Goal: Task Accomplishment & Management: Manage account settings

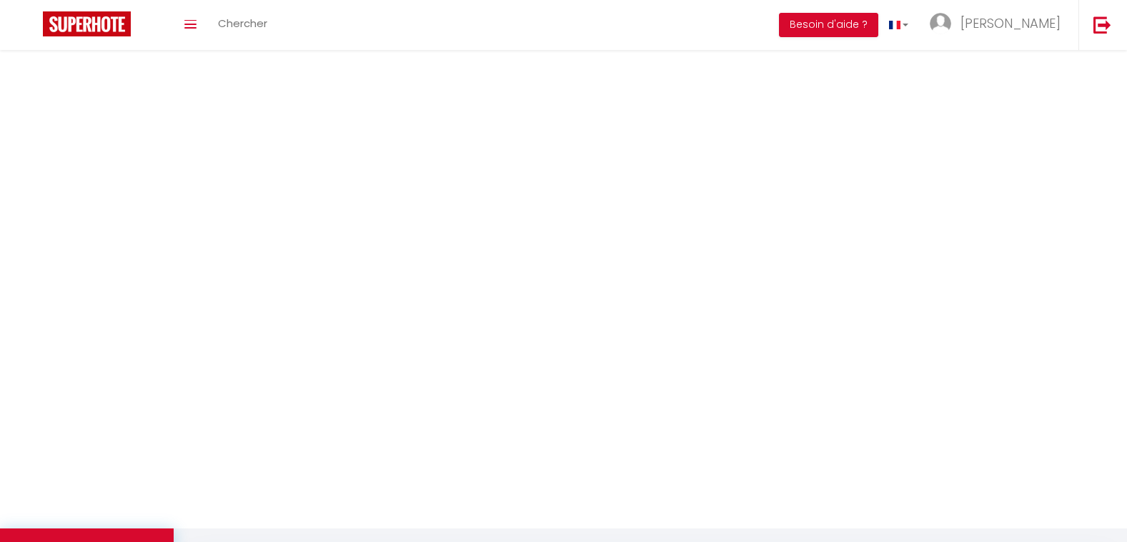
select select "2025"
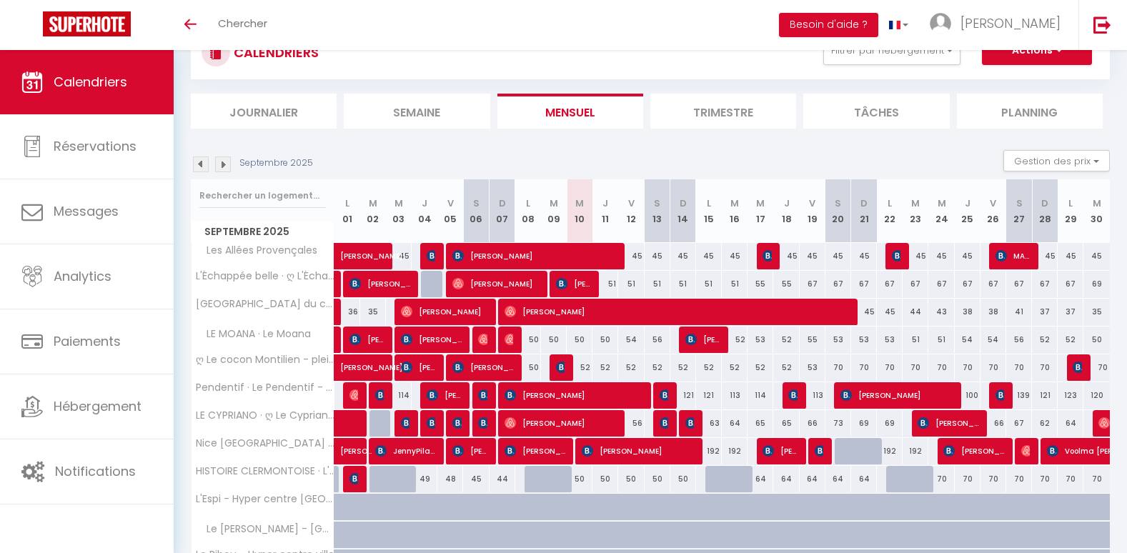
scroll to position [57, 0]
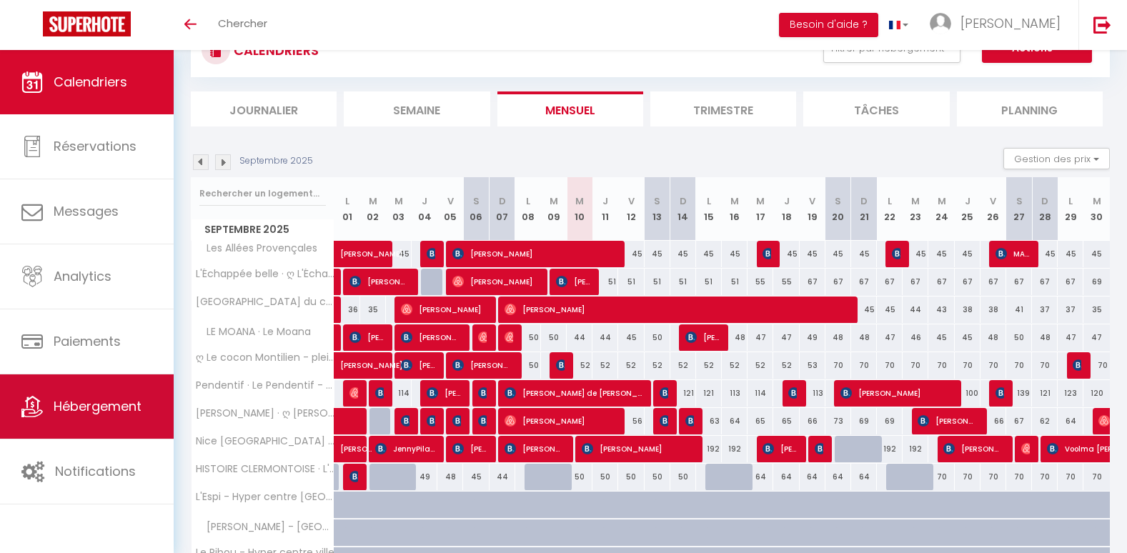
click at [86, 396] on link "Hébergement" at bounding box center [87, 406] width 174 height 64
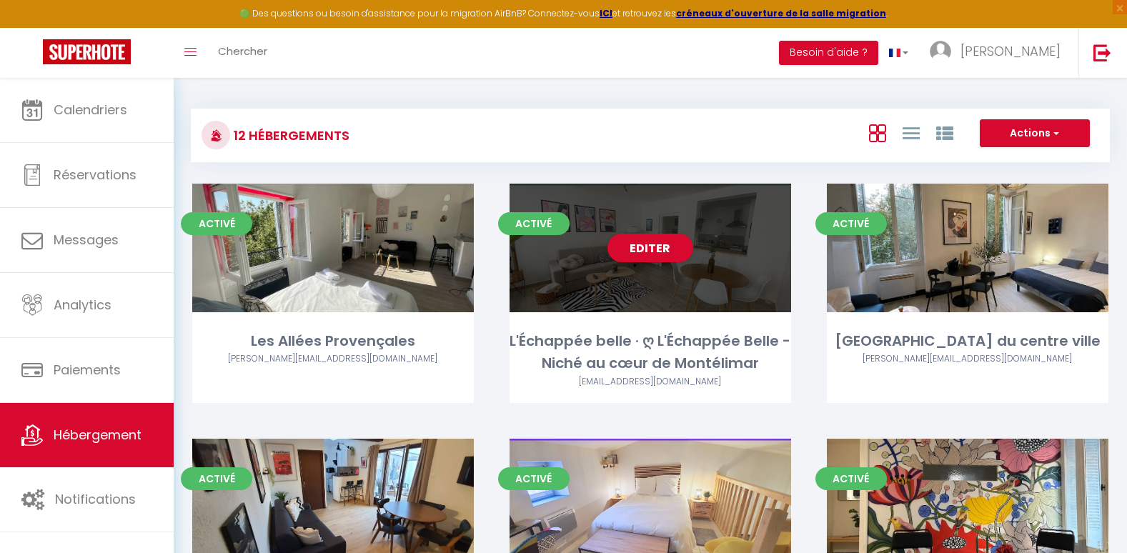
click at [617, 267] on div "Editer" at bounding box center [649, 248] width 281 height 129
select select "3"
select select "2"
select select "1"
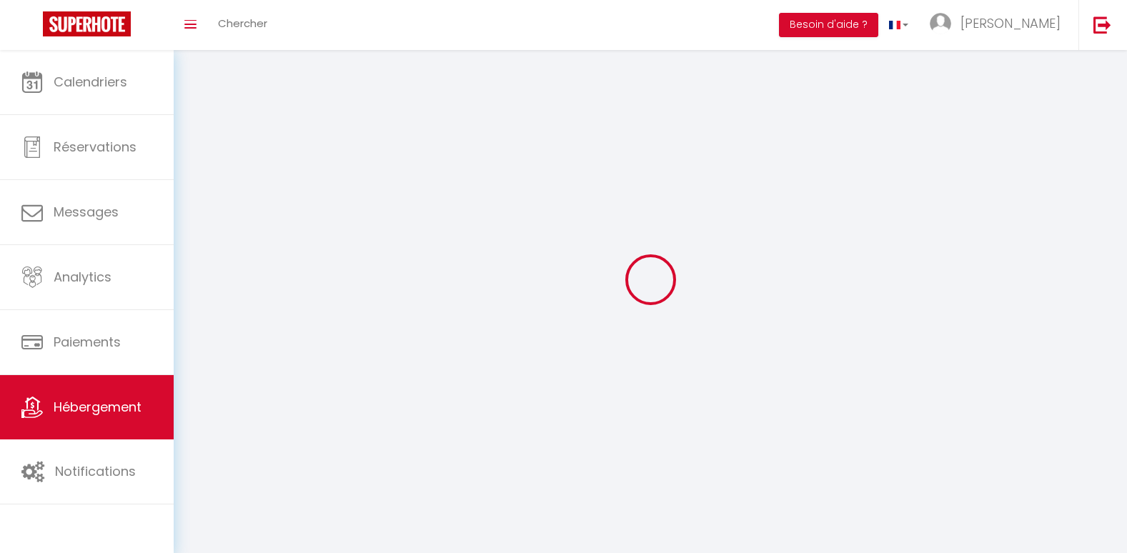
select select
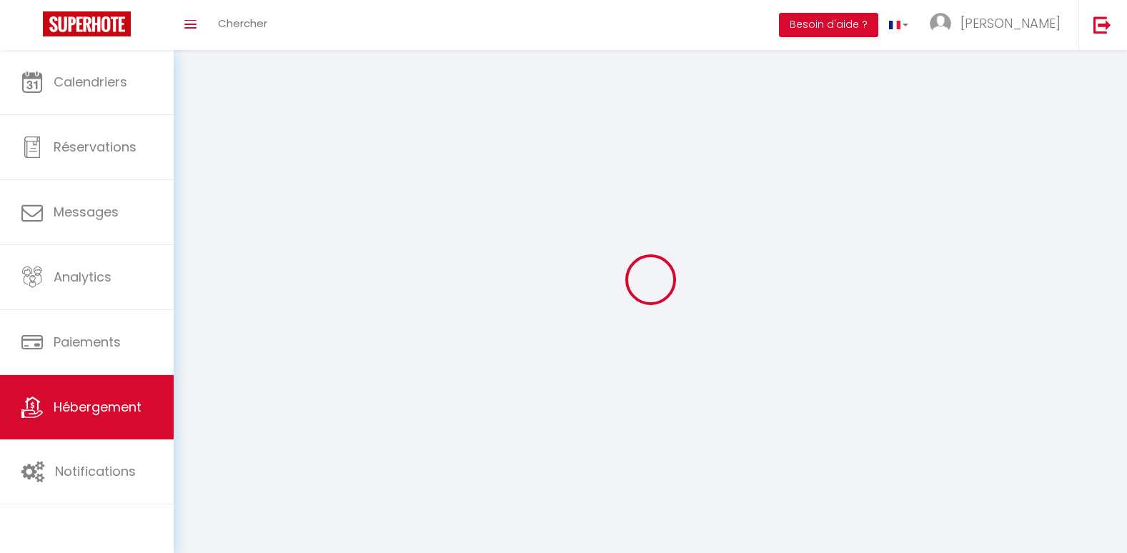
checkbox input "false"
select select
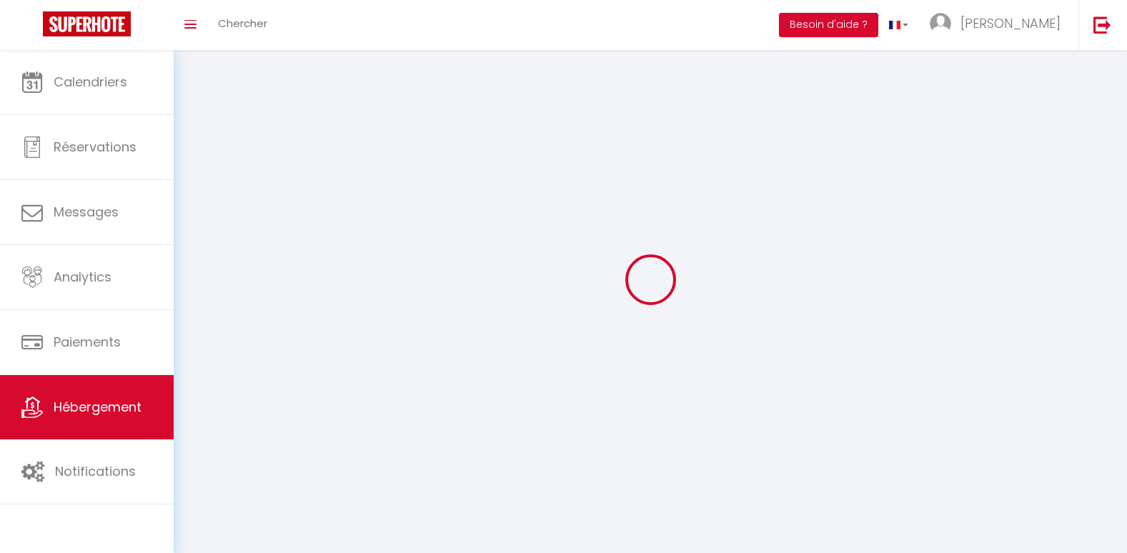
select select
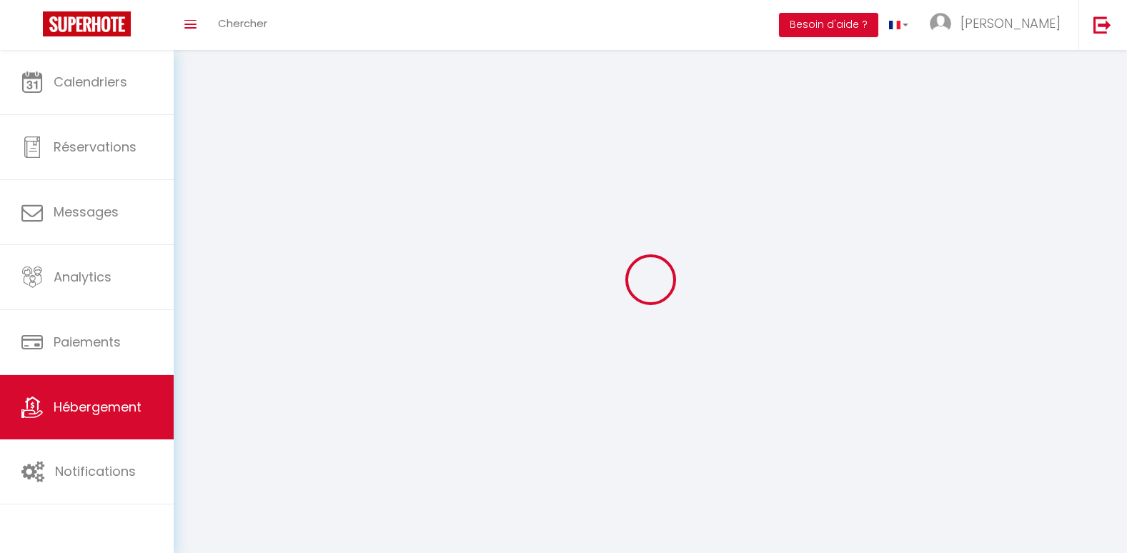
select select
checkbox input "false"
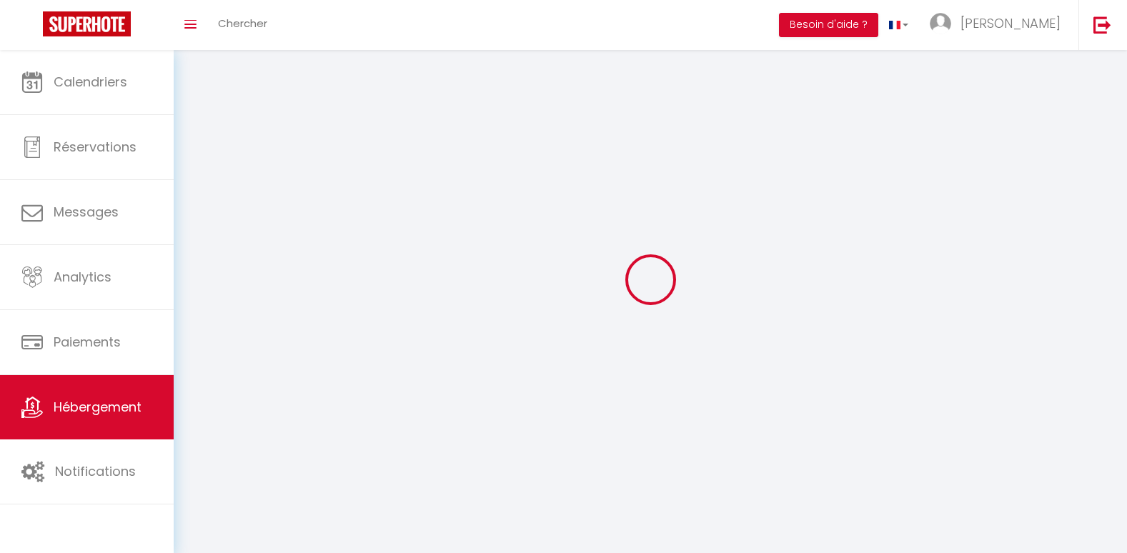
checkbox input "false"
select select
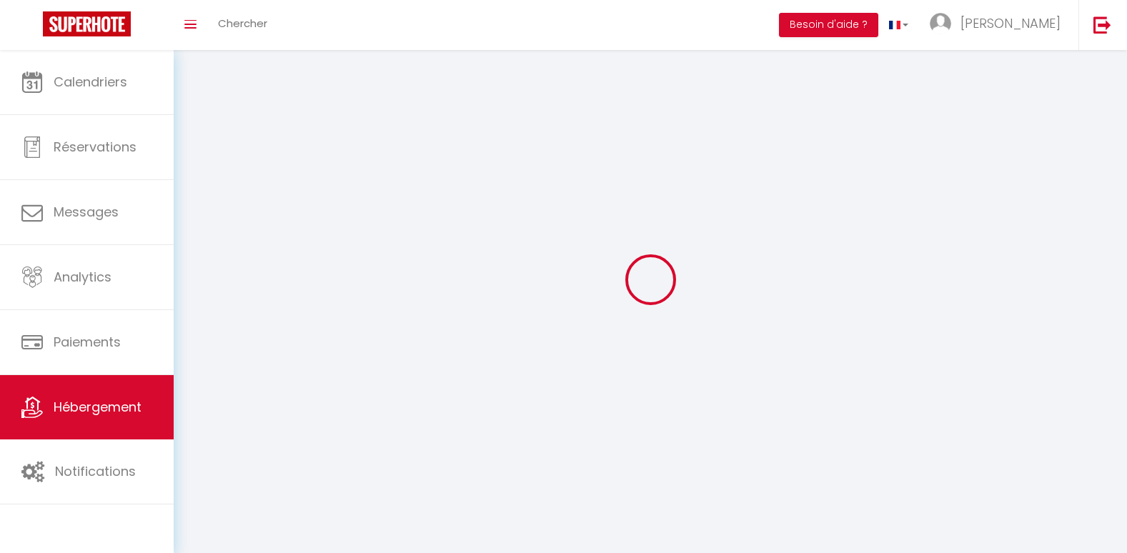
select select
checkbox input "false"
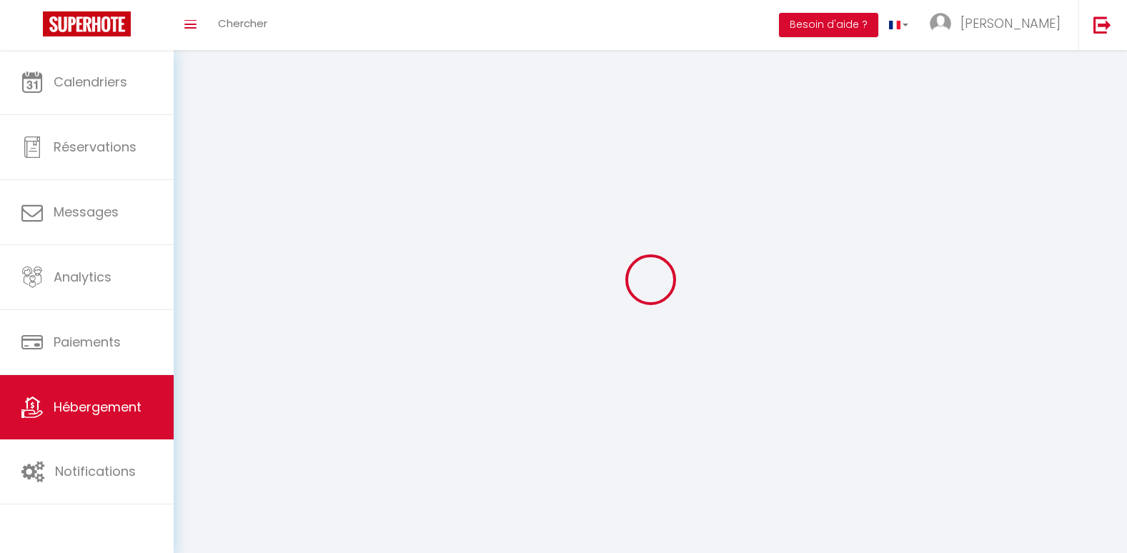
checkbox input "false"
select select
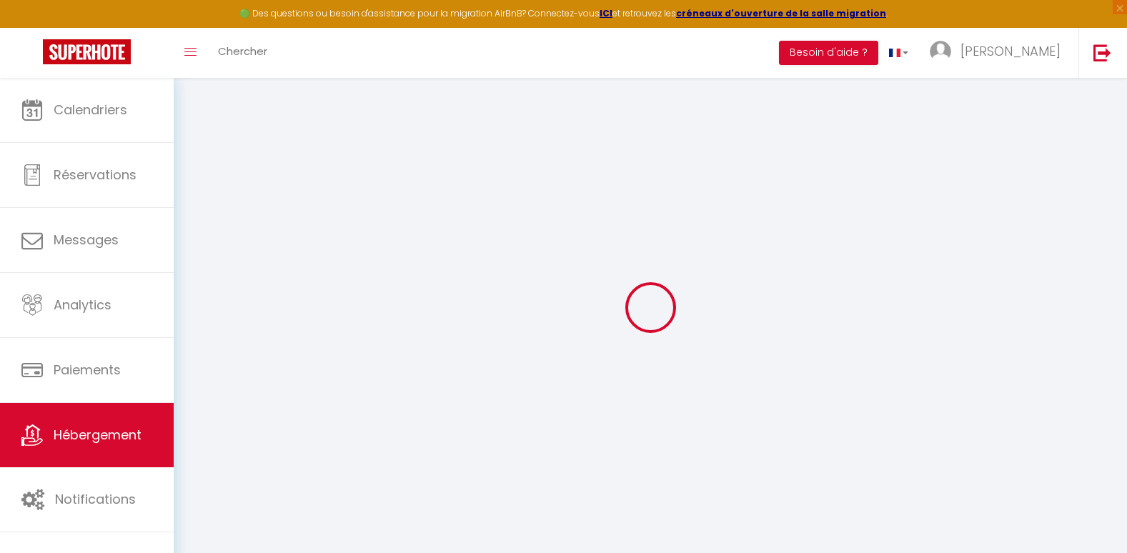
select select
type input "[EMAIL_ADDRESS][DOMAIN_NAME]"
checkbox input "true"
select select
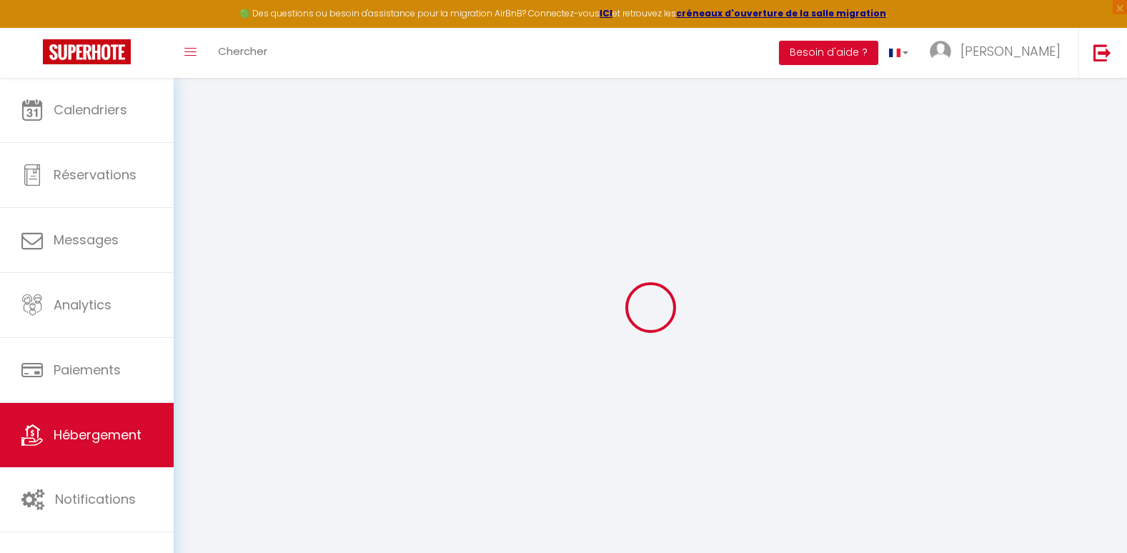
checkbox input "false"
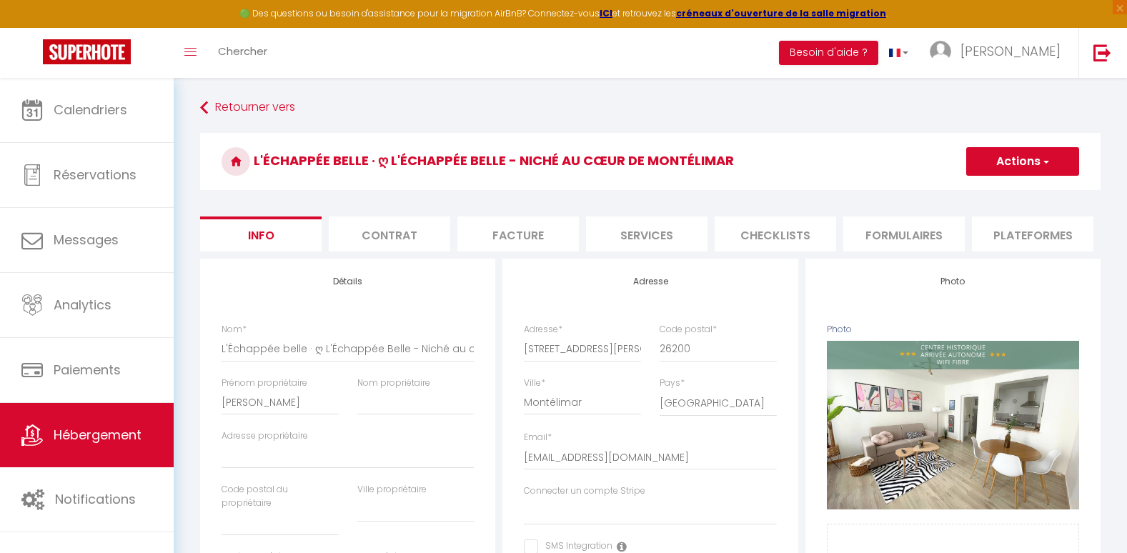
click at [649, 236] on li "Services" at bounding box center [646, 233] width 121 height 35
select select
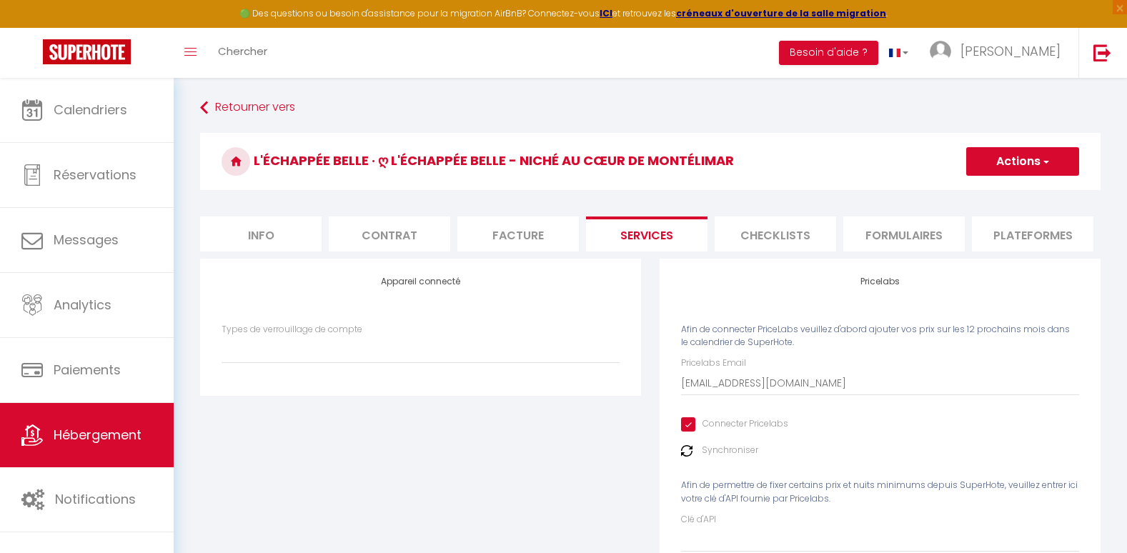
click at [684, 456] on img at bounding box center [686, 450] width 11 height 11
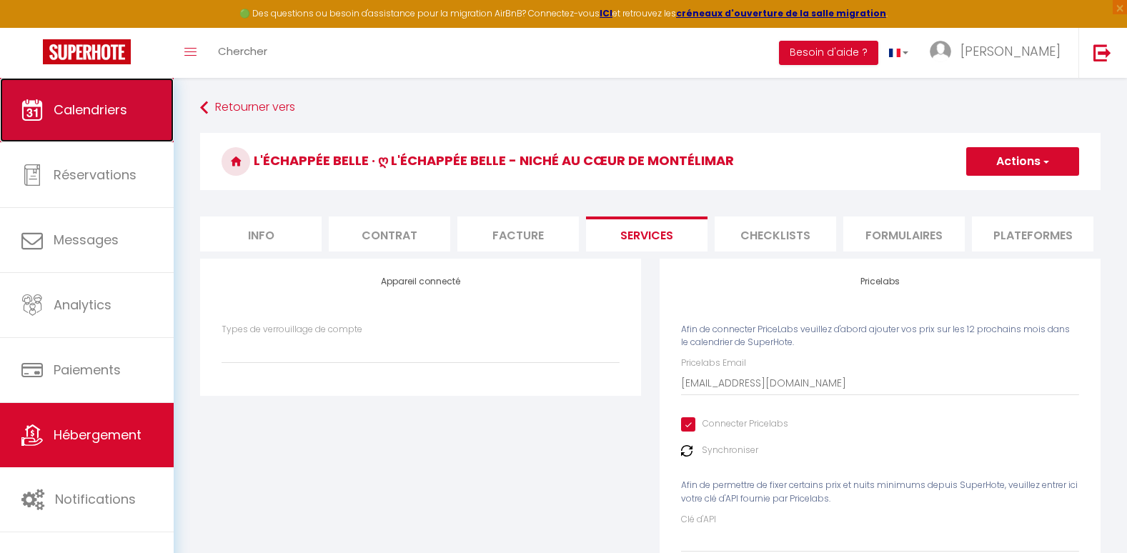
click at [101, 116] on span "Calendriers" at bounding box center [91, 110] width 74 height 18
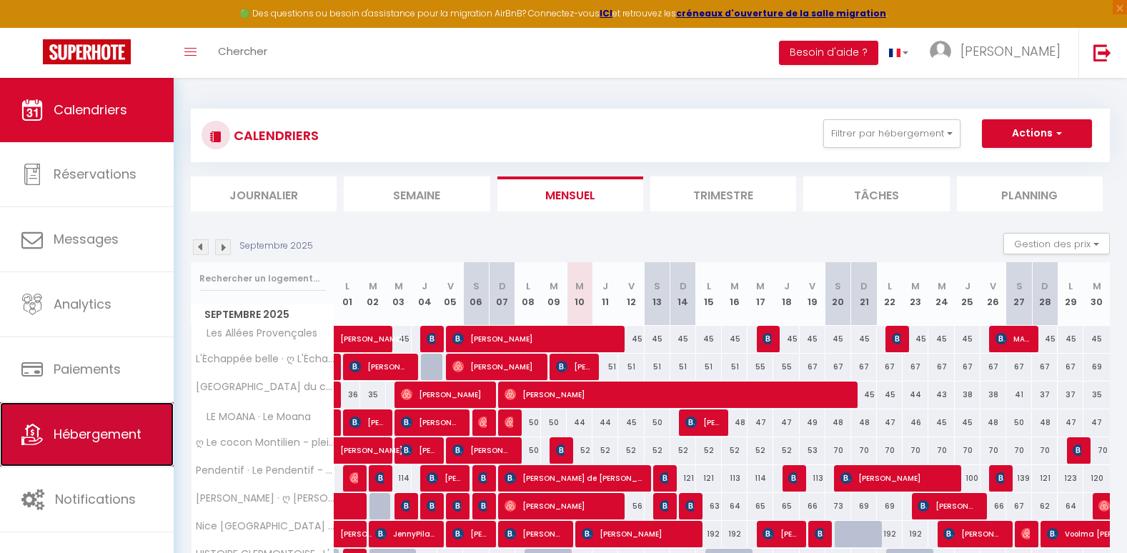
click at [124, 441] on span "Hébergement" at bounding box center [98, 434] width 88 height 18
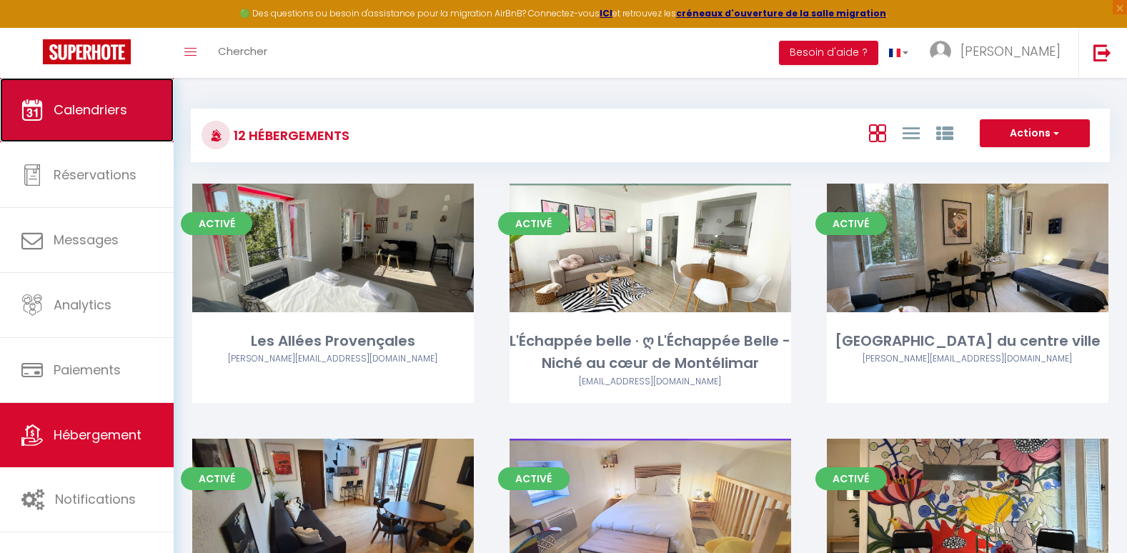
click at [94, 117] on span "Calendriers" at bounding box center [91, 110] width 74 height 18
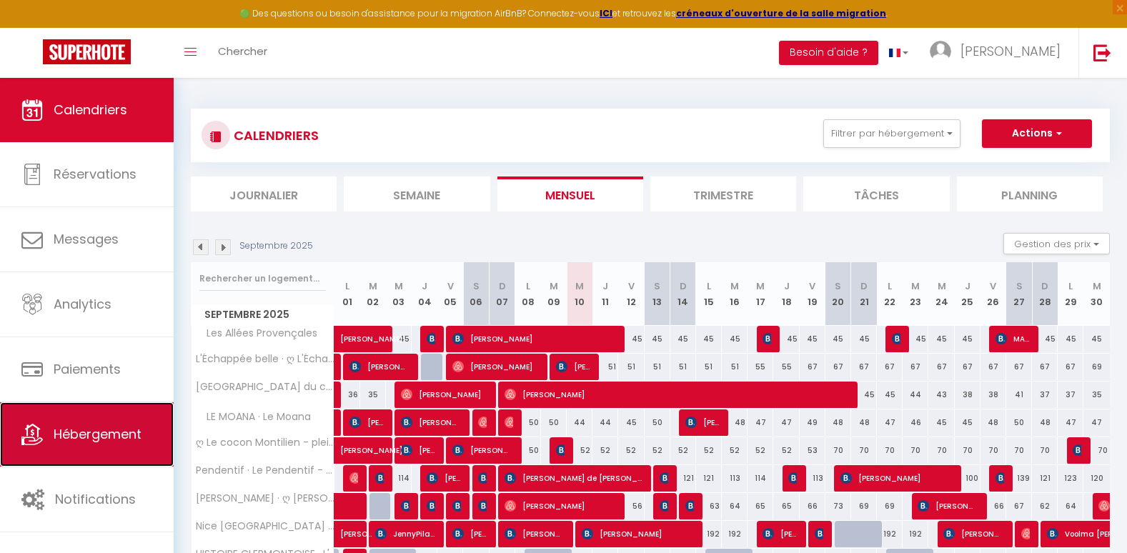
click at [86, 436] on span "Hébergement" at bounding box center [98, 434] width 88 height 18
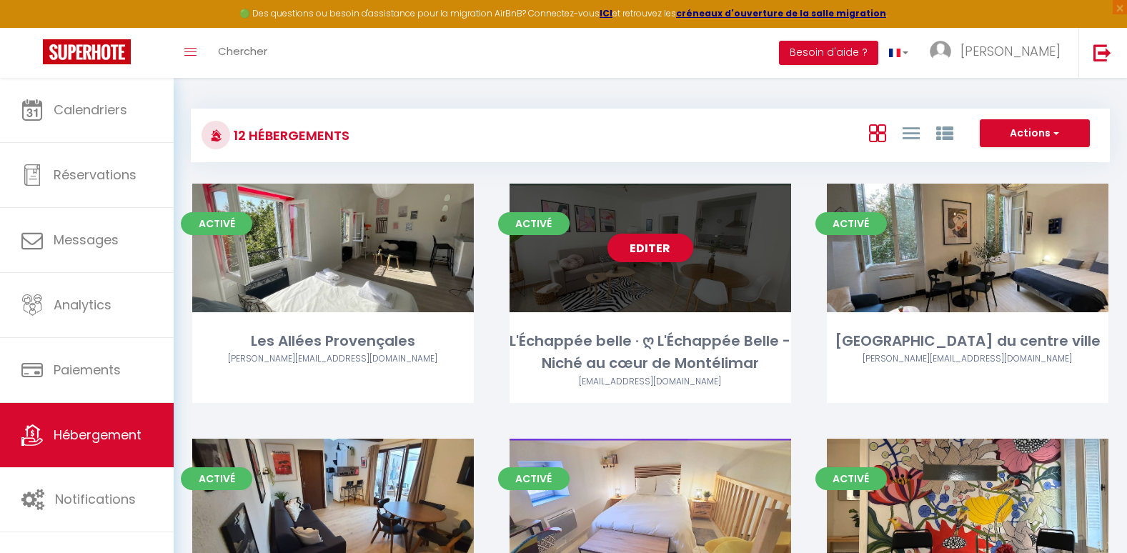
click at [659, 289] on div "Editer" at bounding box center [649, 248] width 281 height 129
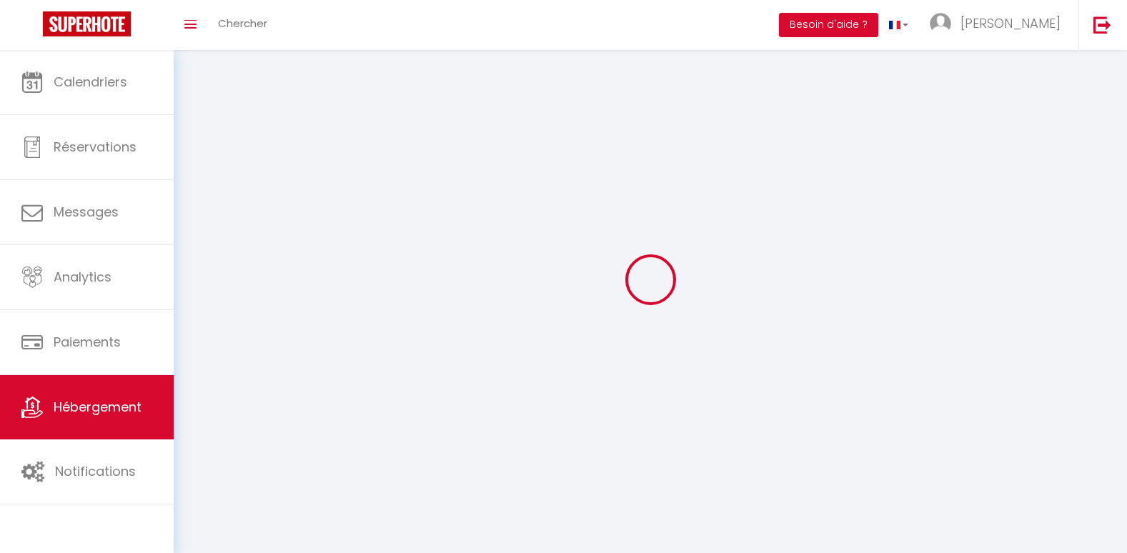
select select
select select "28"
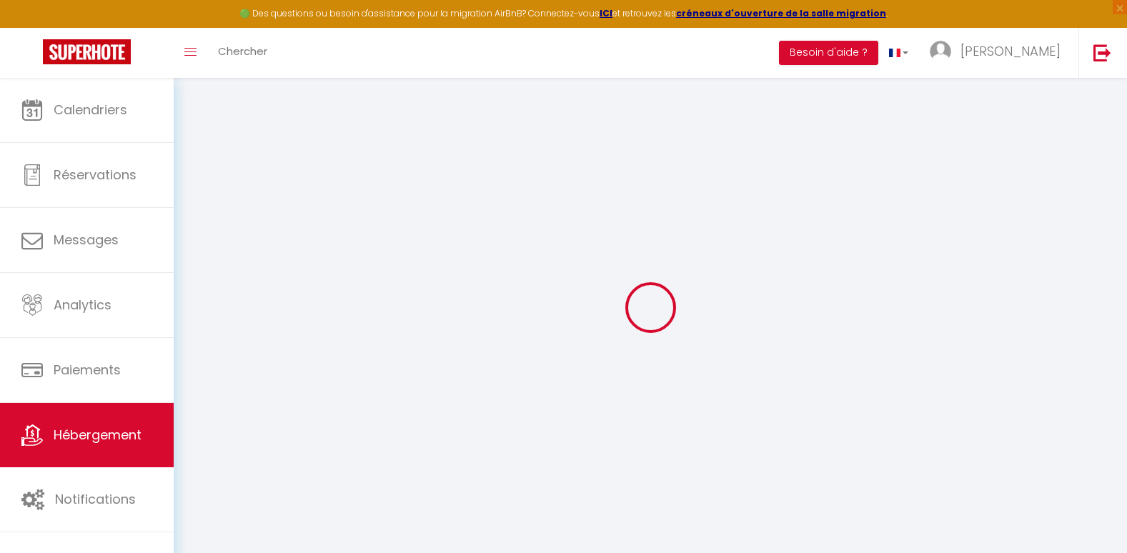
select select
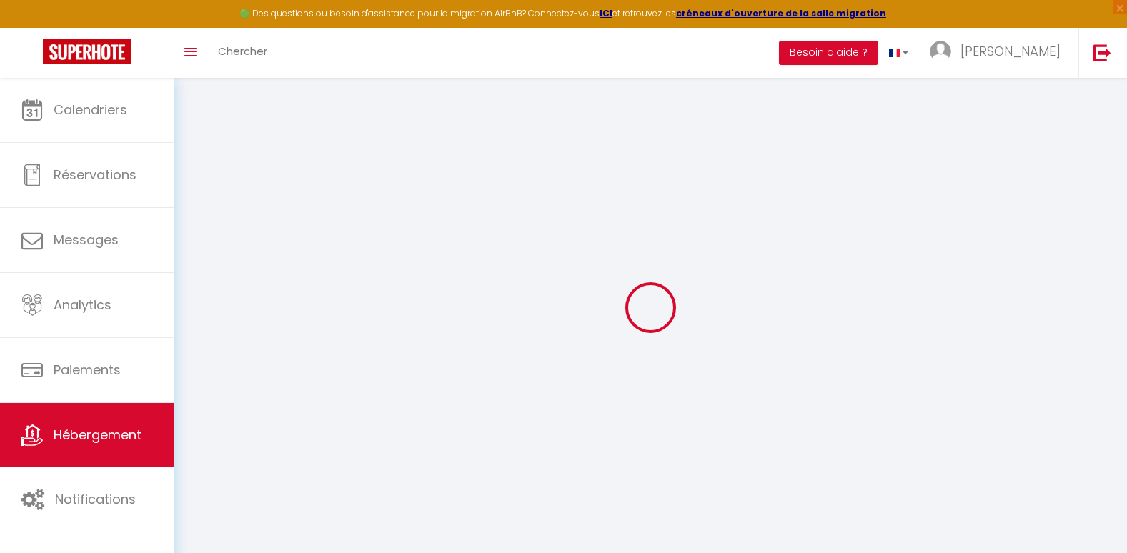
select select
checkbox input "false"
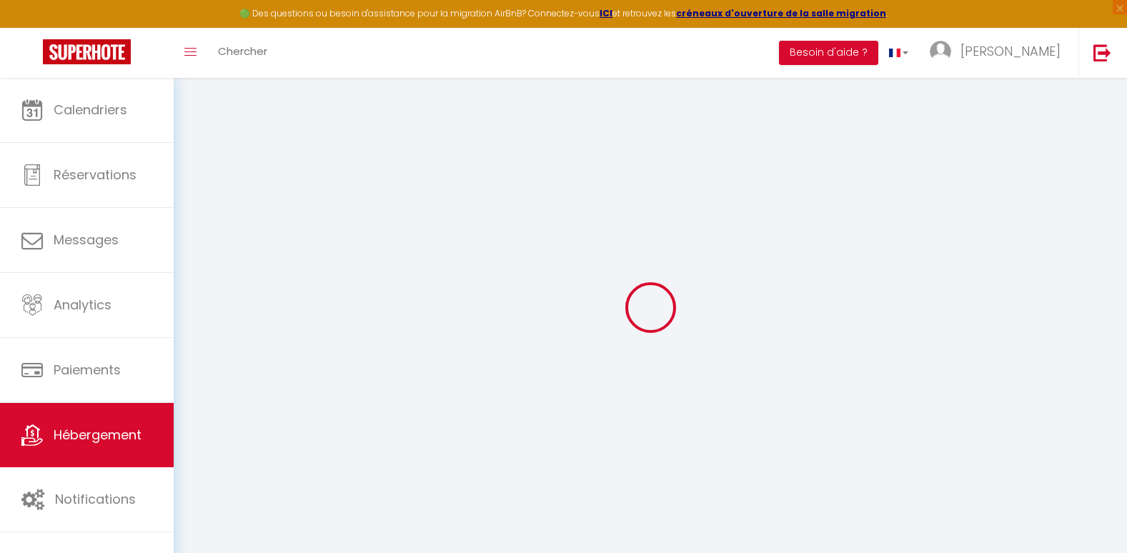
select select
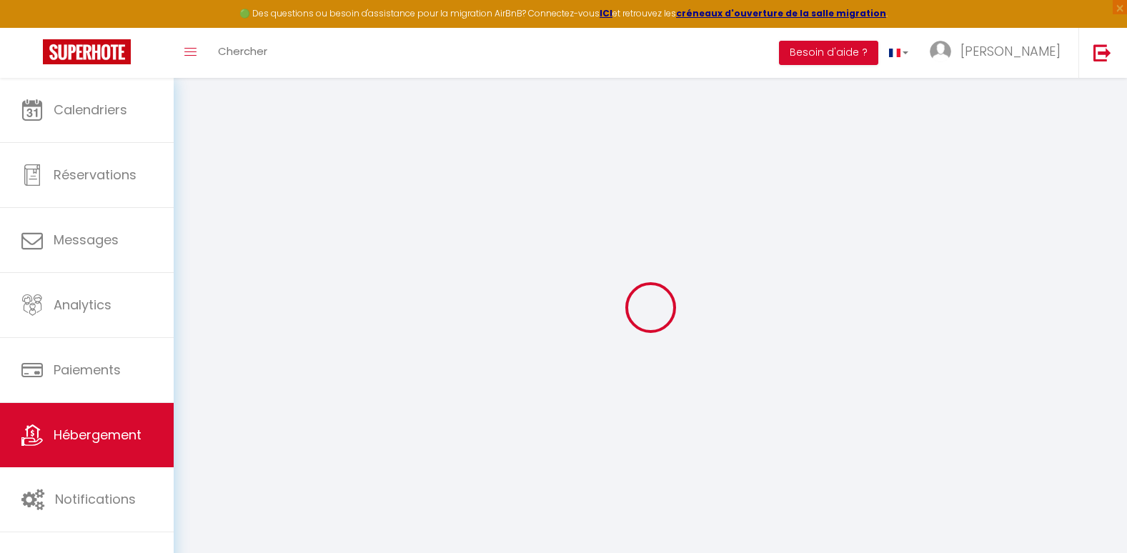
select select
checkbox input "false"
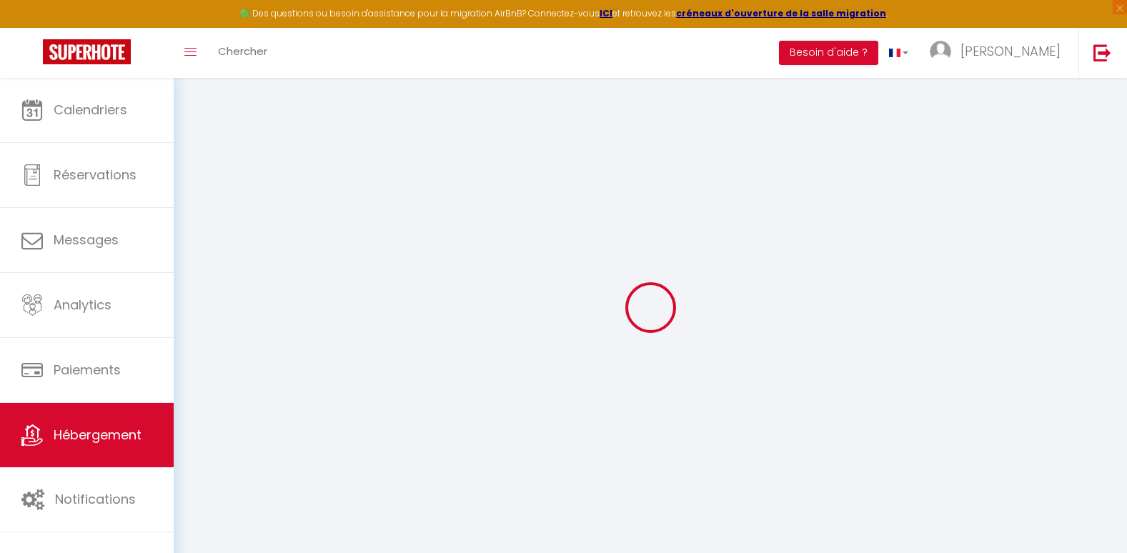
checkbox input "false"
select select
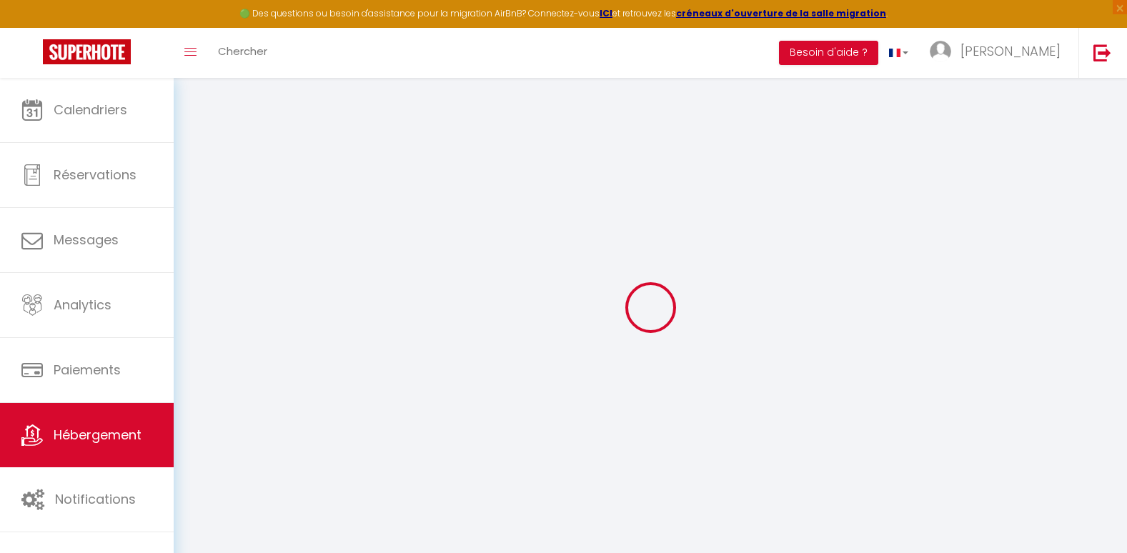
select select
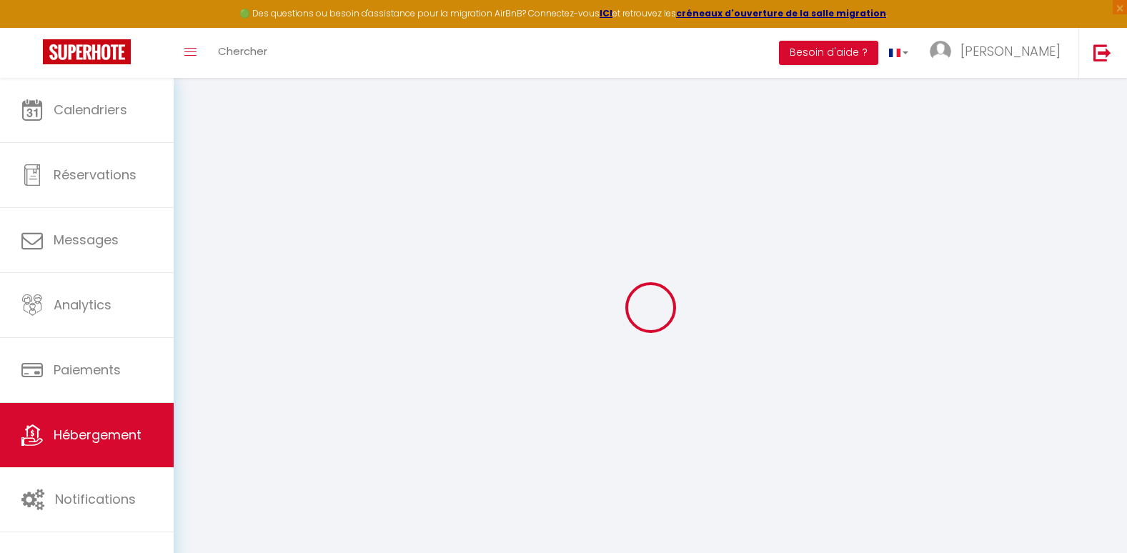
checkbox input "false"
select select
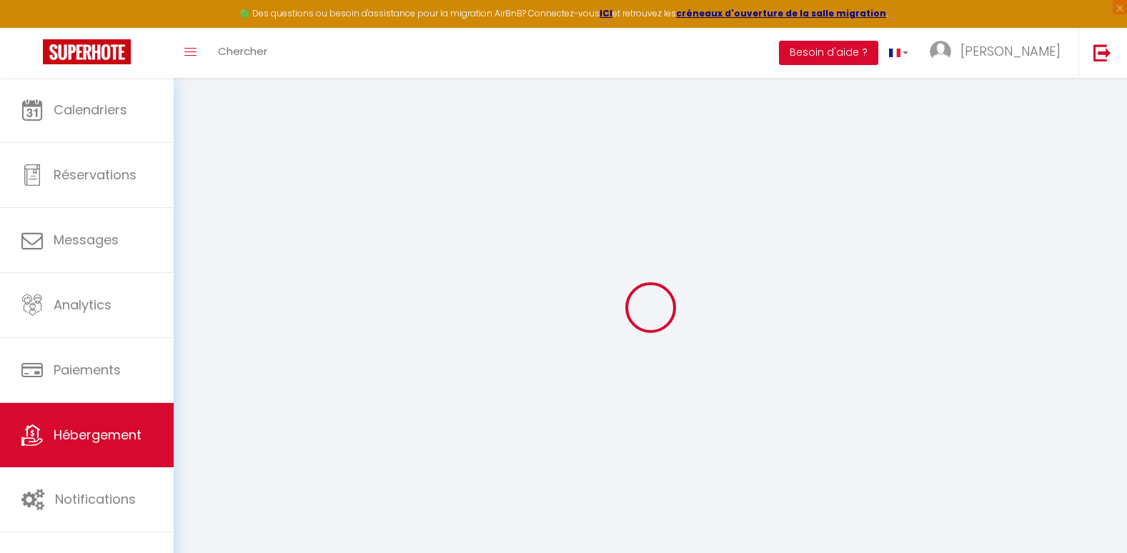
select select
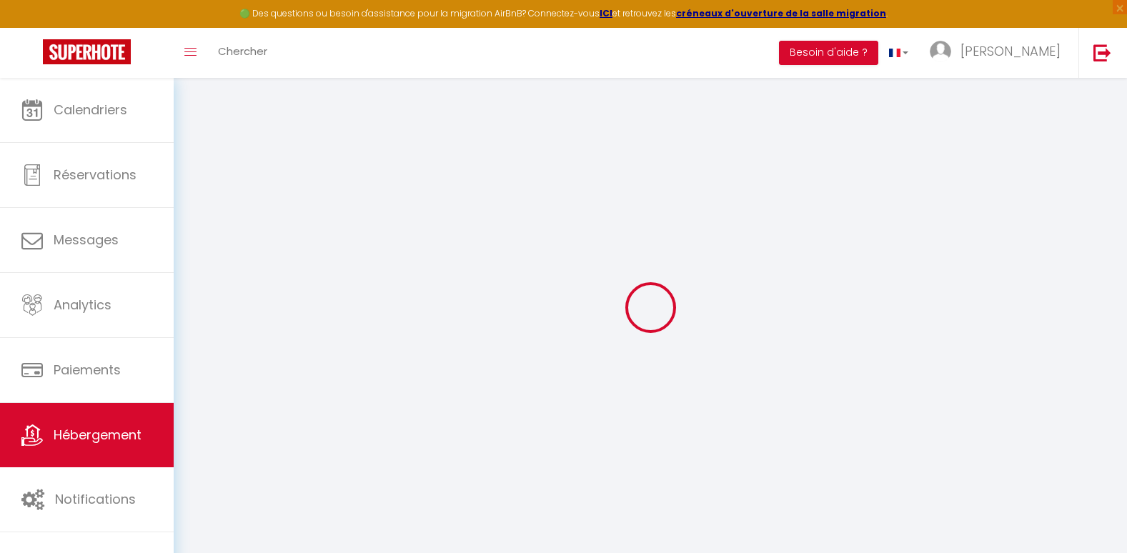
select select
checkbox input "false"
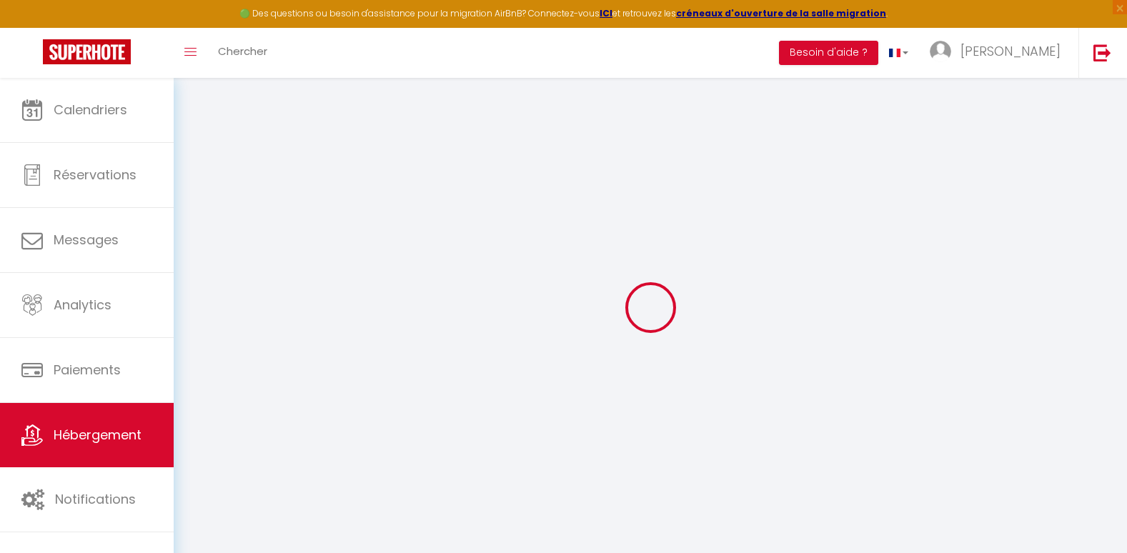
checkbox input "false"
select select
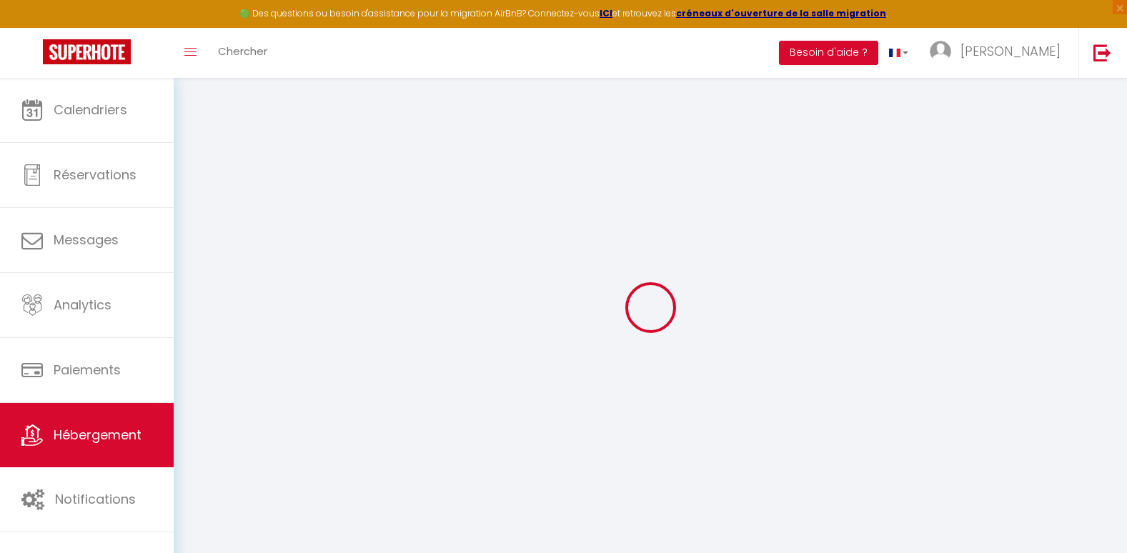
select select
checkbox input "false"
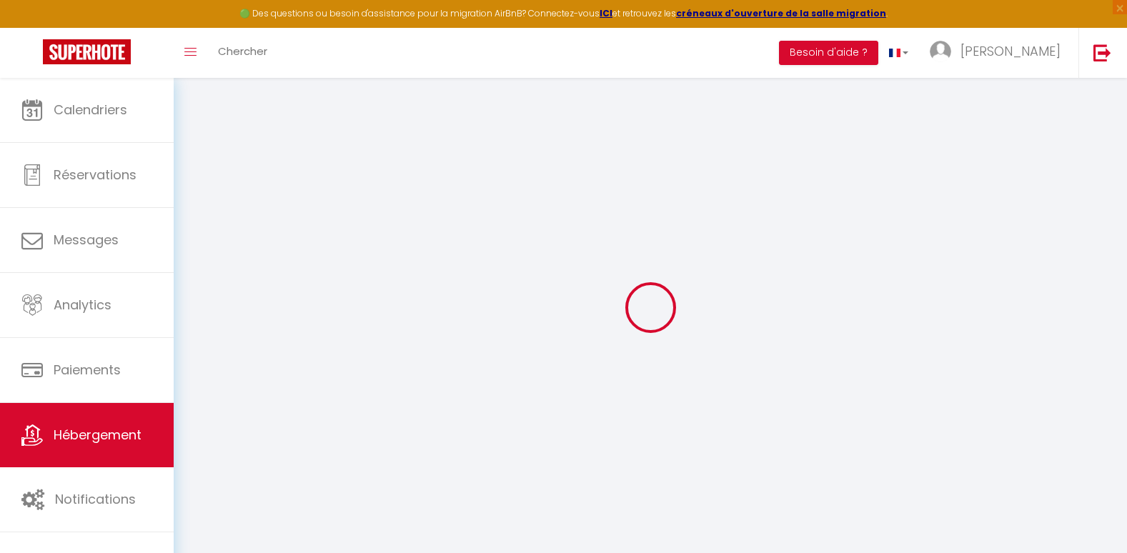
checkbox input "false"
select select
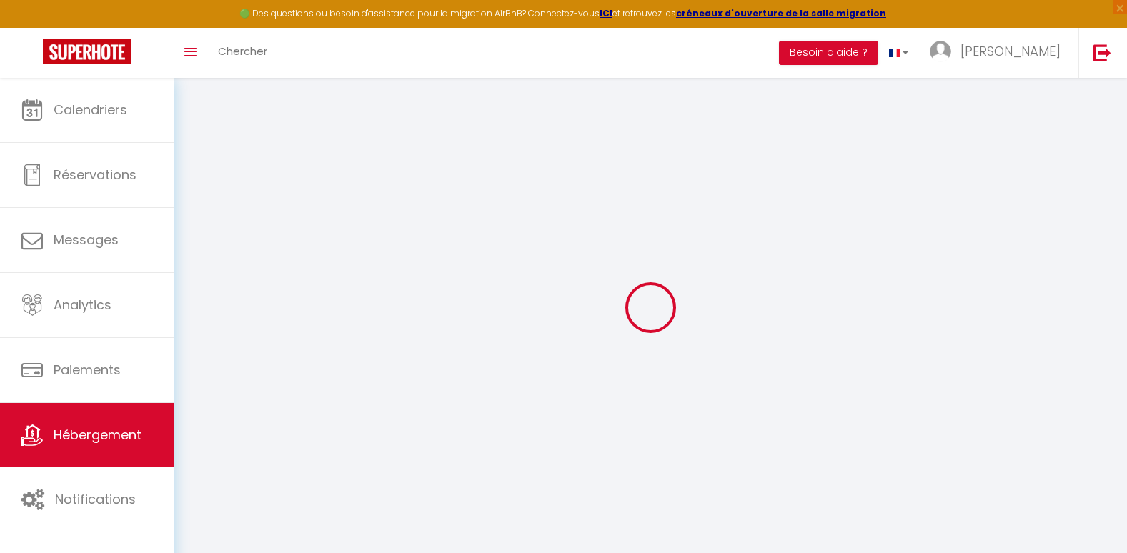
type input "L'Échappée belle · ღ L'Échappée Belle - Niché au cœur de Montélimar"
type input "[PERSON_NAME]"
type input "60"
type input "35"
type input "5"
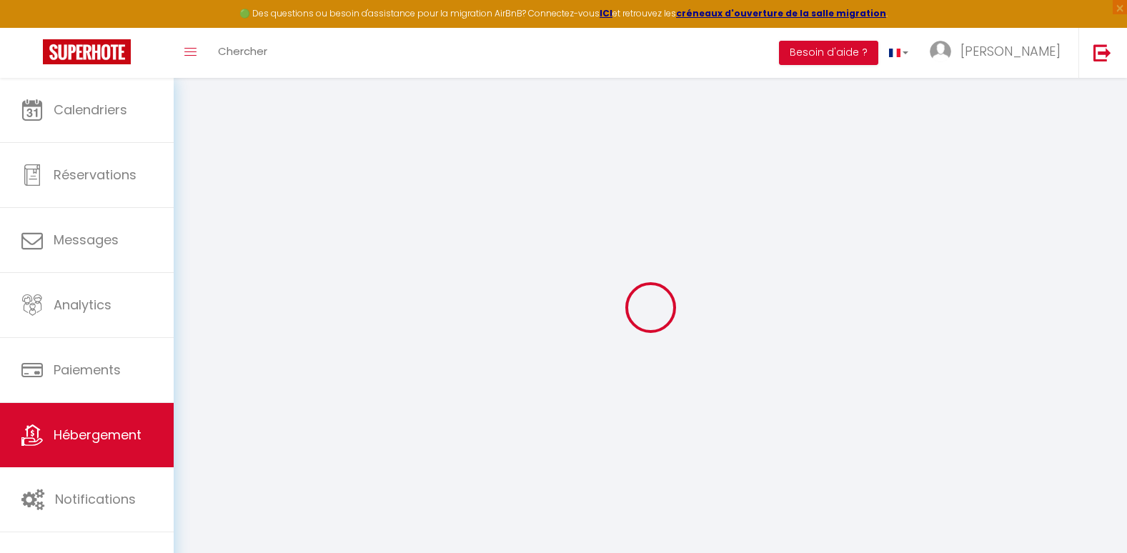
type input "100"
type input "300"
select select
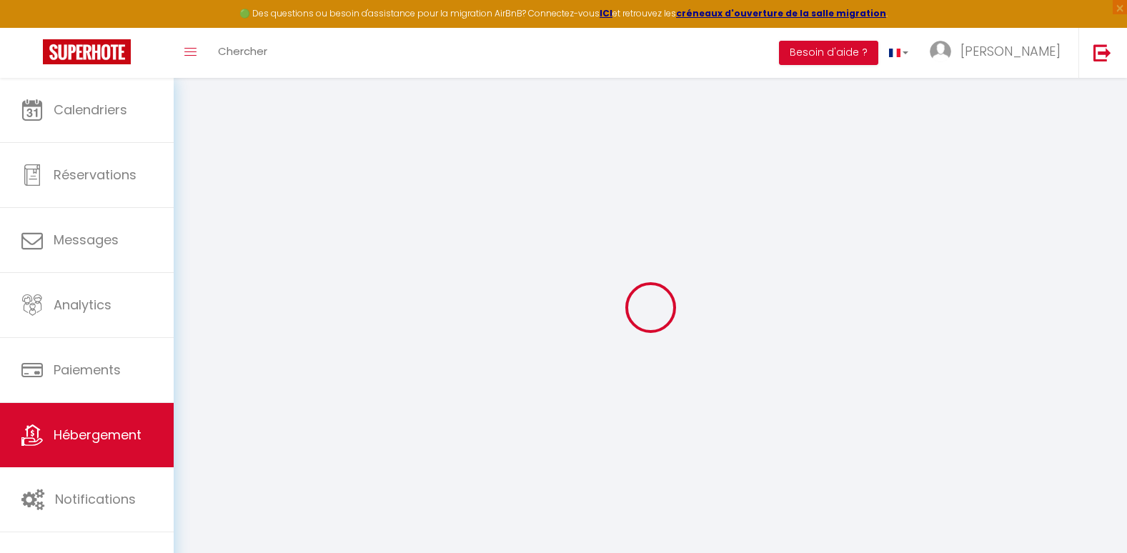
select select
type input "2 rue Roger Poyol"
type input "26200"
type input "Montélimar"
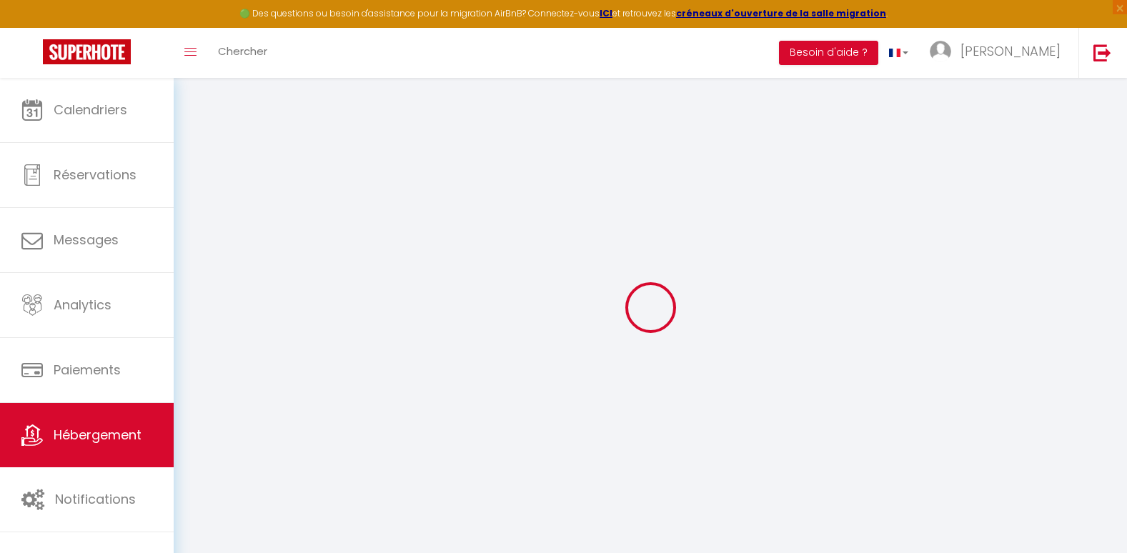
type input "[EMAIL_ADDRESS][DOMAIN_NAME]"
select select
checkbox input "false"
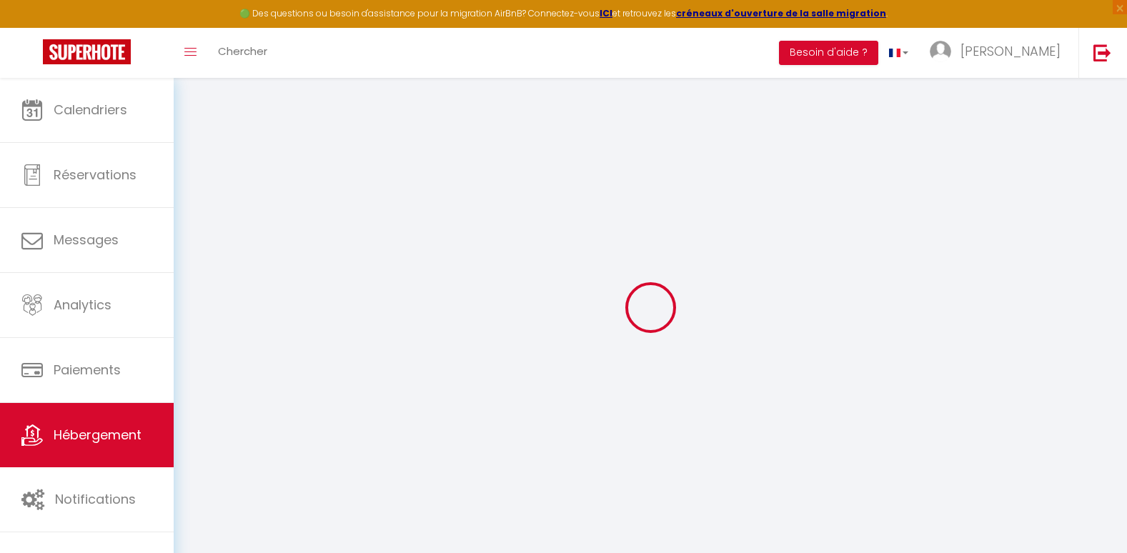
checkbox input "false"
radio input "true"
type input "7"
type input "35"
type input "0"
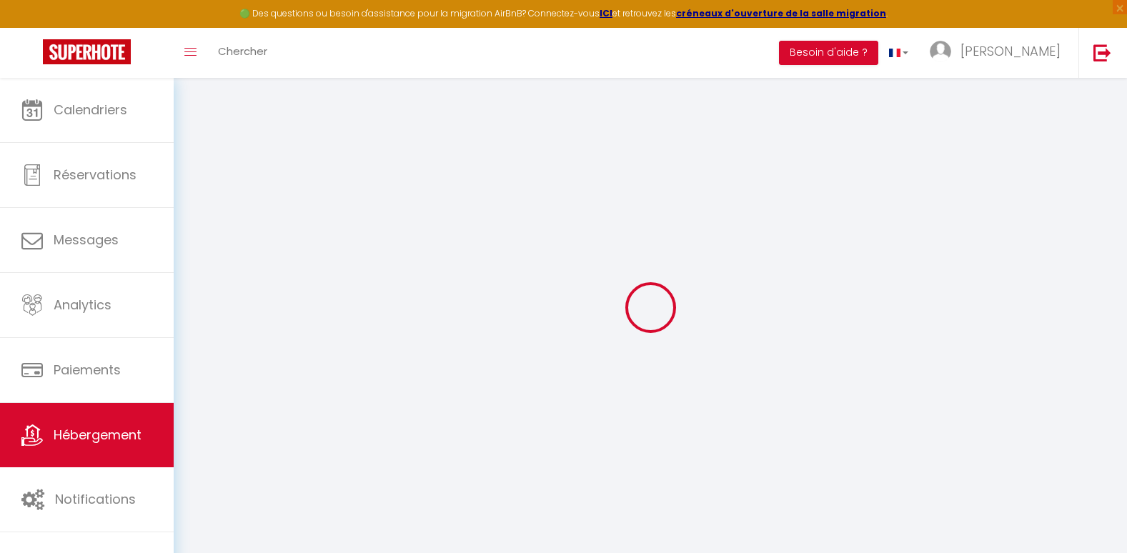
type input "0"
select select
checkbox input "false"
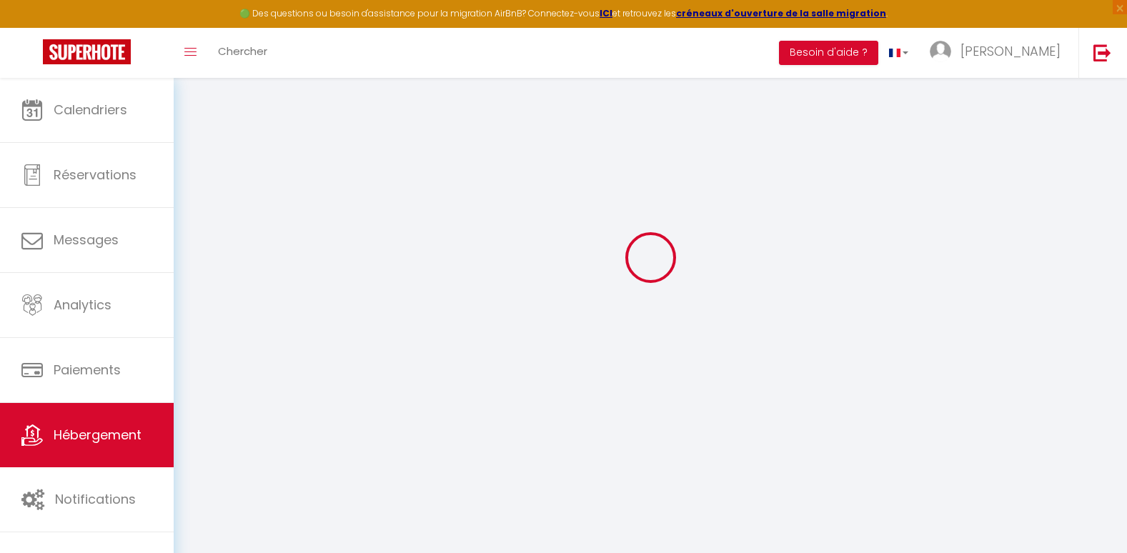
checkbox input "false"
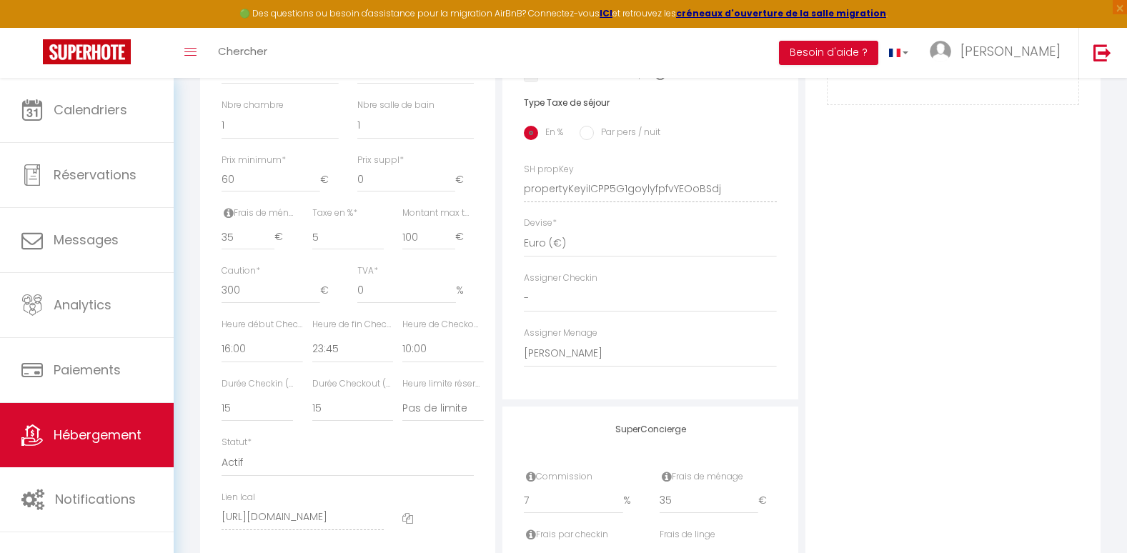
scroll to position [78, 0]
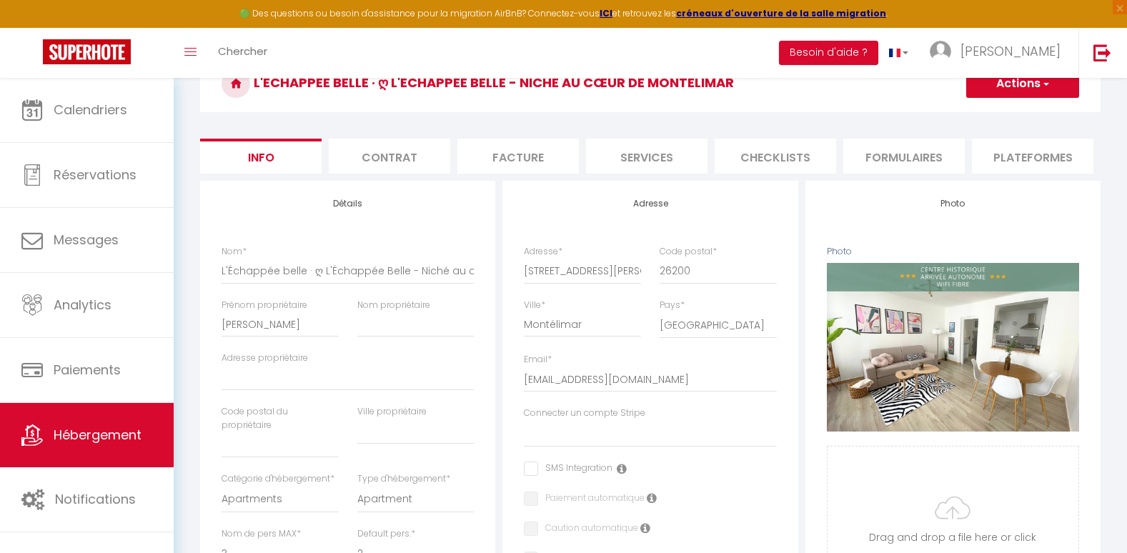
click at [665, 159] on li "Services" at bounding box center [646, 156] width 121 height 35
select select
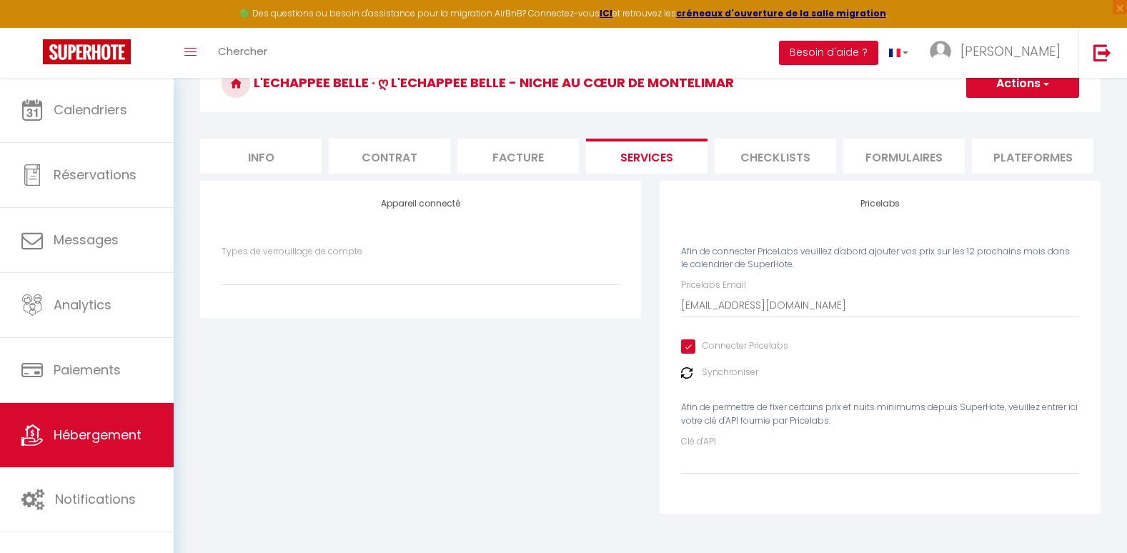
scroll to position [85, 0]
click at [1016, 153] on li "Plateformes" at bounding box center [1032, 156] width 121 height 35
select select
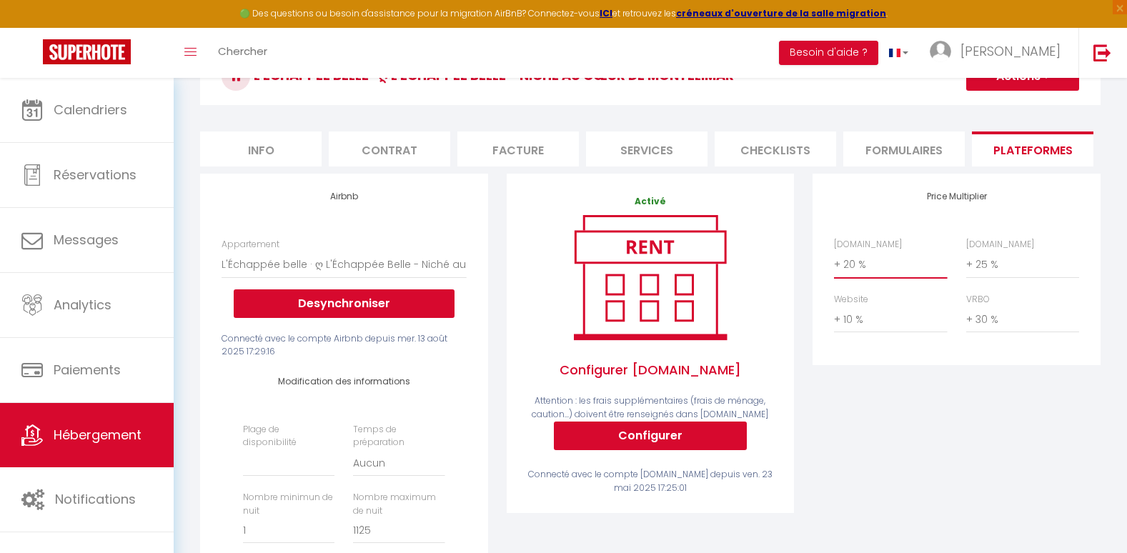
click at [874, 278] on select "0 + 1 % + 2 % + 3 % + 4 % + 5 % + 6 % + 7 % + 8 % + 9 %" at bounding box center [890, 264] width 113 height 27
select select "+ 15 %"
click at [834, 261] on select "0 + 1 % + 2 % + 3 % + 4 % + 5 % + 6 % + 7 % + 8 % + 9 %" at bounding box center [890, 264] width 113 height 27
select select
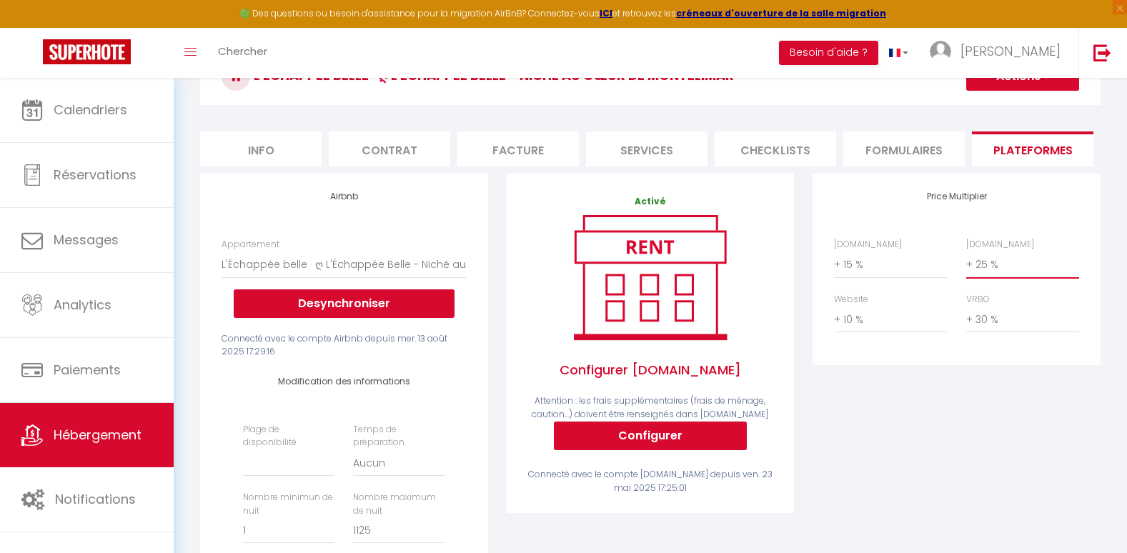
click at [987, 275] on select "0 + 1 % + 2 % + 3 % + 4 % + 5 % + 6 % + 7 % + 8 % + 9 %" at bounding box center [1022, 264] width 113 height 27
select select "+ 20 %"
click at [966, 261] on select "0 + 1 % + 2 % + 3 % + 4 % + 5 % + 6 % + 7 % + 8 % + 9 %" at bounding box center [1022, 264] width 113 height 27
select select
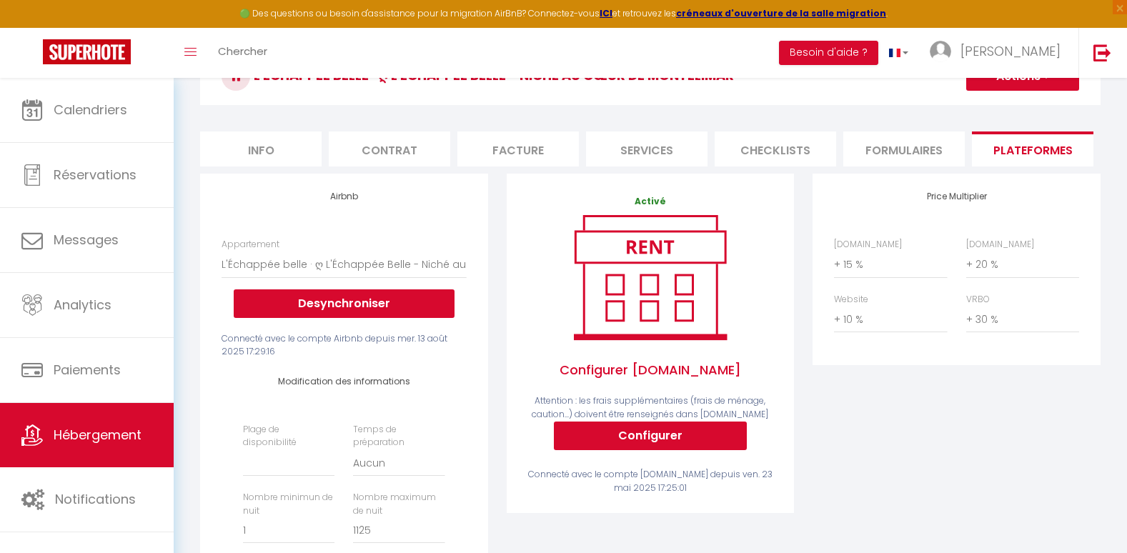
click at [1038, 85] on button "Actions" at bounding box center [1022, 76] width 113 height 29
click at [1014, 106] on link "Enregistrer" at bounding box center [1021, 108] width 113 height 19
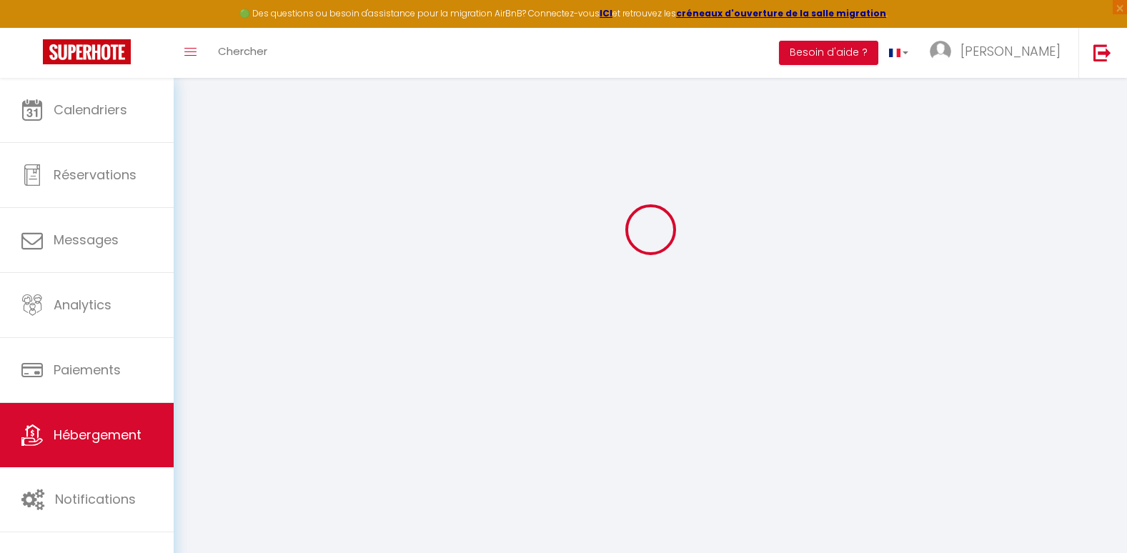
scroll to position [85, 0]
select select
select select "EUR"
select select
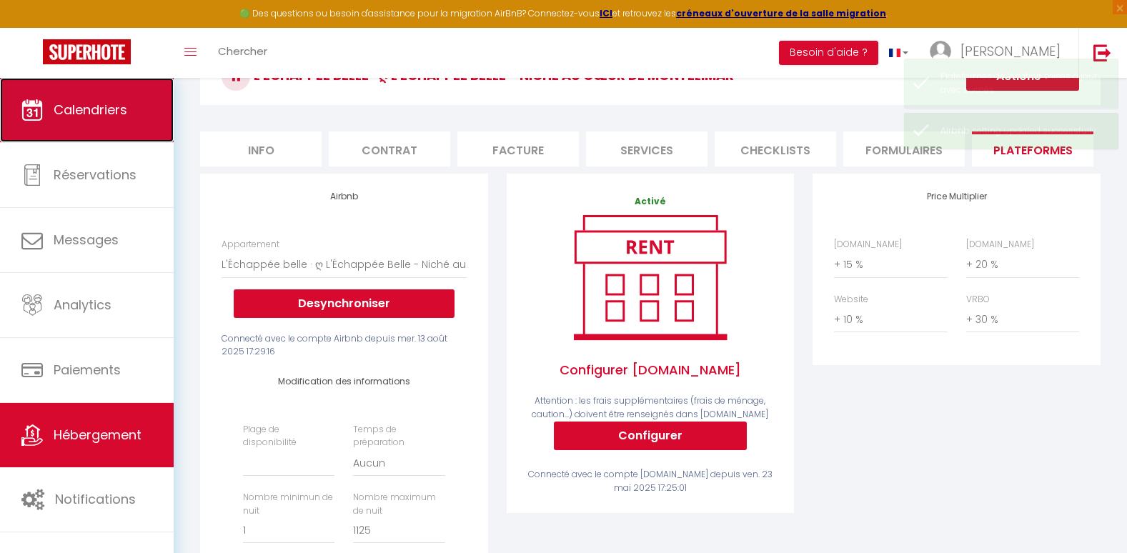
click at [82, 122] on link "Calendriers" at bounding box center [87, 110] width 174 height 64
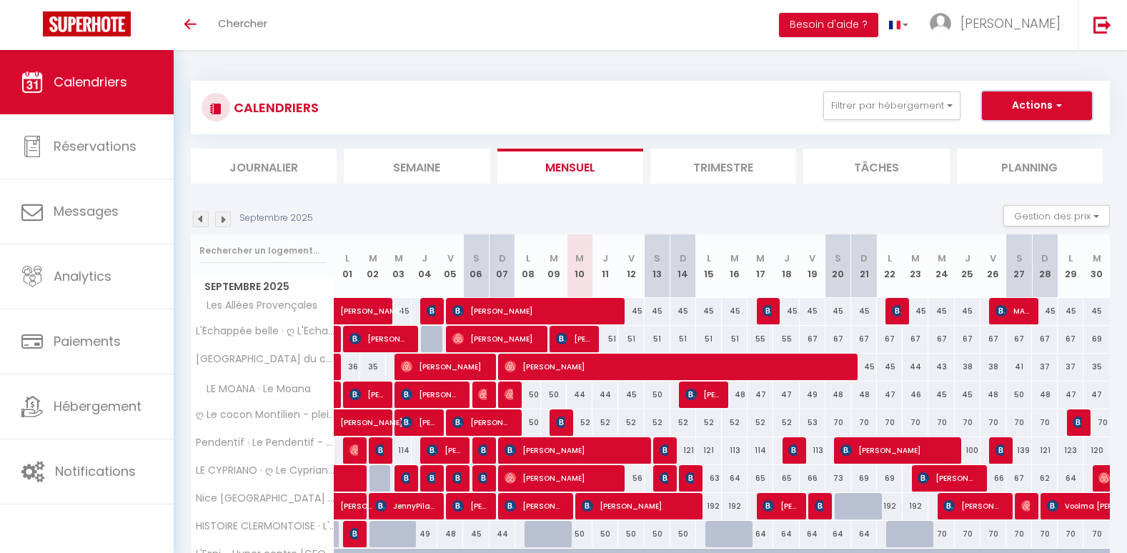
click at [1061, 107] on span "button" at bounding box center [1056, 105] width 9 height 14
click at [769, 76] on div "CALENDRIERS Filtrer par hébergement Tous Les Allées Provençales L'Échappée bell…" at bounding box center [650, 370] width 919 height 607
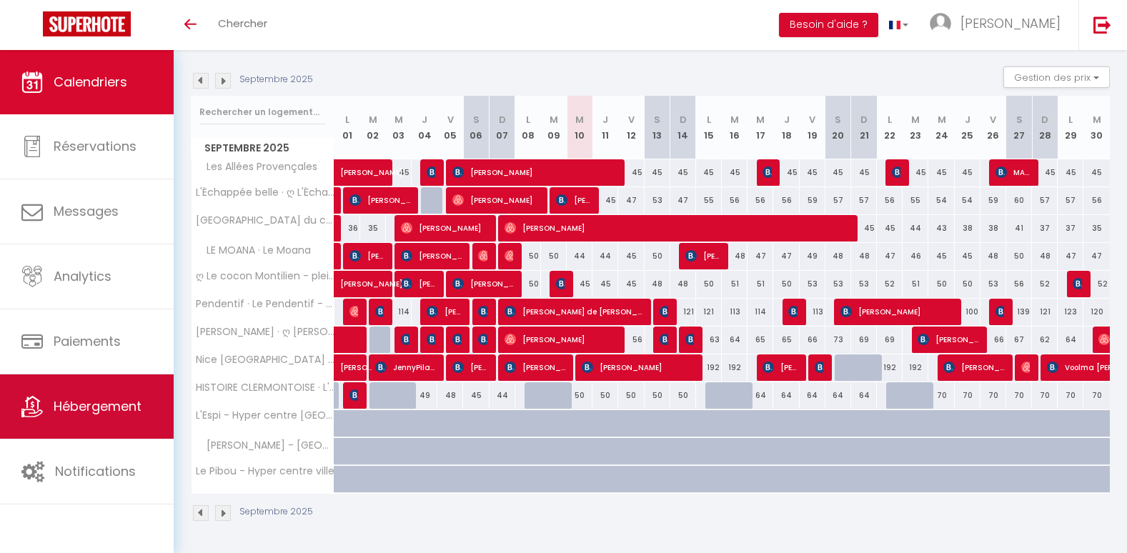
click at [87, 396] on link "Hébergement" at bounding box center [87, 406] width 174 height 64
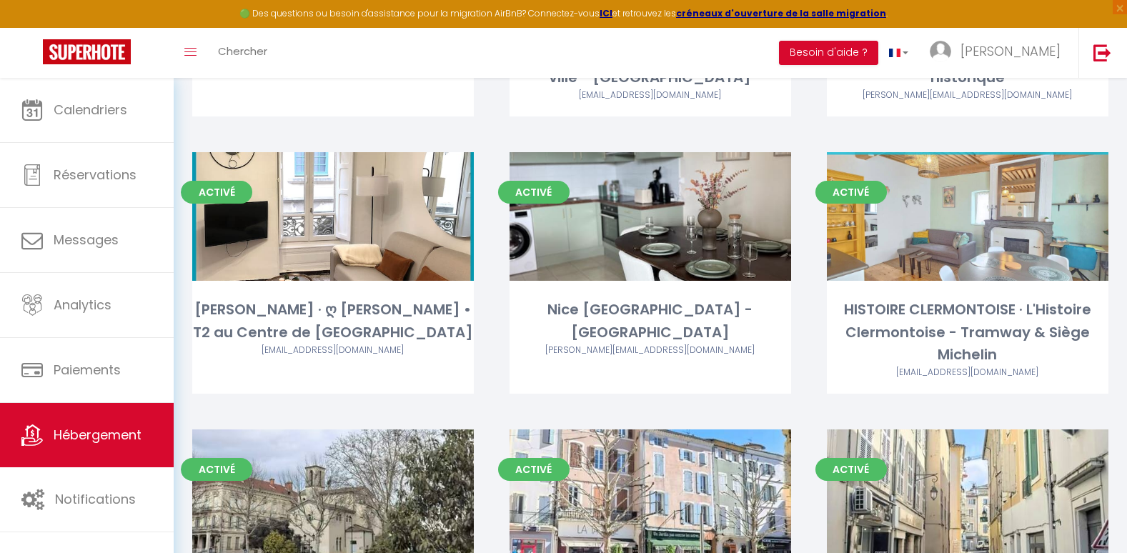
scroll to position [571, 0]
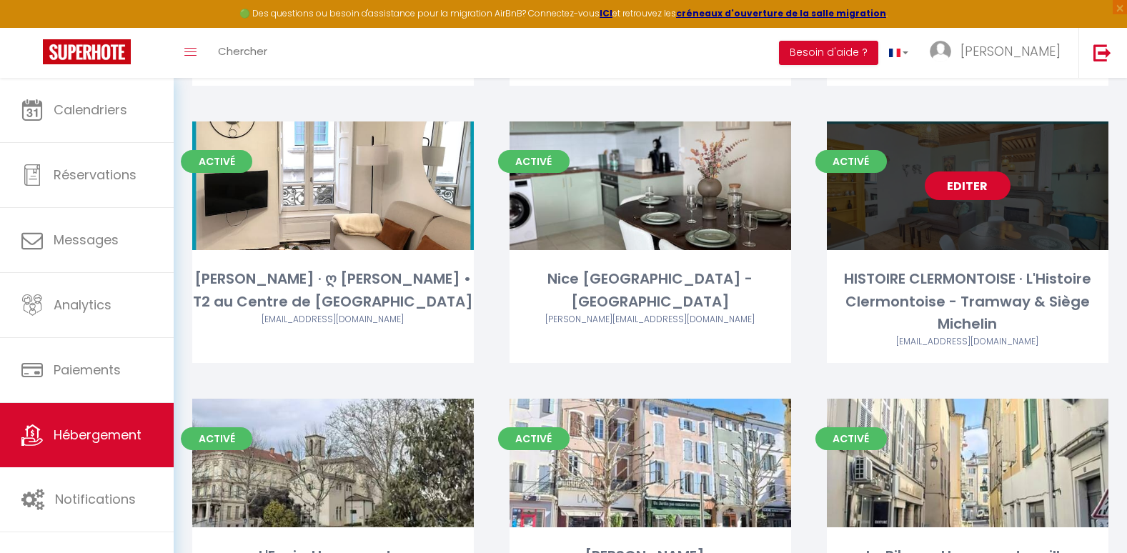
click at [989, 189] on link "Editer" at bounding box center [967, 185] width 86 height 29
select select "3"
select select "2"
select select "1"
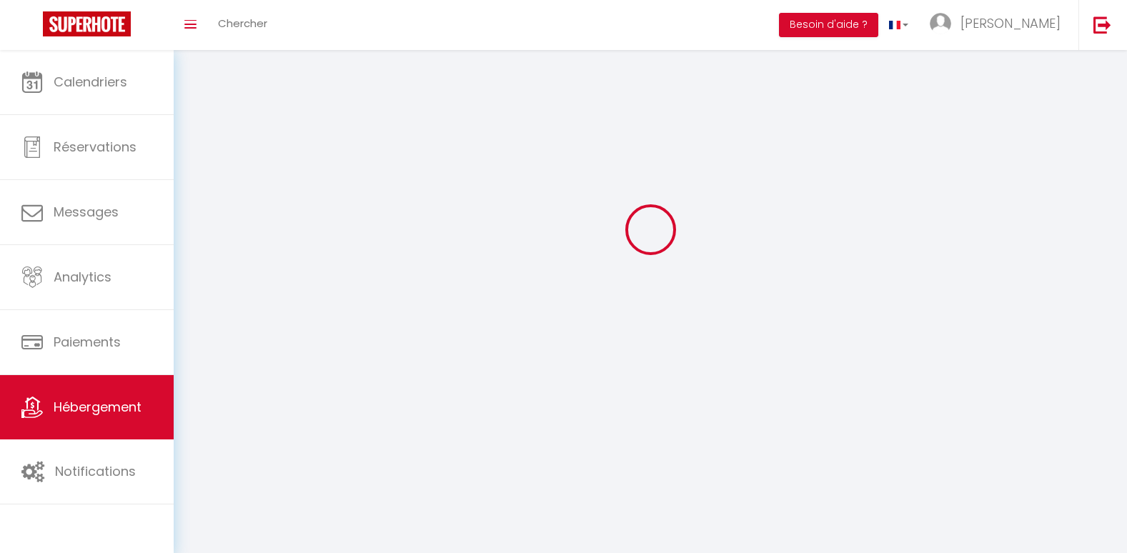
select select
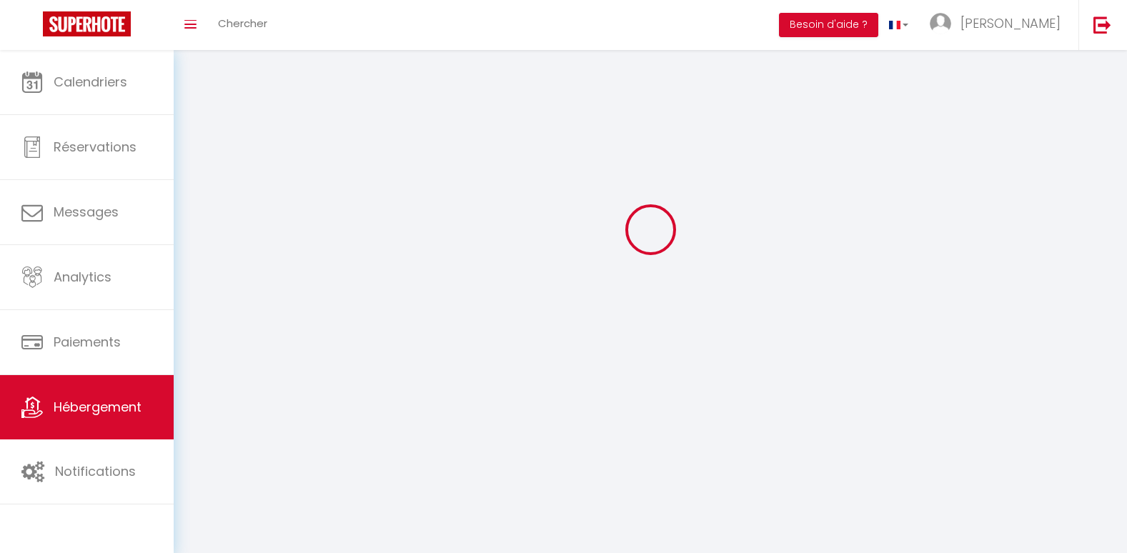
select select
checkbox input "false"
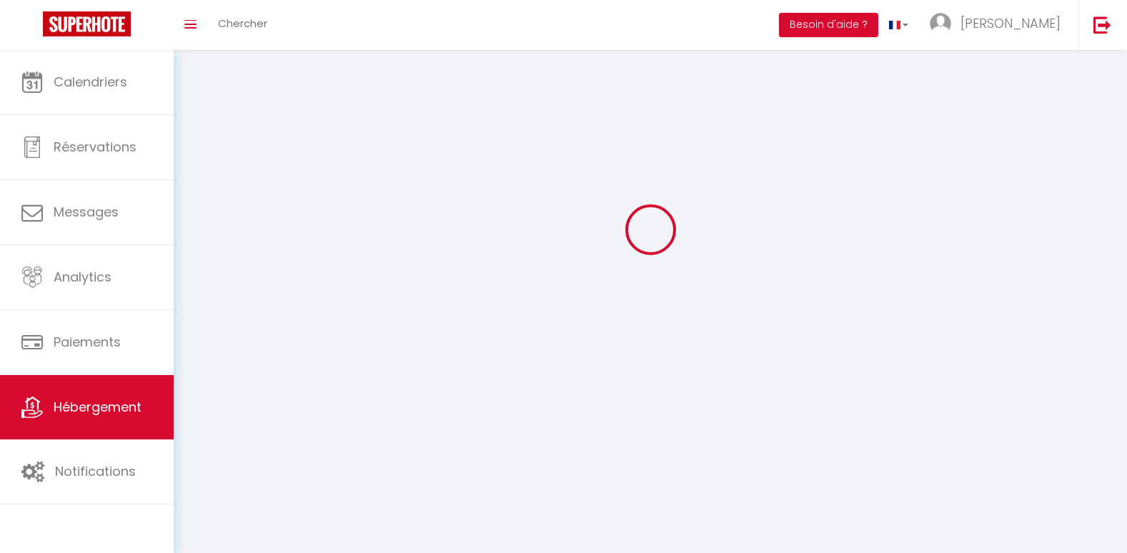
select select
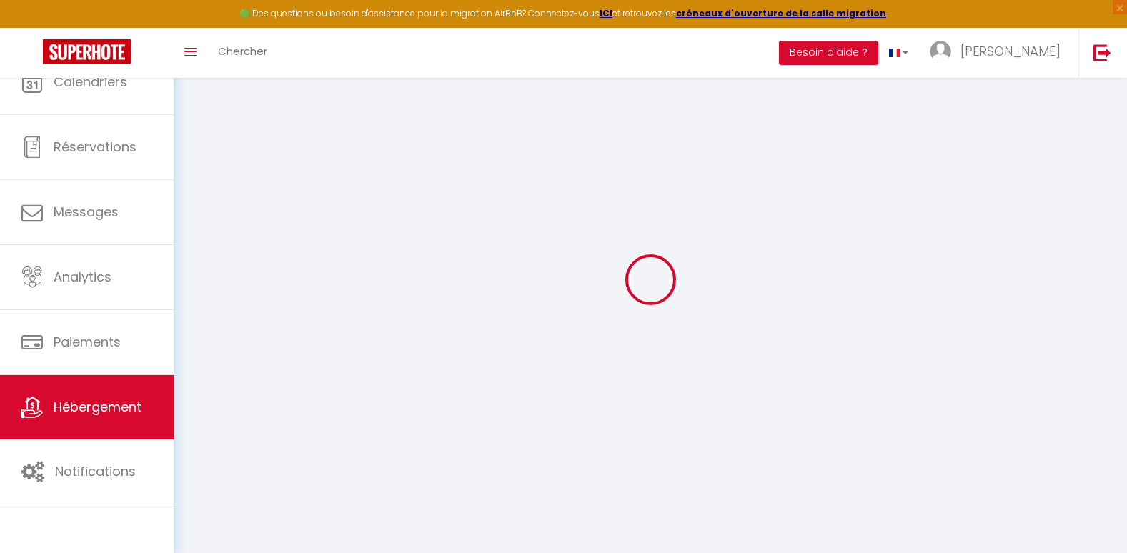
select select
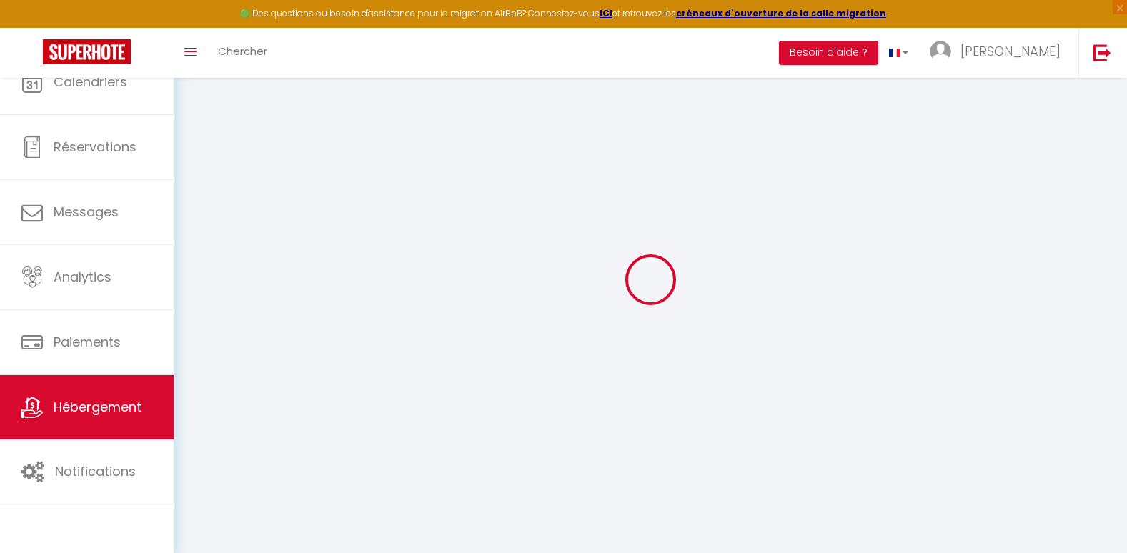
select select
checkbox input "false"
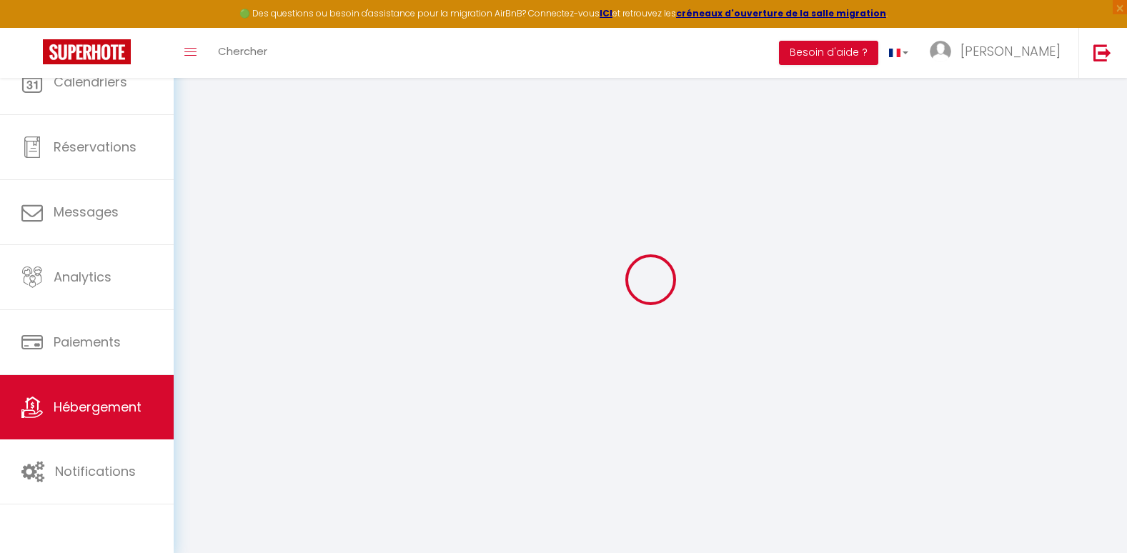
select select "28"
select select
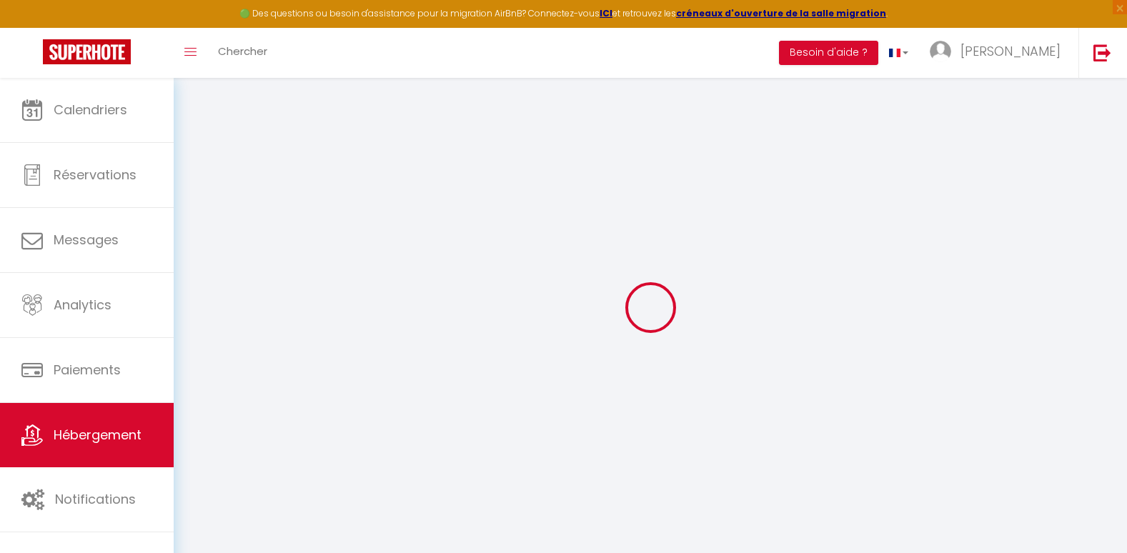
select select
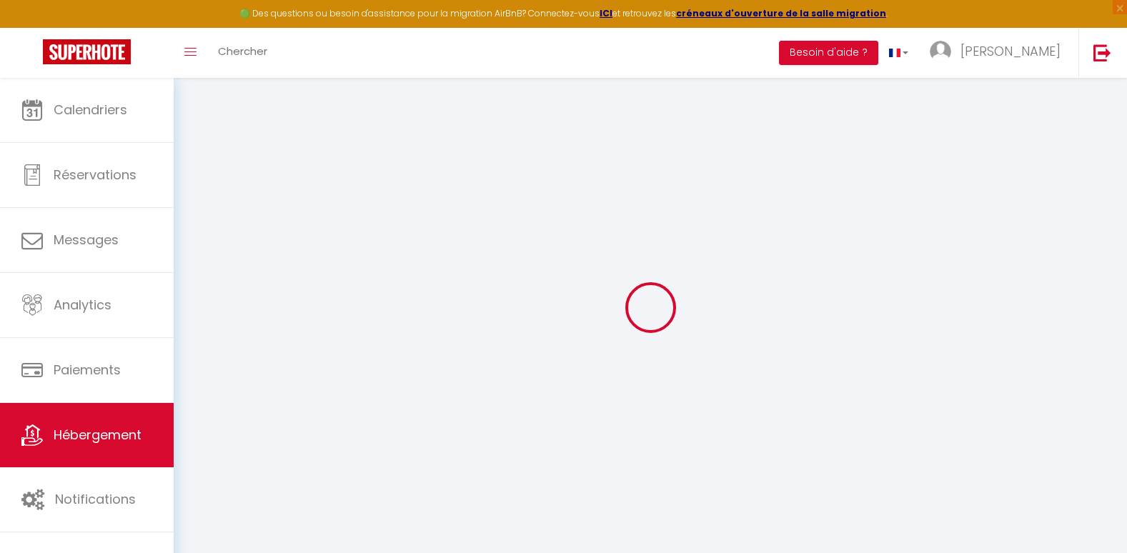
select select
checkbox input "false"
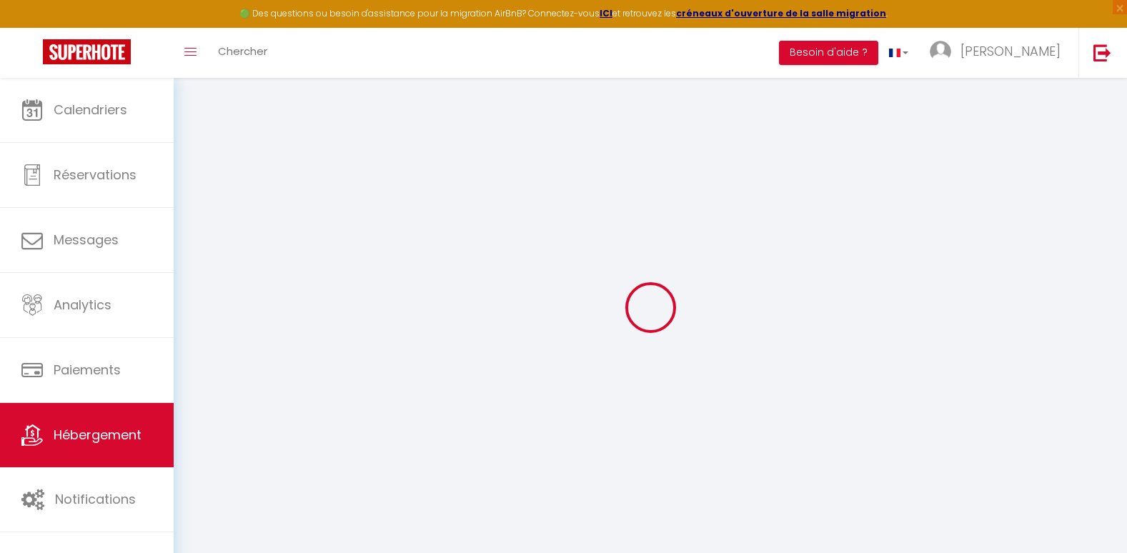
select select
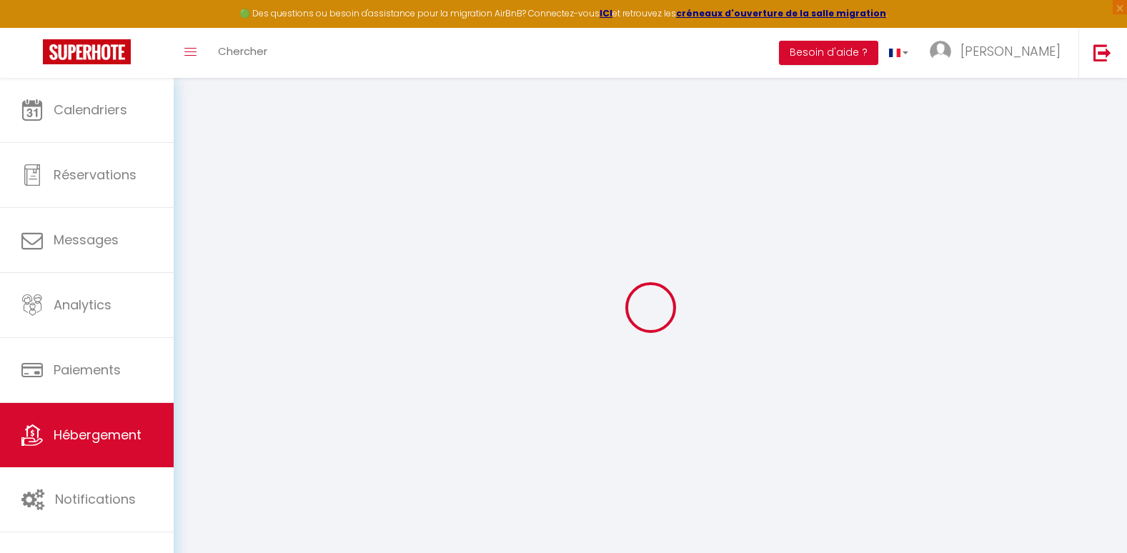
select select
checkbox input "false"
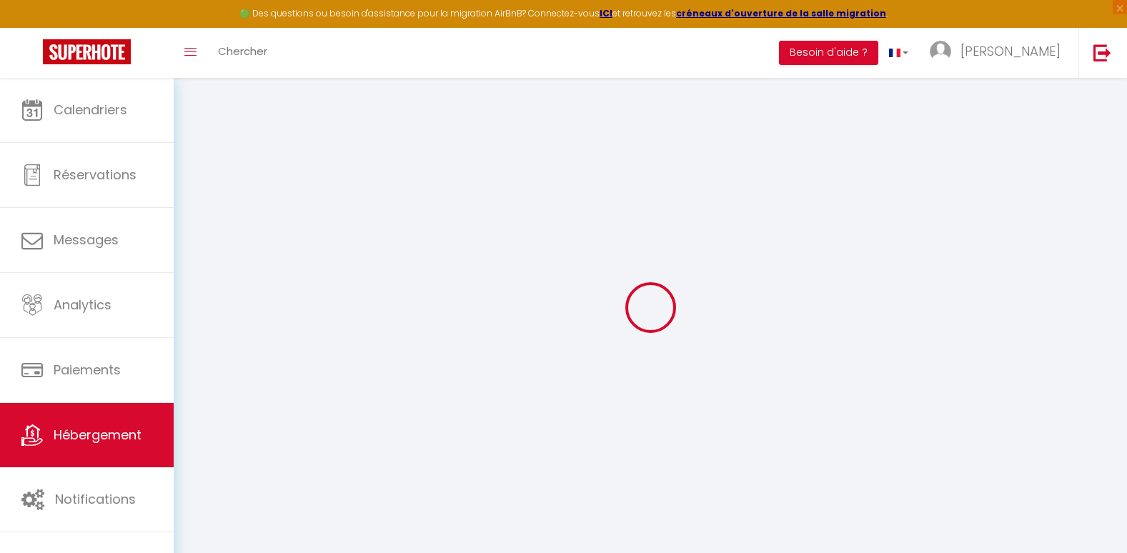
checkbox input "false"
select select
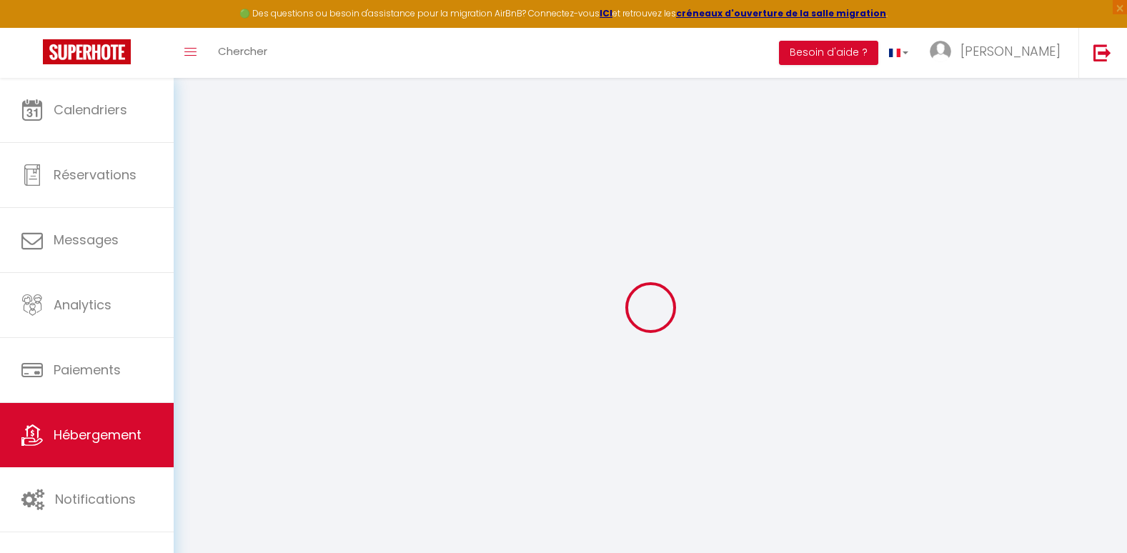
select select
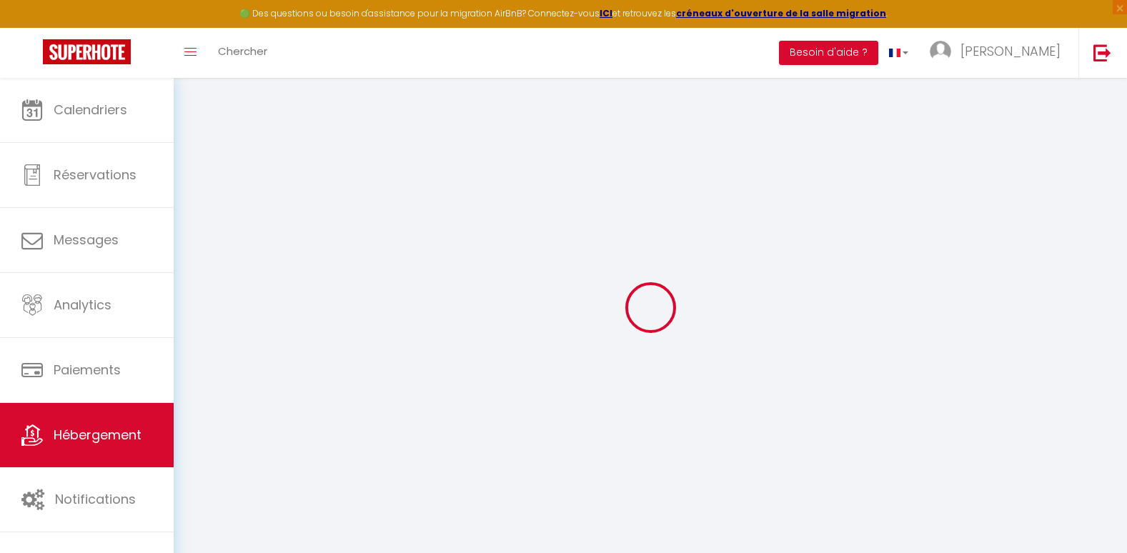
checkbox input "false"
select select
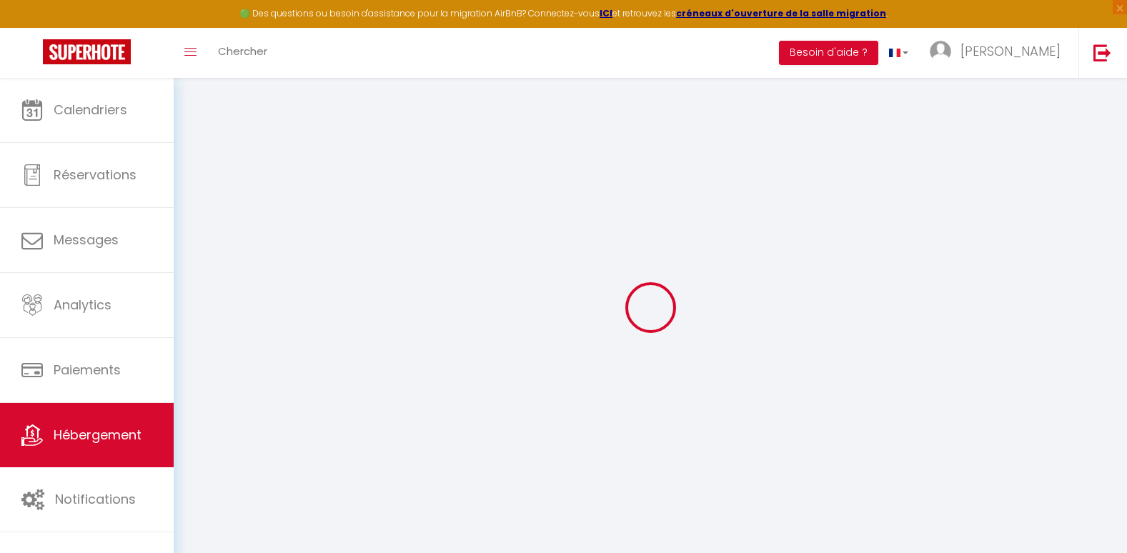
select select
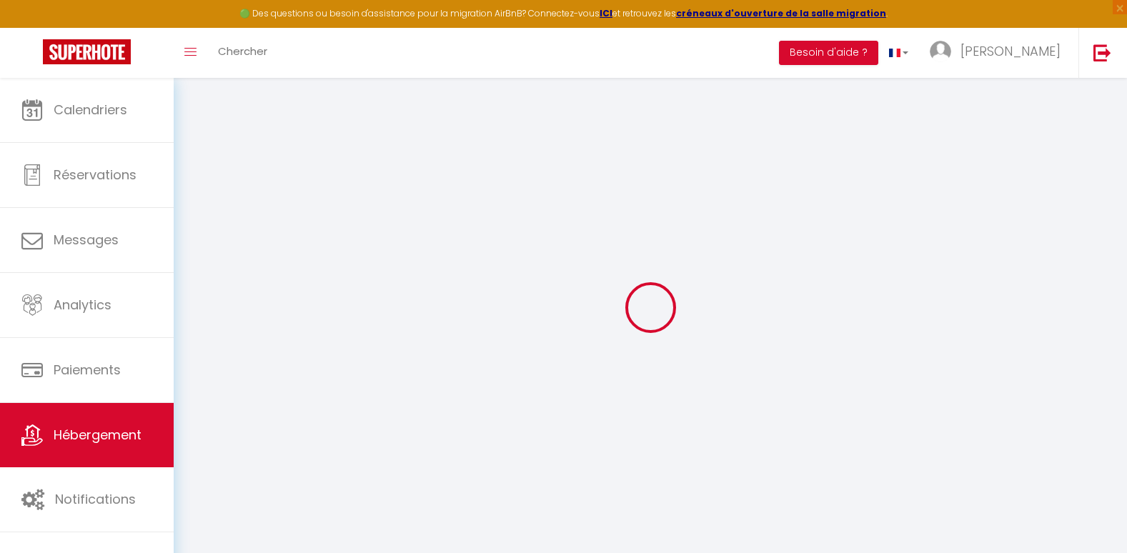
select select
checkbox input "false"
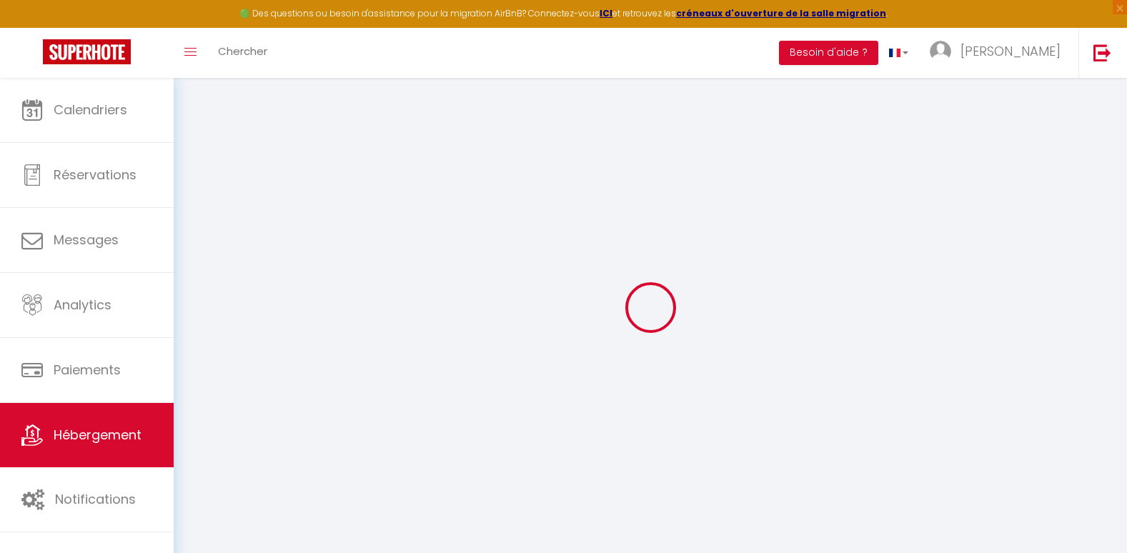
checkbox input "false"
select select
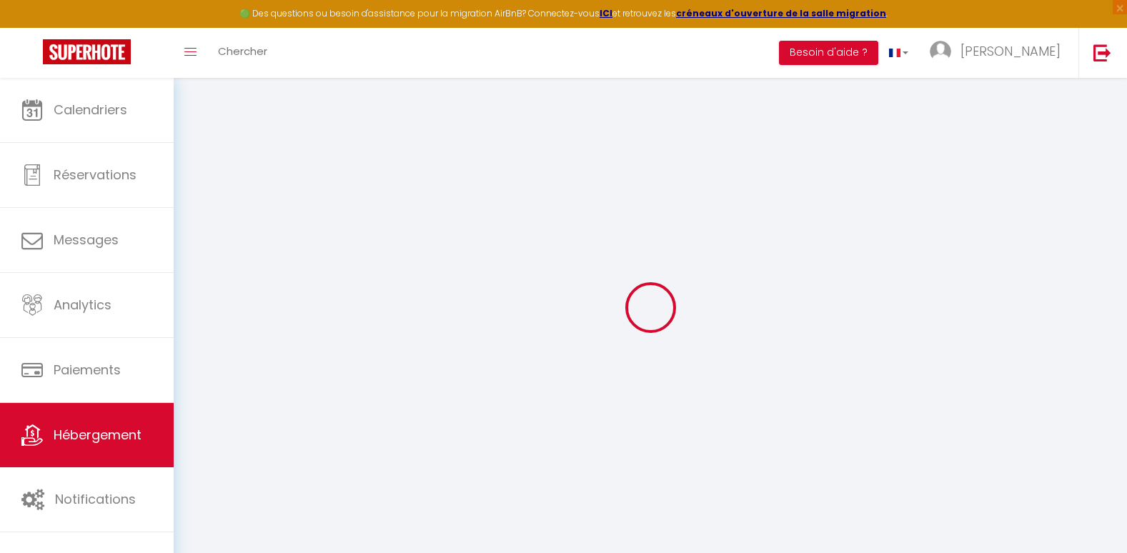
select select
checkbox input "false"
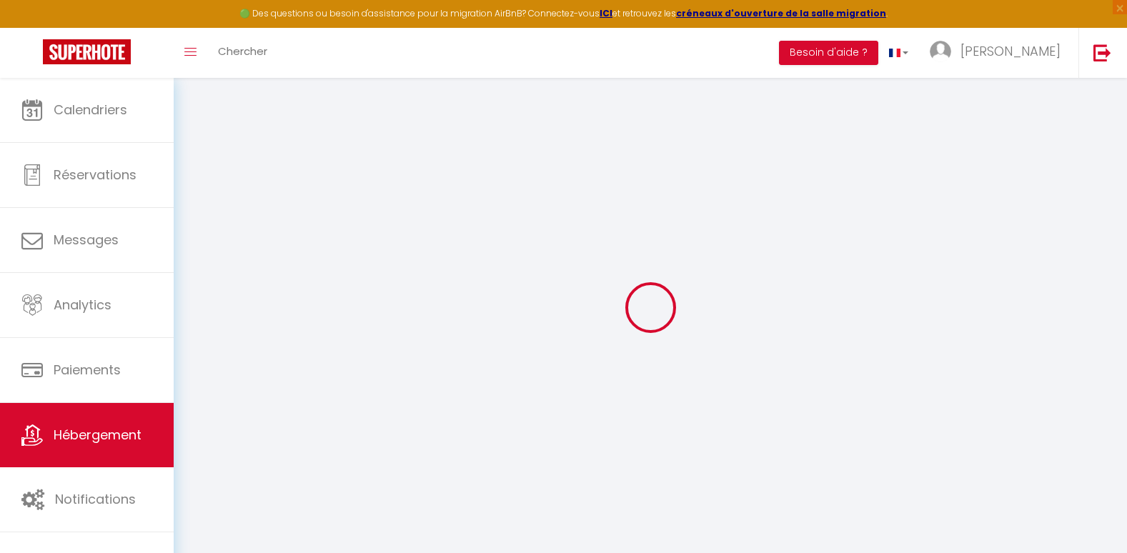
checkbox input "false"
select select
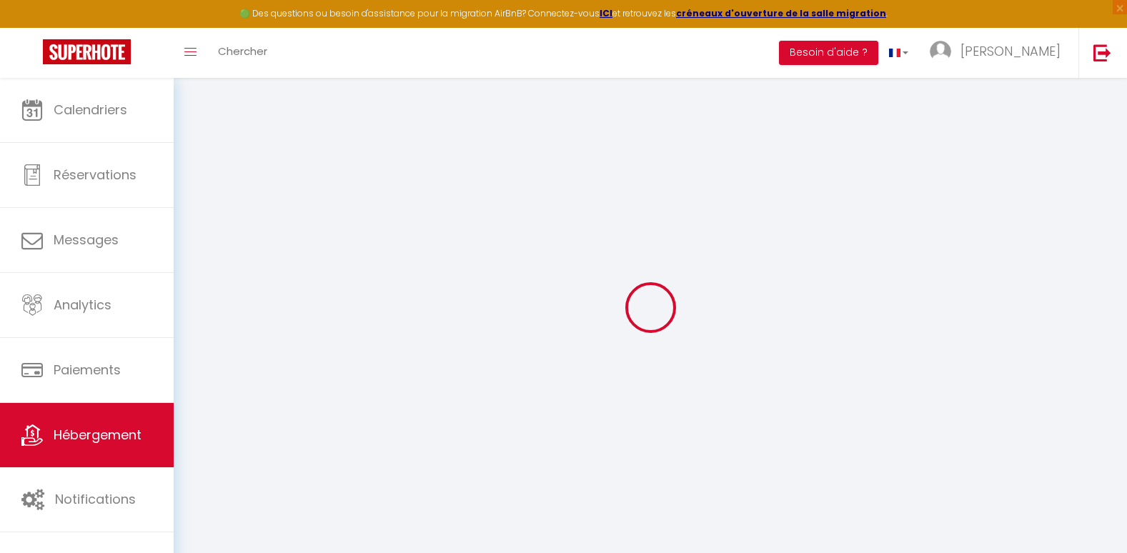
type input "HISTOIRE CLERMONTOISE · L'Histoire Clermontoise - Tramway & Siège Michelin"
type input "Fabrice"
type input "60"
type input "35"
type input "5"
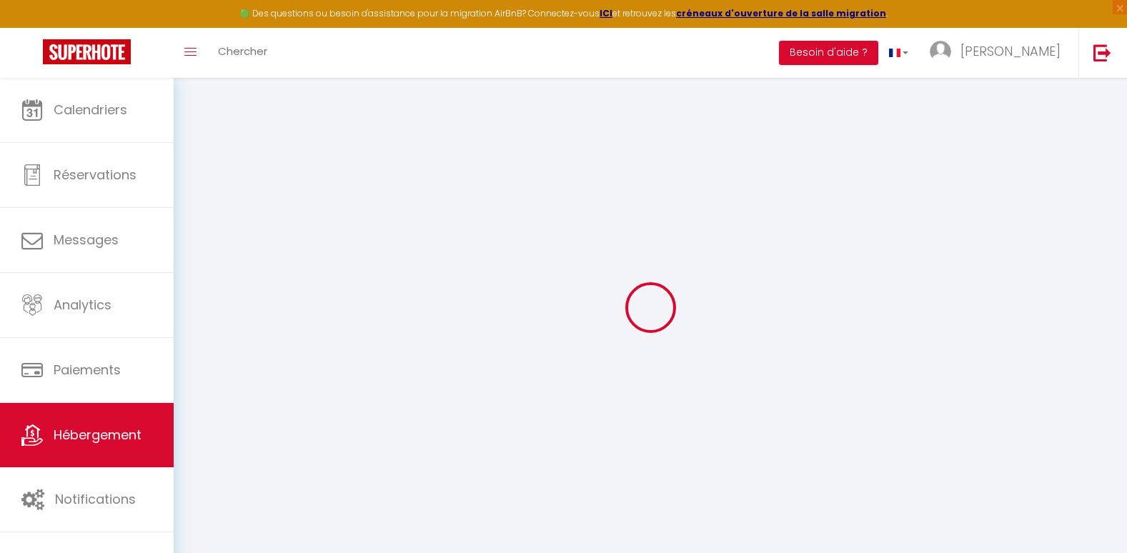
type input "5"
type input "300"
select select
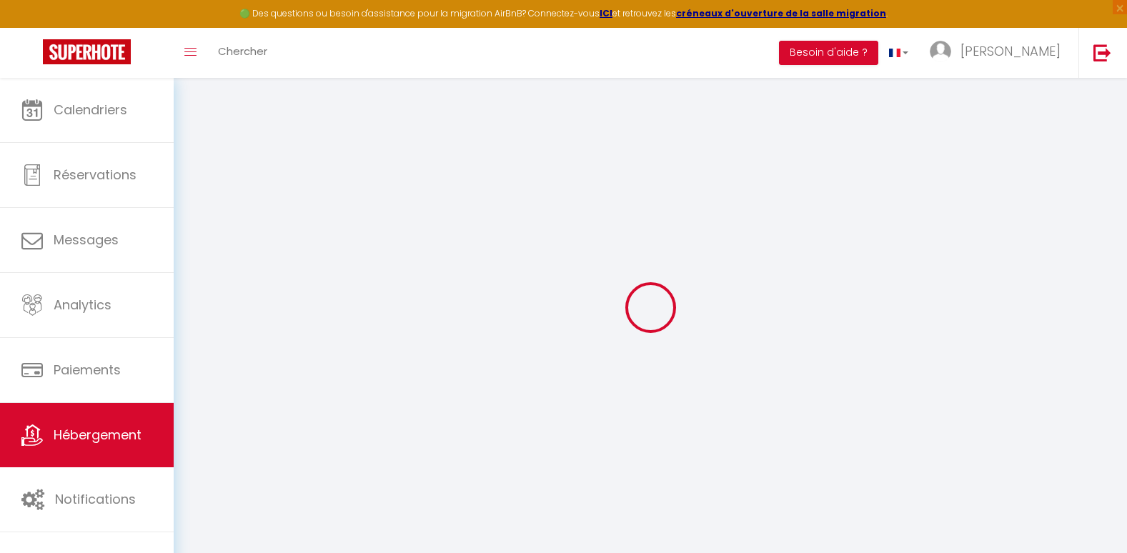
select select
type input "[STREET_ADDRESS]"
type input "63000"
type input "[GEOGRAPHIC_DATA]"
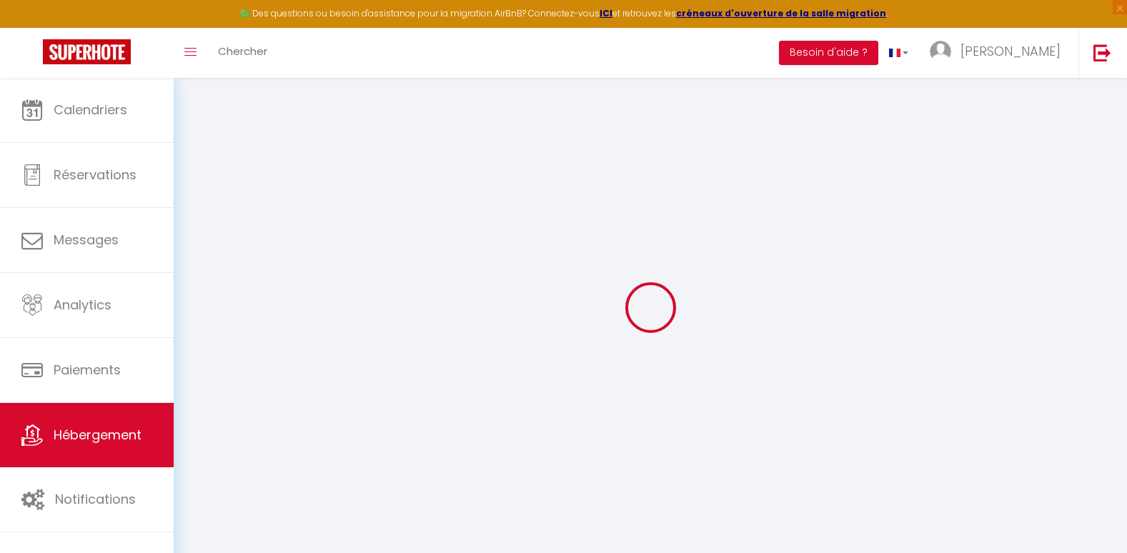
type input "[EMAIL_ADDRESS][DOMAIN_NAME]"
select select
checkbox input "false"
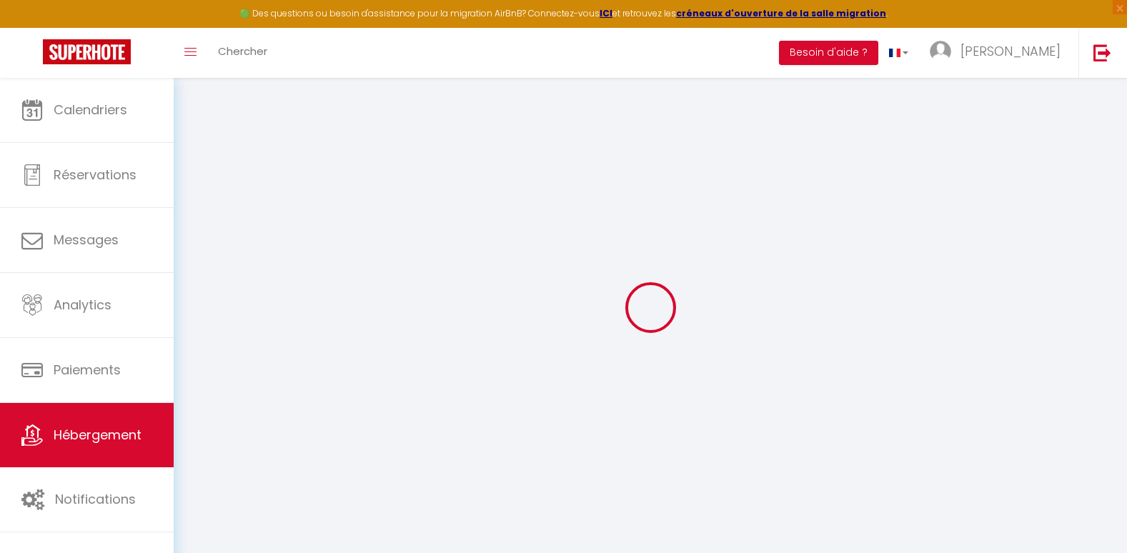
checkbox input "false"
radio input "true"
type input "5"
type input "35"
type input "0"
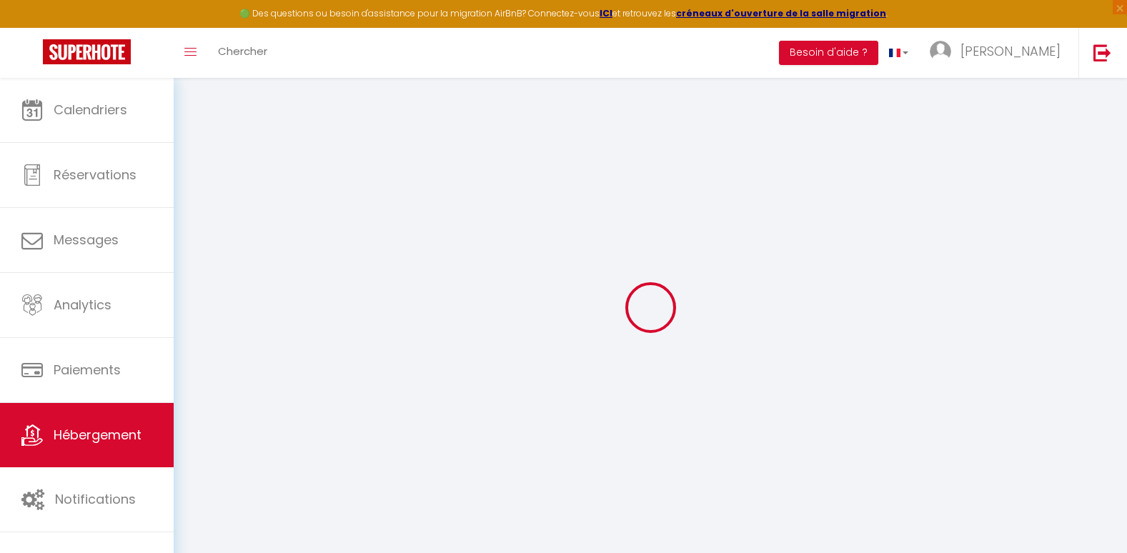
type input "0"
select select
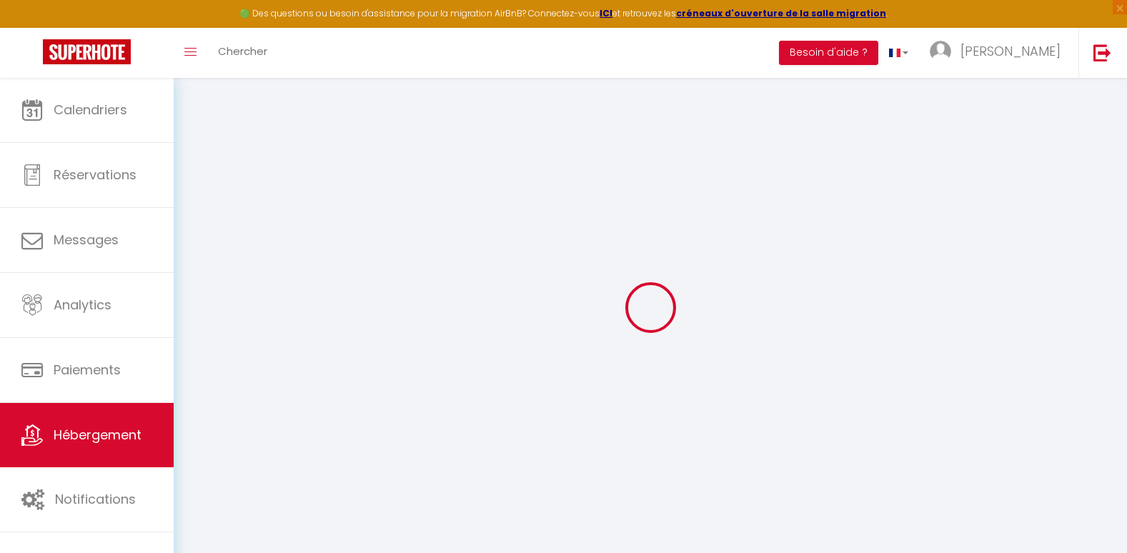
select select
checkbox input "false"
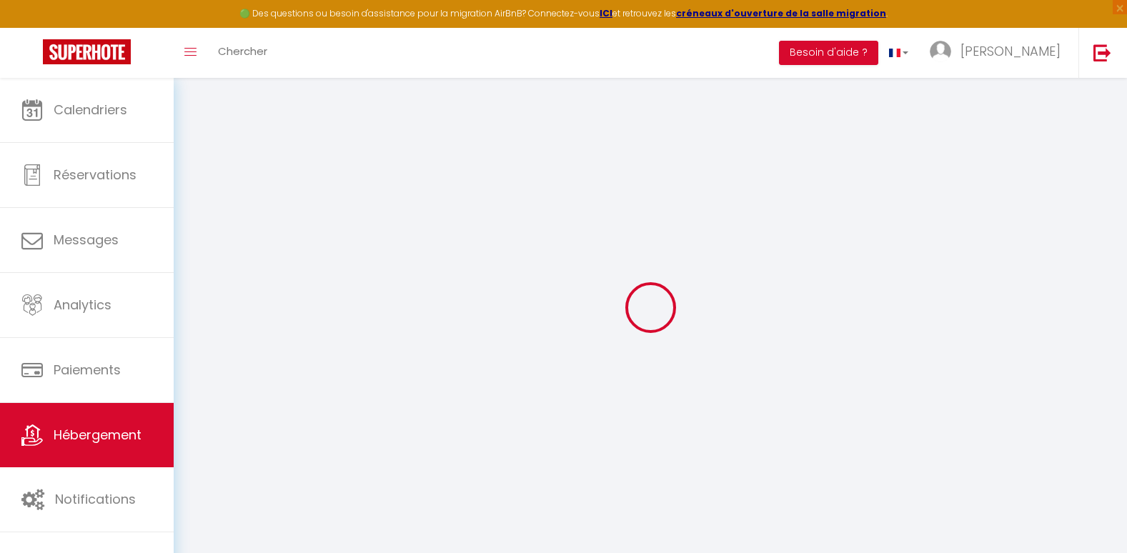
checkbox input "false"
select select
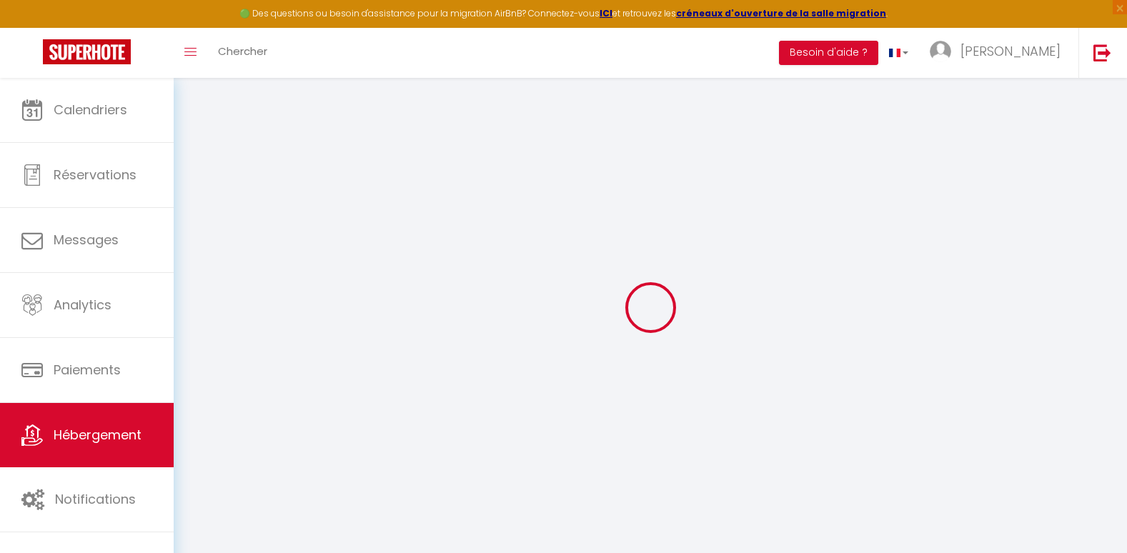
select select
checkbox input "false"
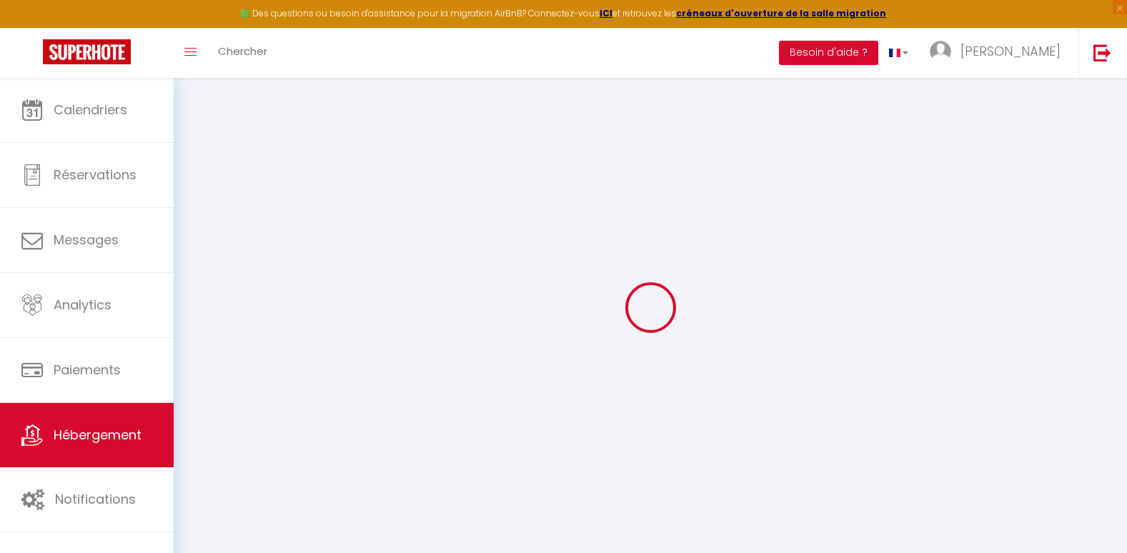
checkbox input "false"
select select "48277"
select select
checkbox input "false"
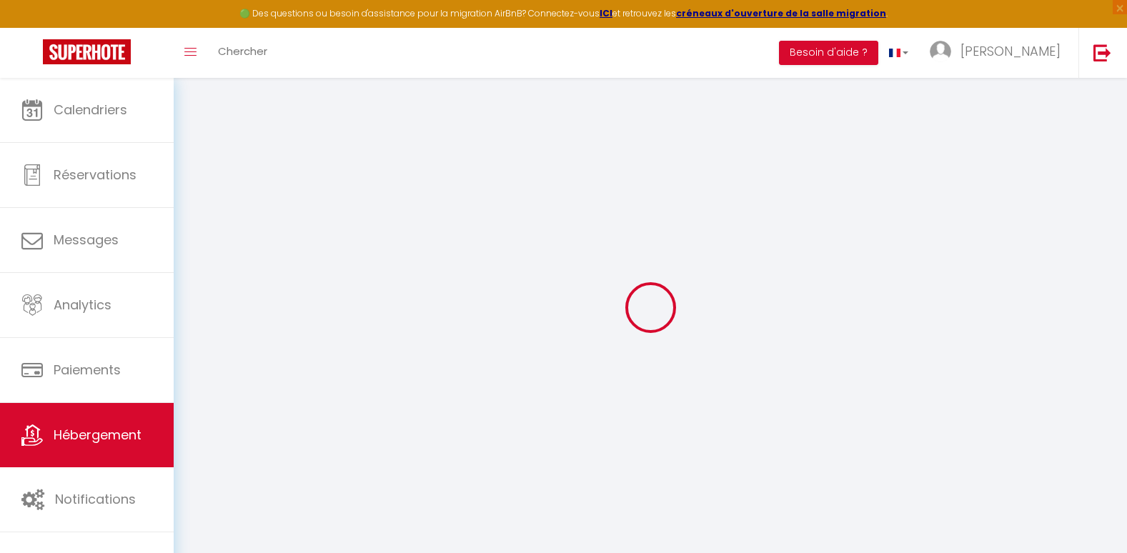
checkbox input "false"
select select
checkbox input "false"
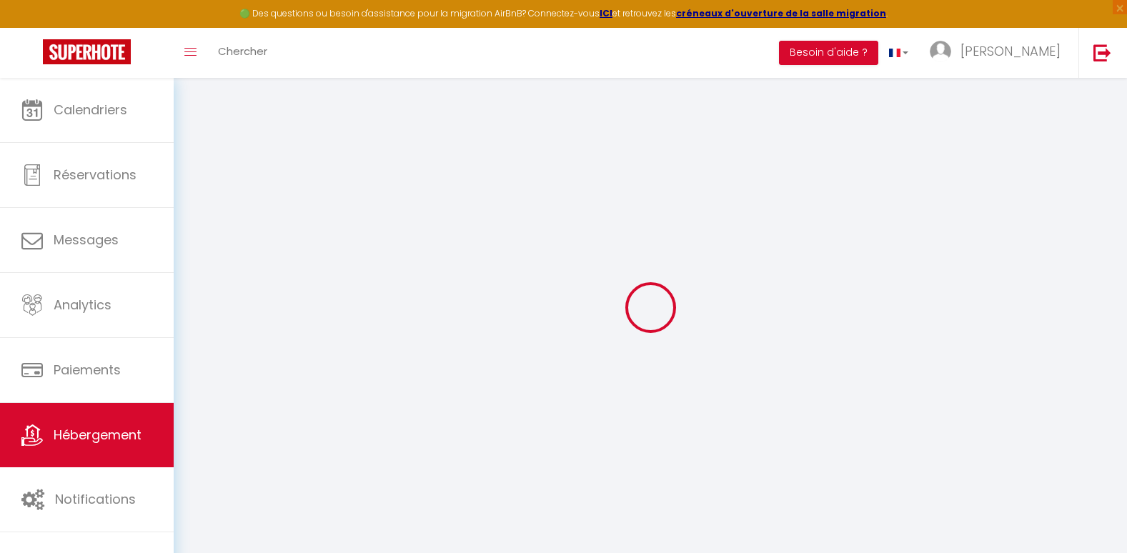
checkbox input "false"
select select "16:00"
select select "23:45"
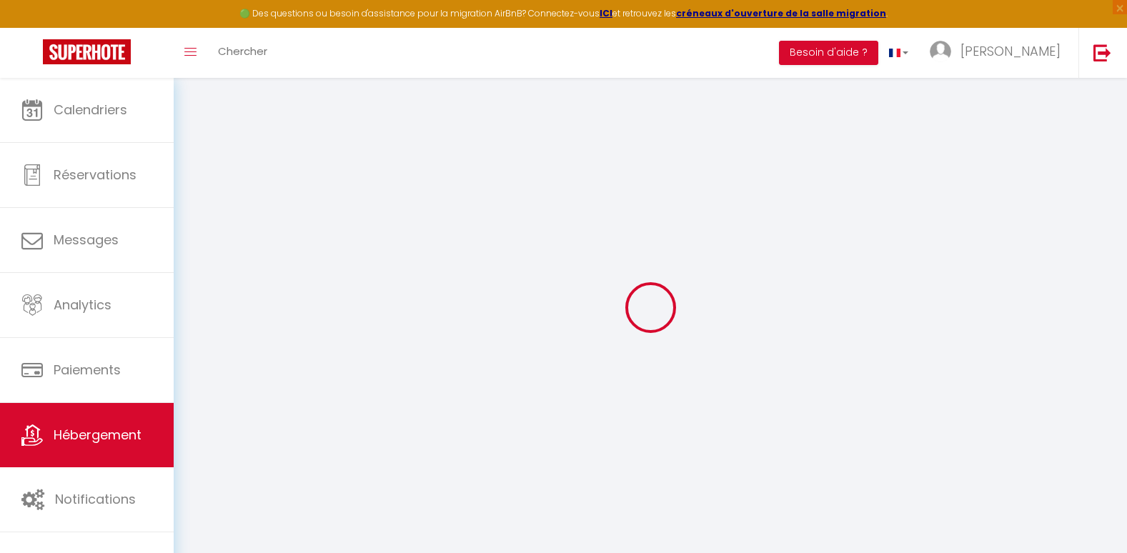
select select "10:00"
select select "15"
select select
checkbox input "false"
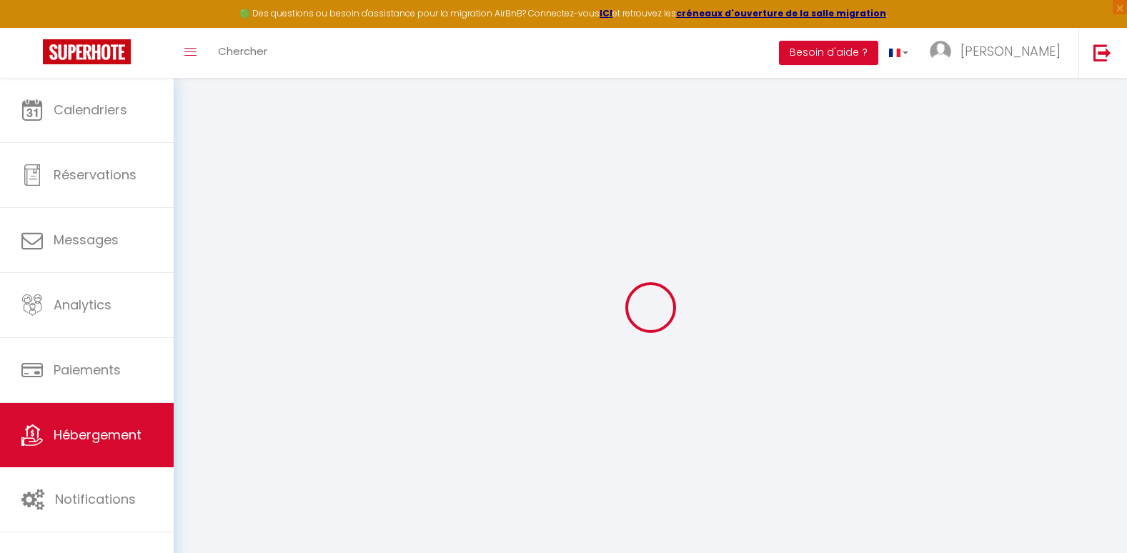
checkbox input "false"
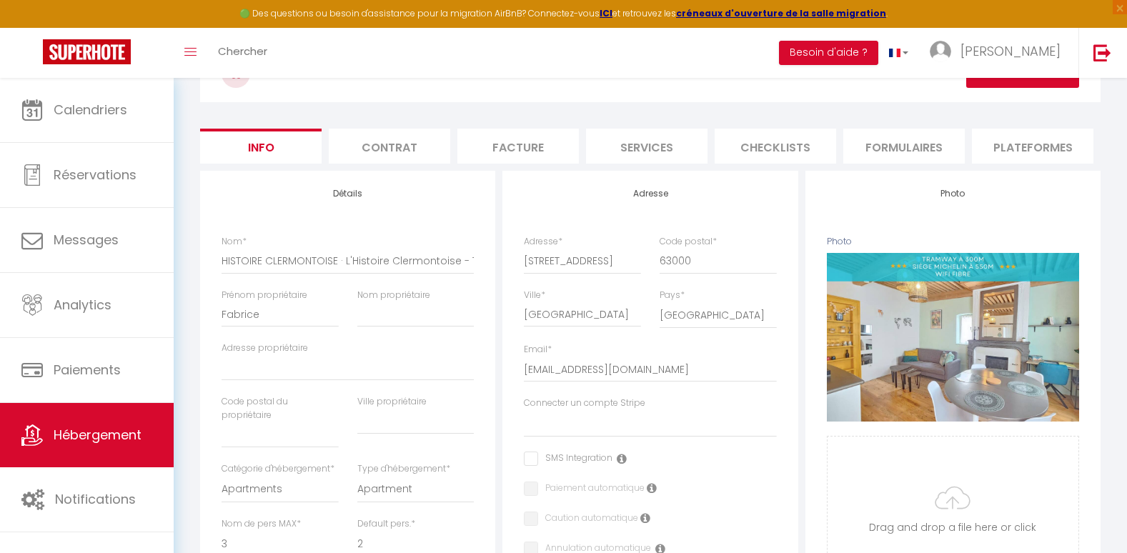
scroll to position [59, 0]
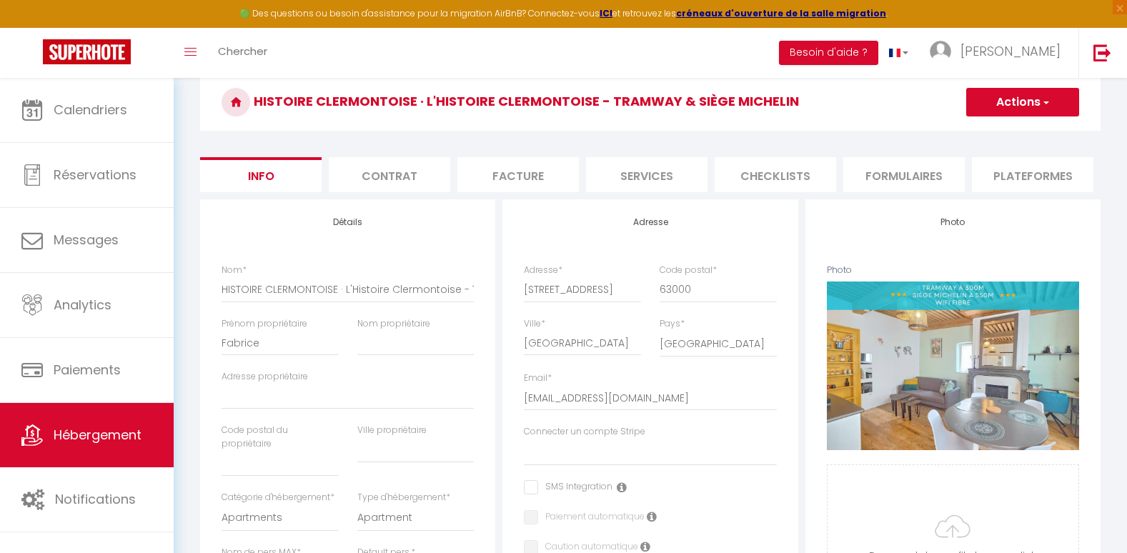
click at [406, 174] on li "Contrat" at bounding box center [389, 174] width 121 height 35
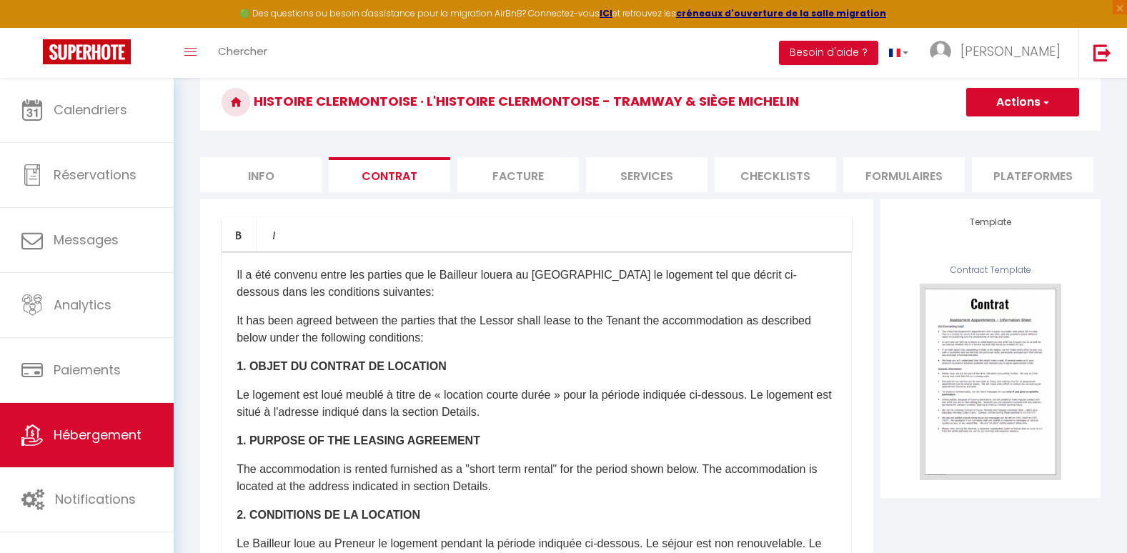
click at [512, 175] on li "Facture" at bounding box center [517, 174] width 121 height 35
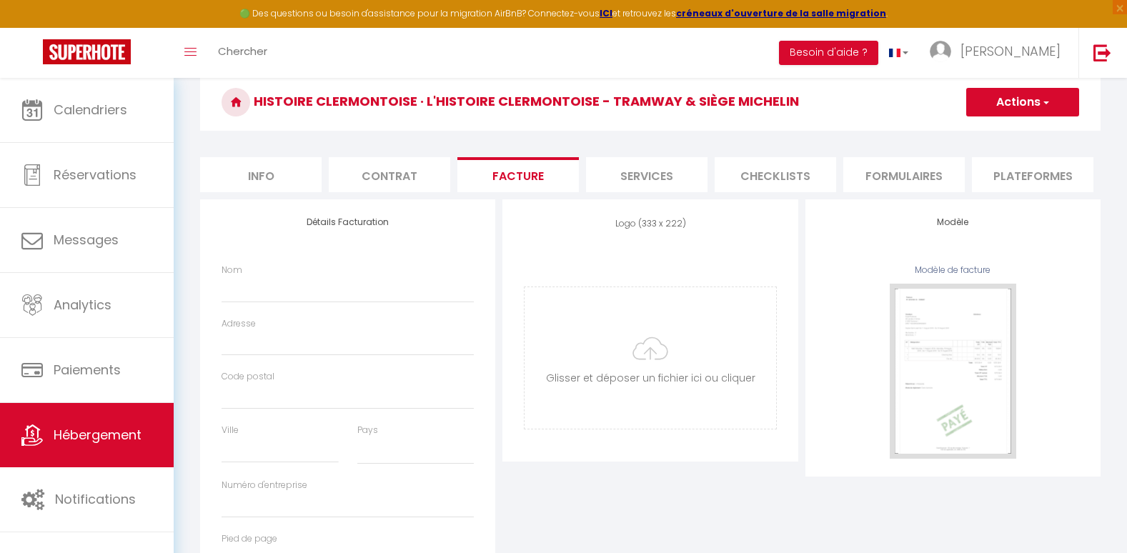
select select
click at [624, 170] on li "Services" at bounding box center [646, 174] width 121 height 35
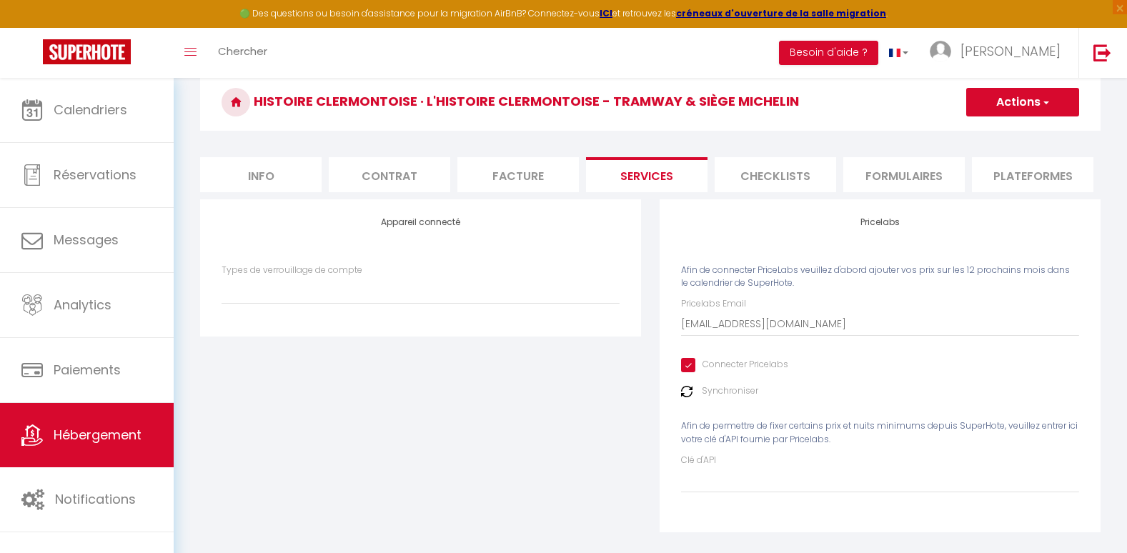
select select
click at [777, 176] on li "Checklists" at bounding box center [774, 174] width 121 height 35
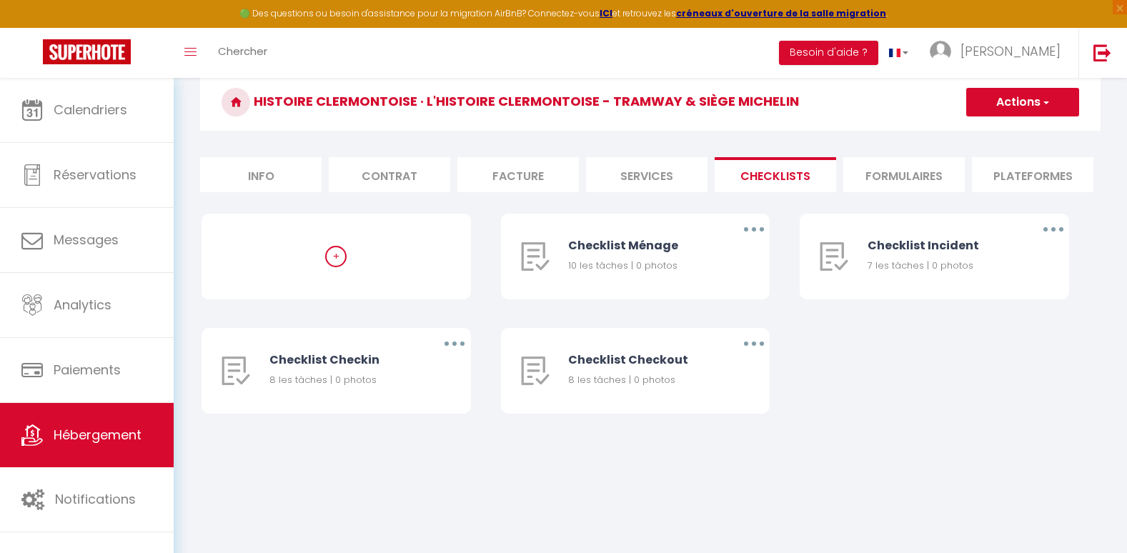
click at [866, 177] on li "Formulaires" at bounding box center [903, 174] width 121 height 35
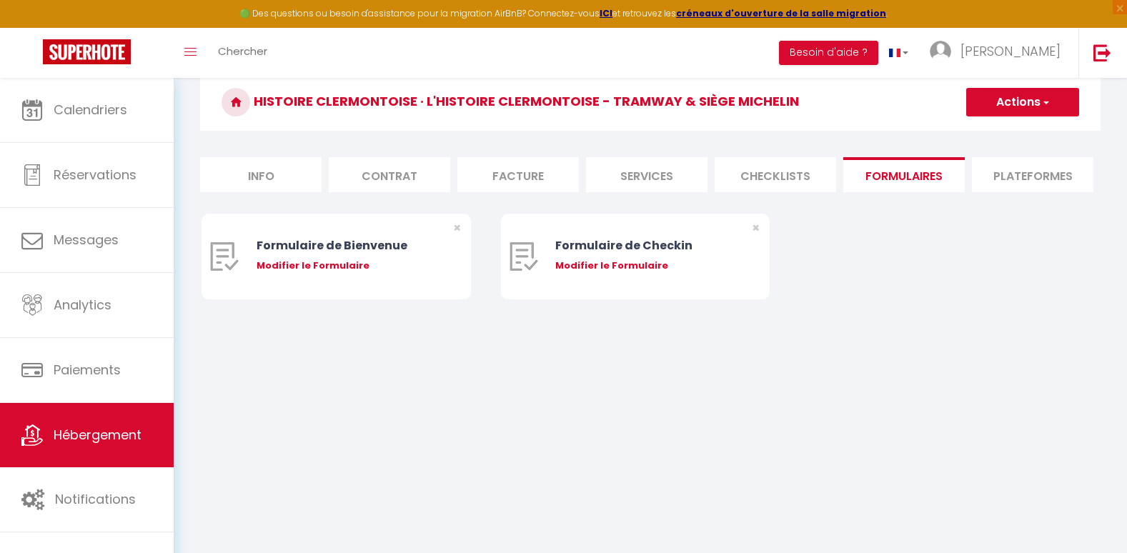
click at [1021, 176] on li "Plateformes" at bounding box center [1032, 174] width 121 height 35
select select
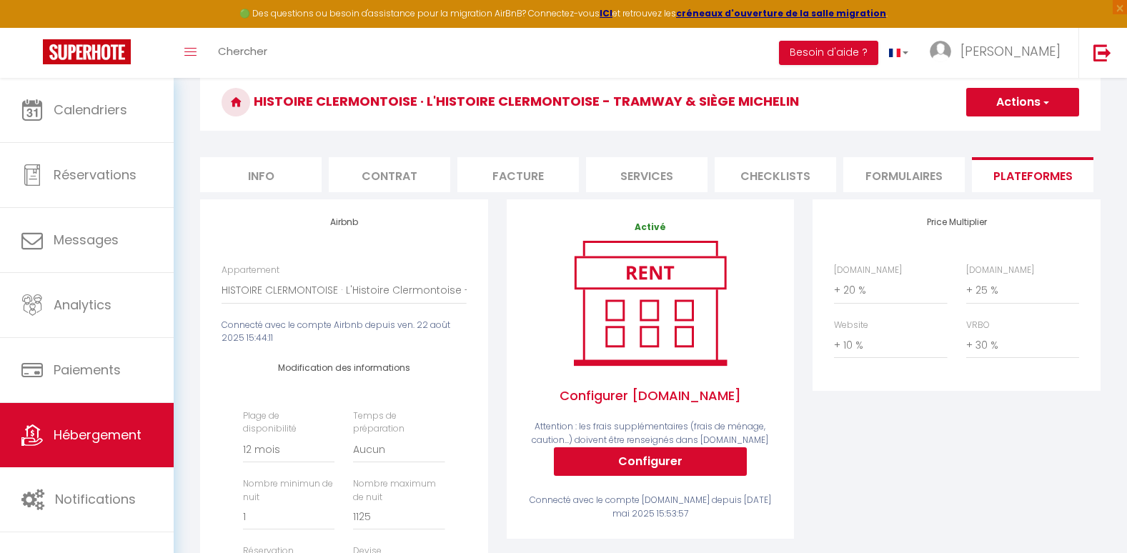
click at [903, 482] on div "Price Multiplier [DOMAIN_NAME] 0 + 1 % + 2 % + 3 % + 4 % + 5 % + 6 % + 7 %" at bounding box center [956, 469] width 306 height 541
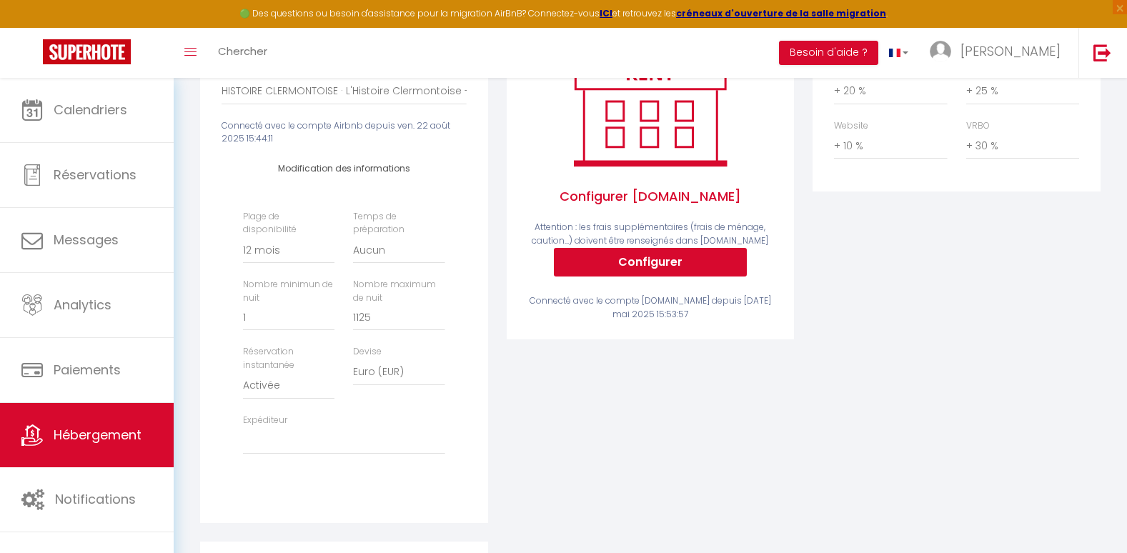
scroll to position [259, 0]
click at [381, 330] on input "1125" at bounding box center [398, 317] width 91 height 26
type input "112"
select select
type input "11"
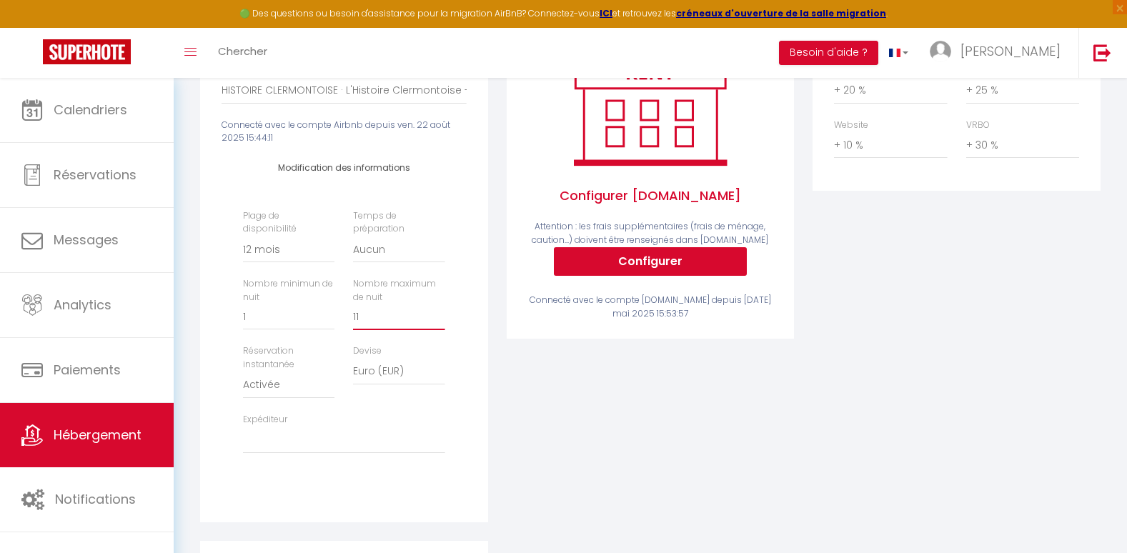
select select
type input "1"
select select
type input "9"
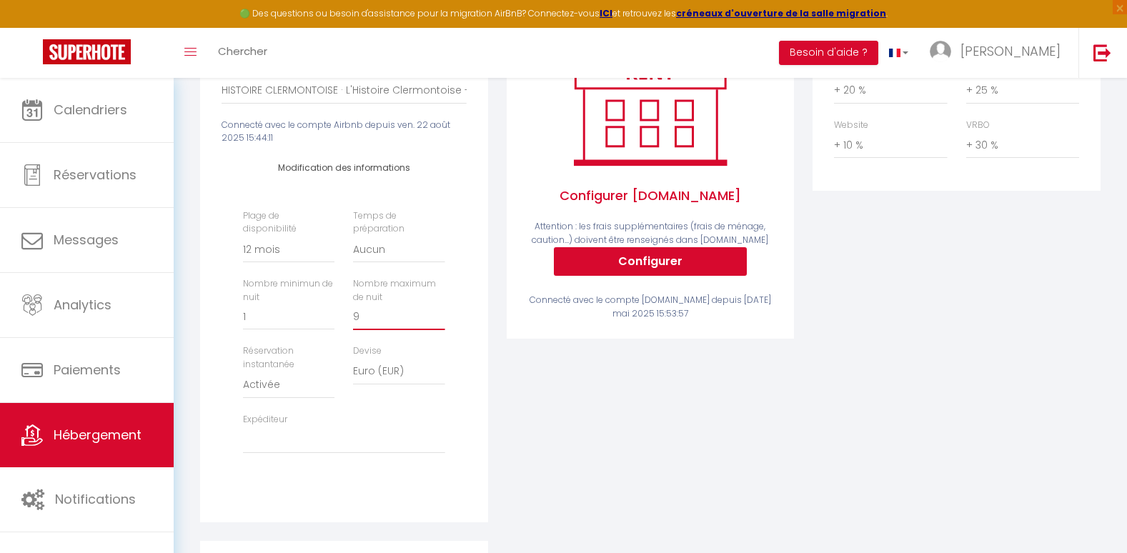
select select
type input "8"
select select
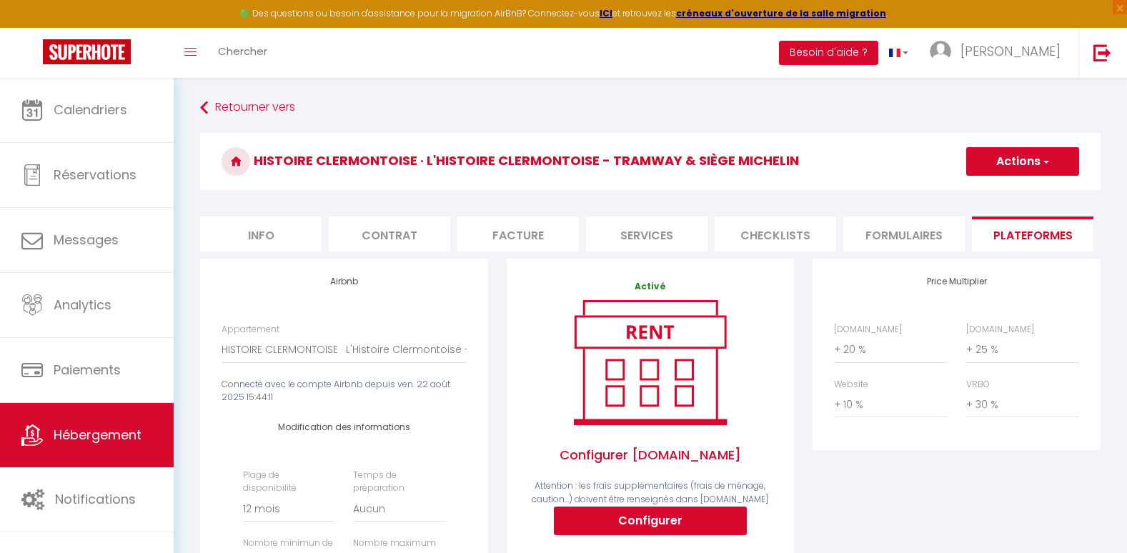
type input "8"
click at [1044, 159] on span "button" at bounding box center [1044, 161] width 9 height 14
click at [1001, 192] on link "Enregistrer" at bounding box center [1021, 193] width 113 height 19
select select "365"
select select "EUR"
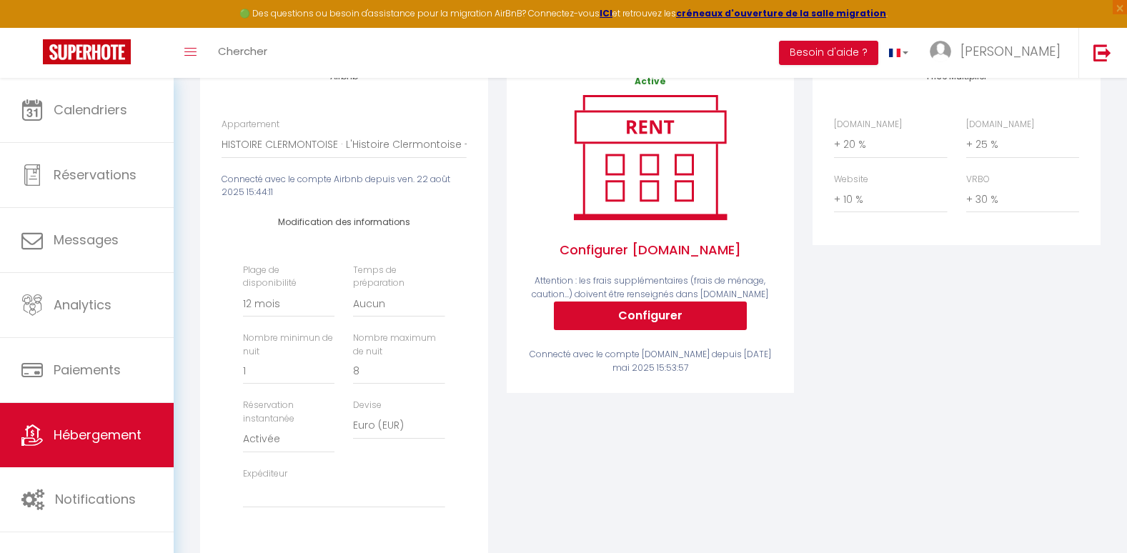
scroll to position [119, 0]
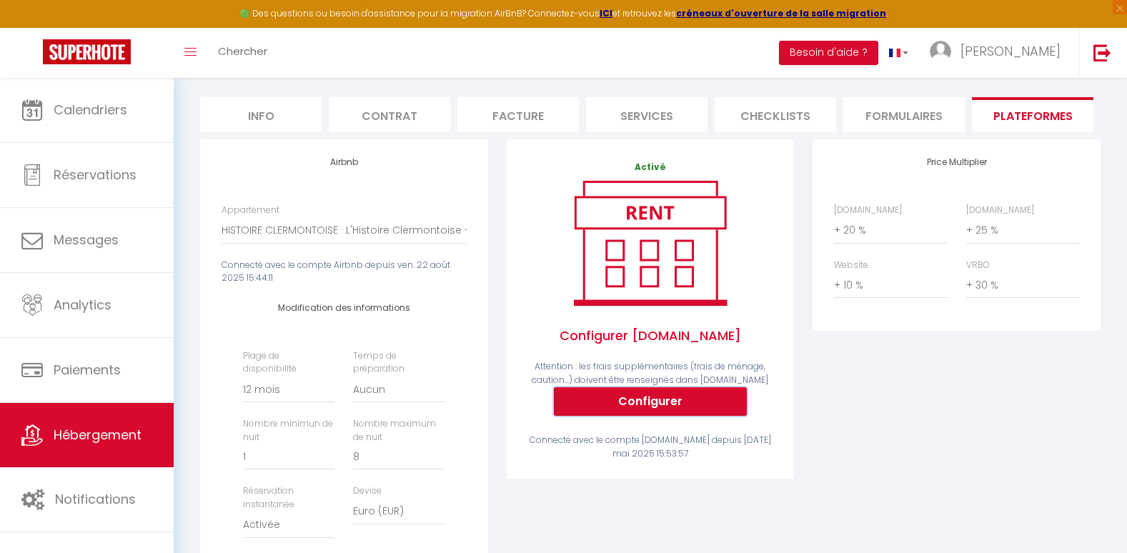
click at [644, 412] on button "Configurer" at bounding box center [650, 401] width 193 height 29
select select
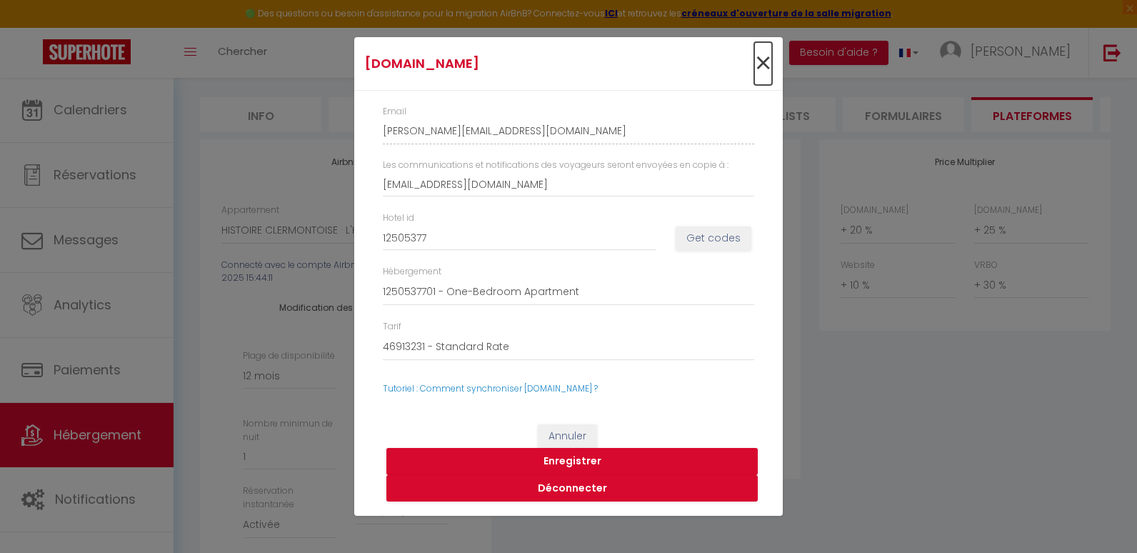
click at [763, 63] on span "×" at bounding box center [763, 63] width 18 height 43
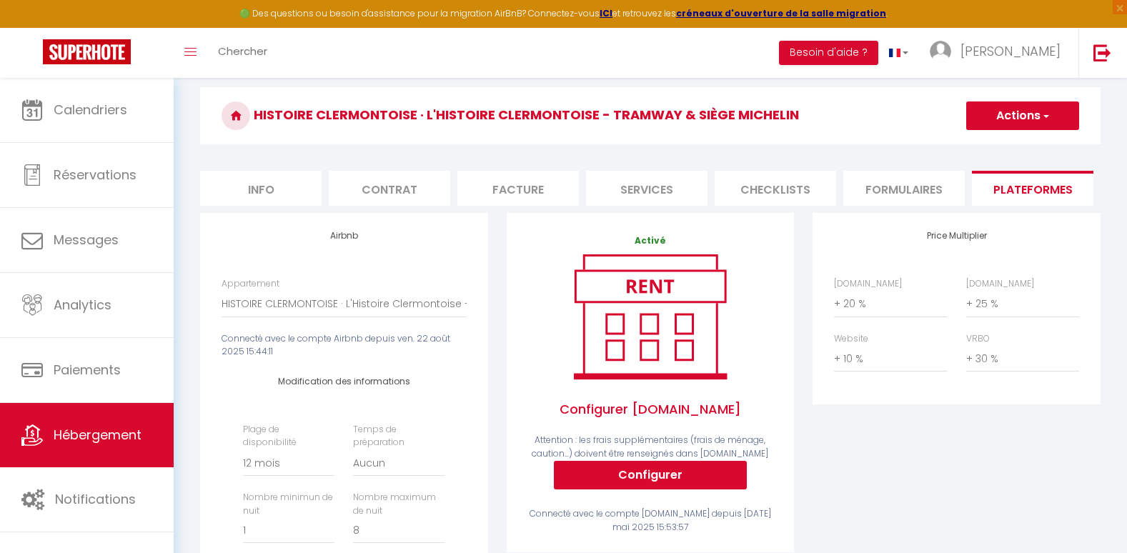
scroll to position [0, 0]
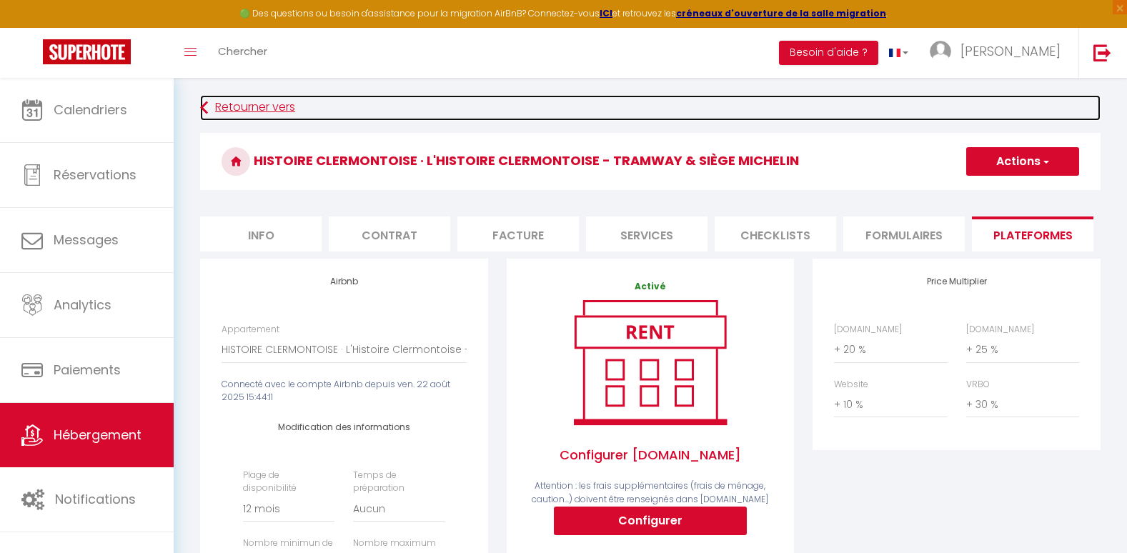
click at [265, 106] on link "Retourner vers" at bounding box center [650, 108] width 900 height 26
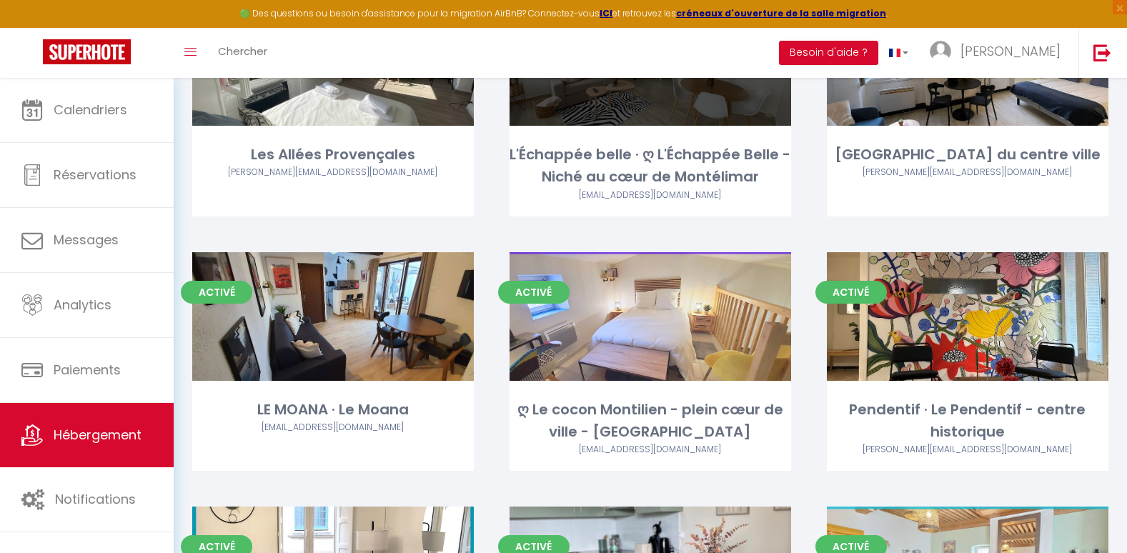
scroll to position [200, 0]
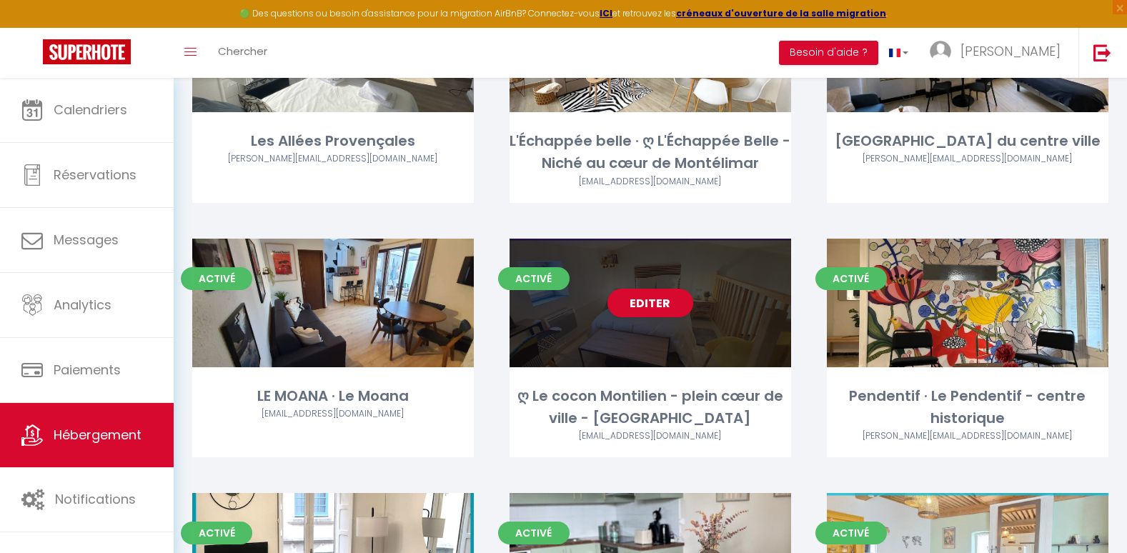
click at [645, 319] on div "Editer" at bounding box center [649, 303] width 281 height 129
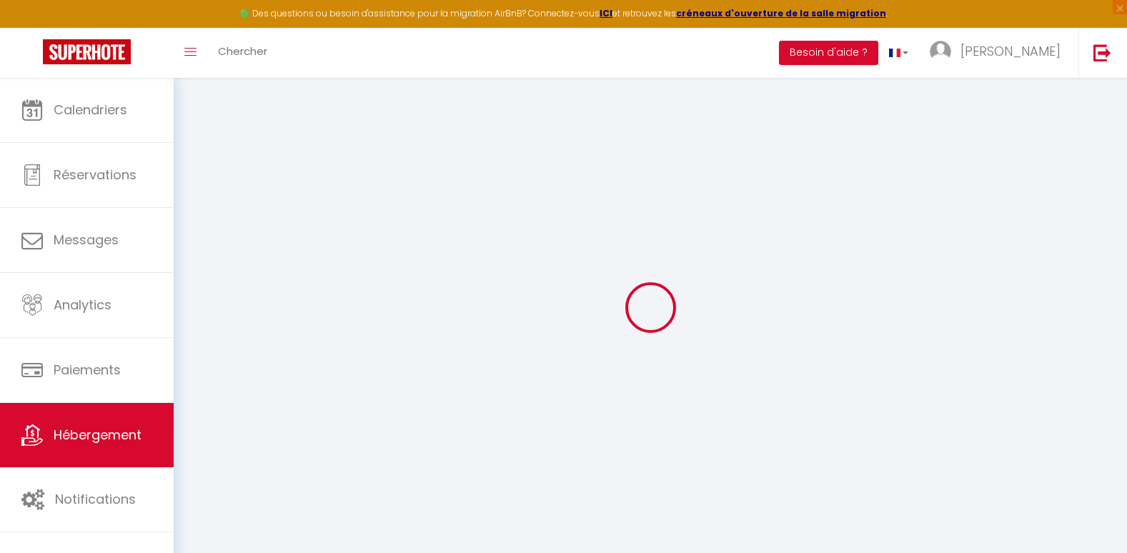
select select "12402-1124355977574233722"
select select "+ 20 %"
select select "+ 25 %"
select select "+ 10 %"
select select "+ 30 %"
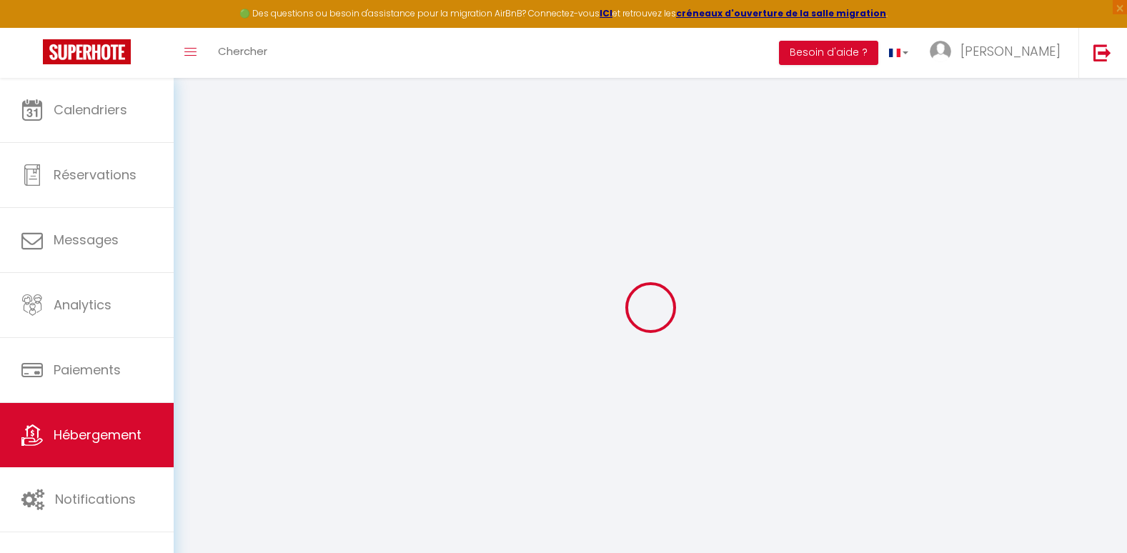
select select
checkbox input "false"
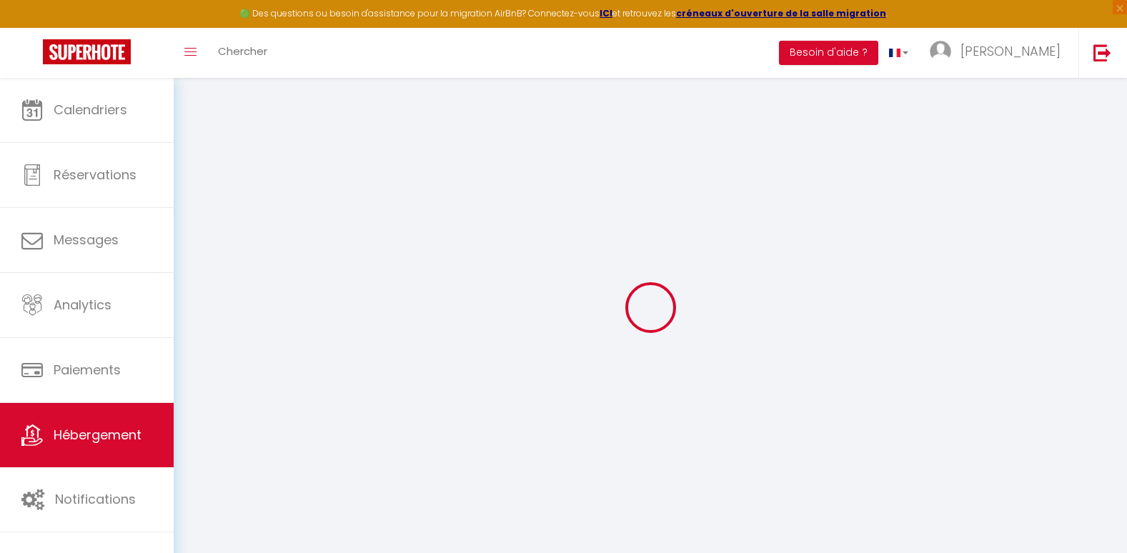
select select
select select "EUR"
select select
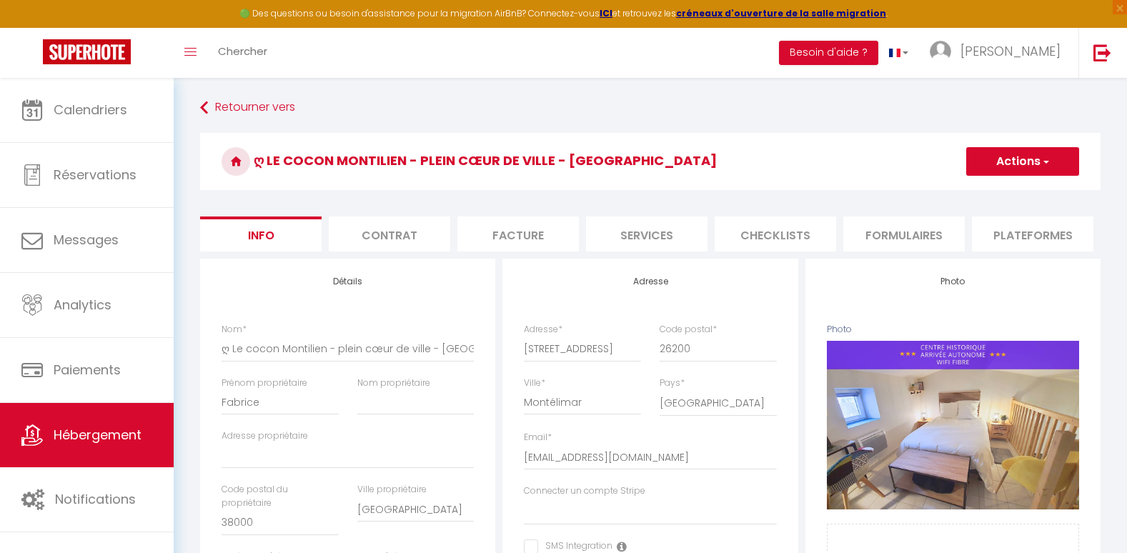
click at [1009, 237] on li "Plateformes" at bounding box center [1032, 233] width 121 height 35
select select
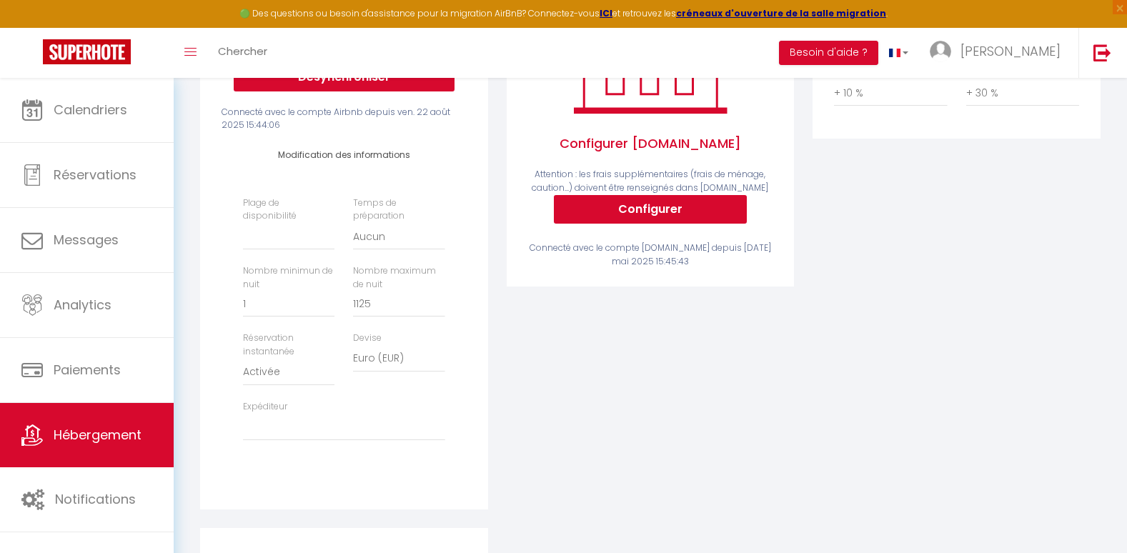
scroll to position [343, 0]
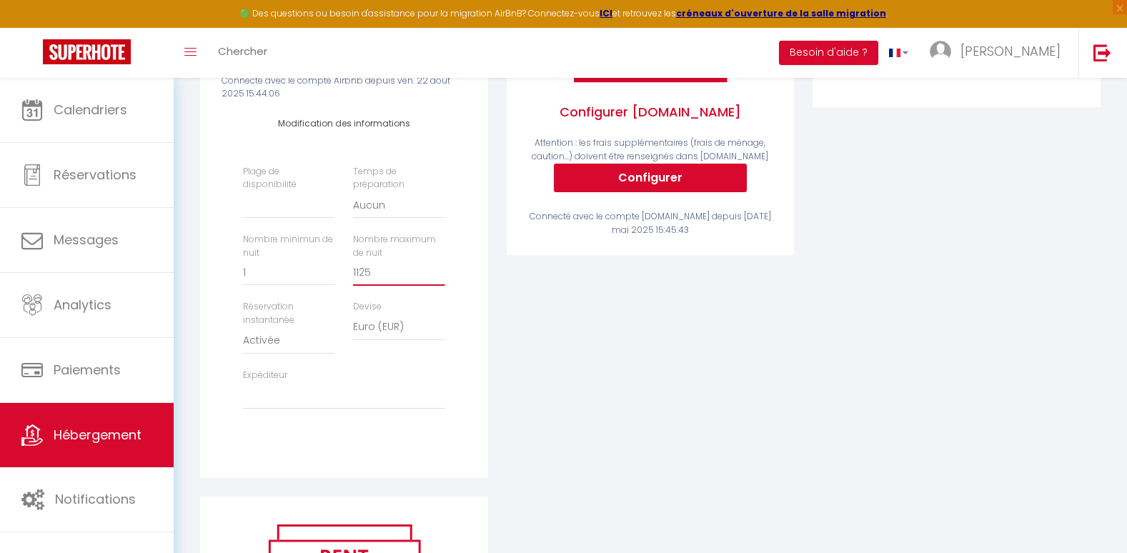
click at [387, 283] on input "1125" at bounding box center [398, 273] width 91 height 26
type input "112"
select select
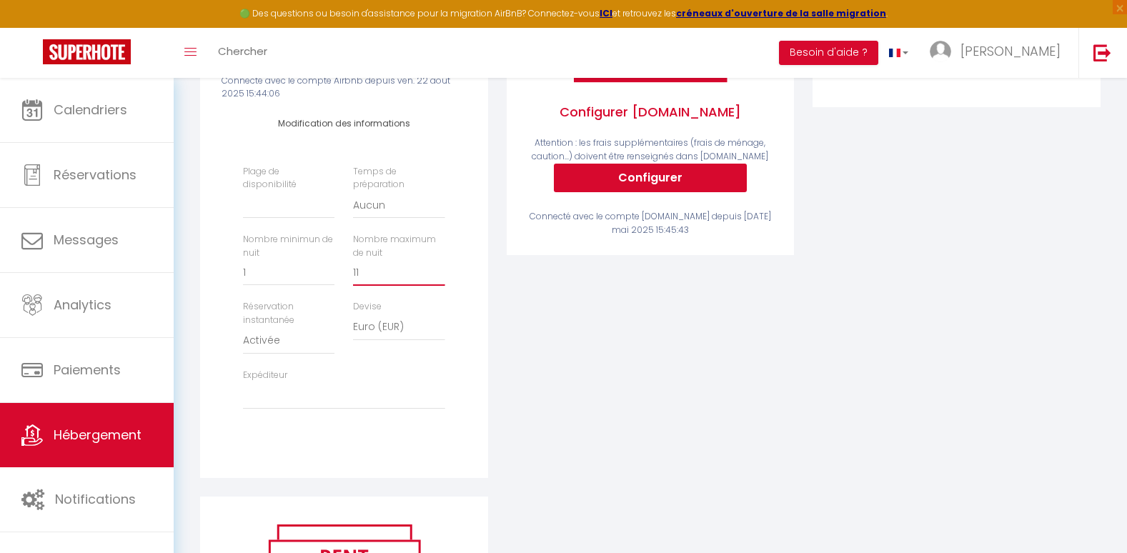
type input "1"
select select
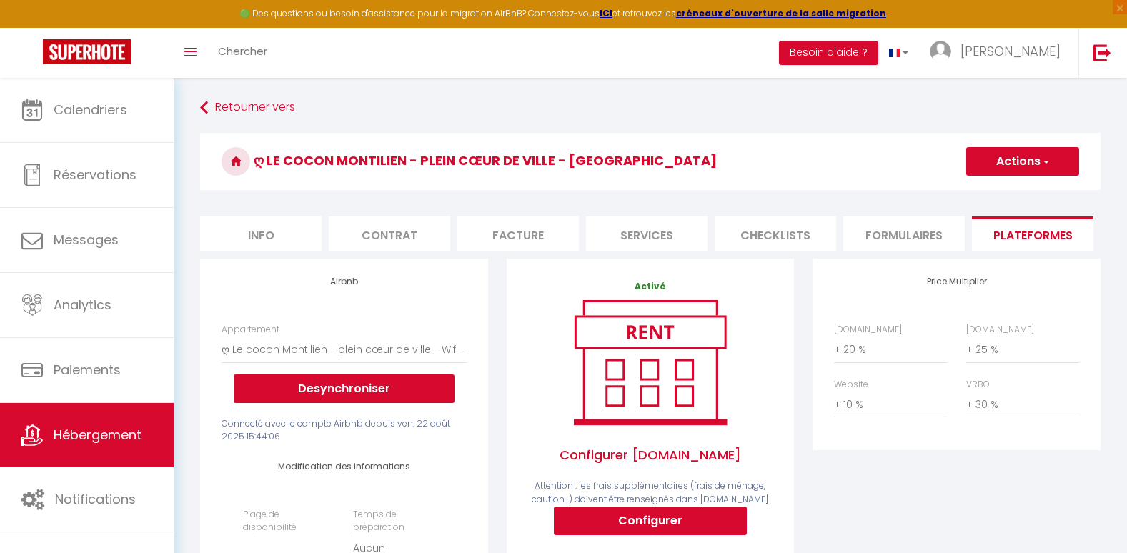
click at [1046, 161] on span "button" at bounding box center [1044, 161] width 9 height 14
click at [1005, 191] on link "Enregistrer" at bounding box center [1021, 193] width 113 height 19
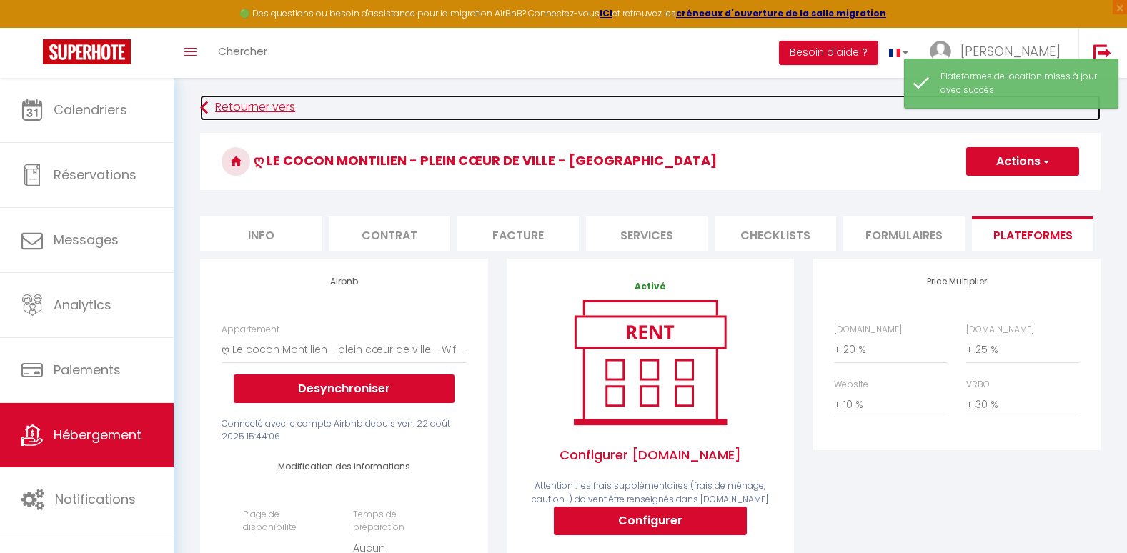
click at [735, 101] on link "Retourner vers" at bounding box center [650, 108] width 900 height 26
